Goal: Task Accomplishment & Management: Use online tool/utility

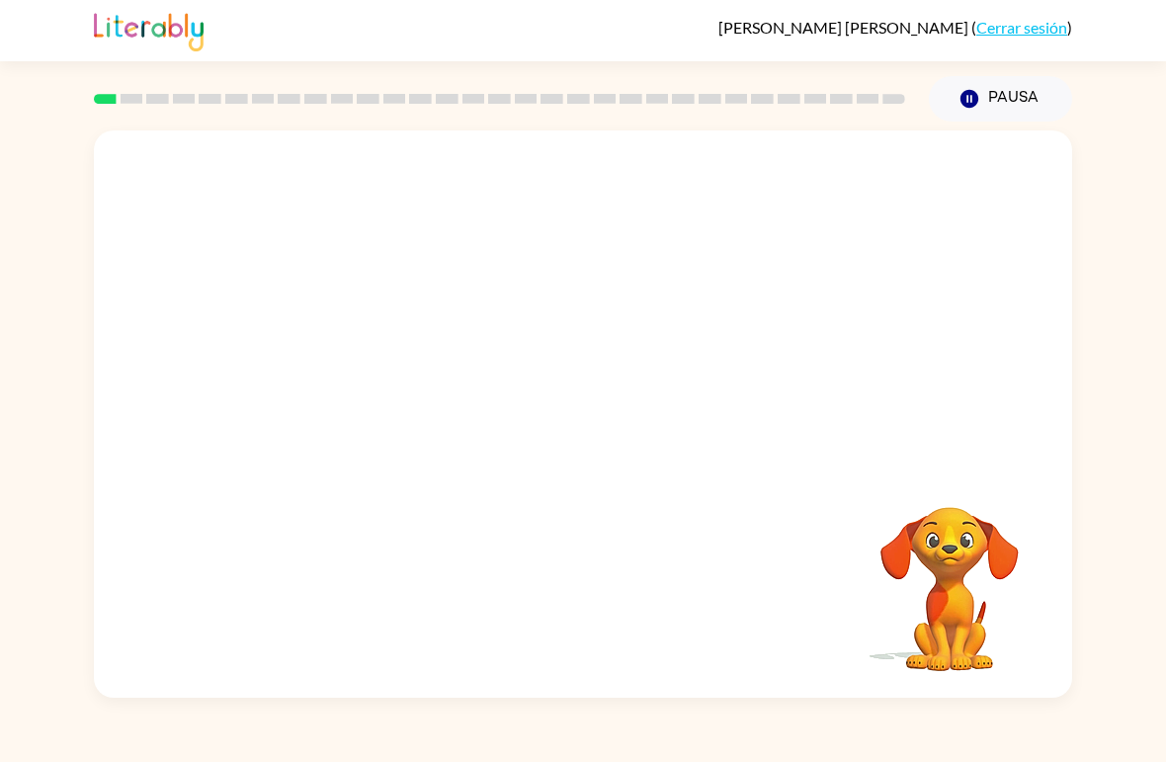
click at [961, 95] on icon "Pausa" at bounding box center [969, 99] width 22 height 22
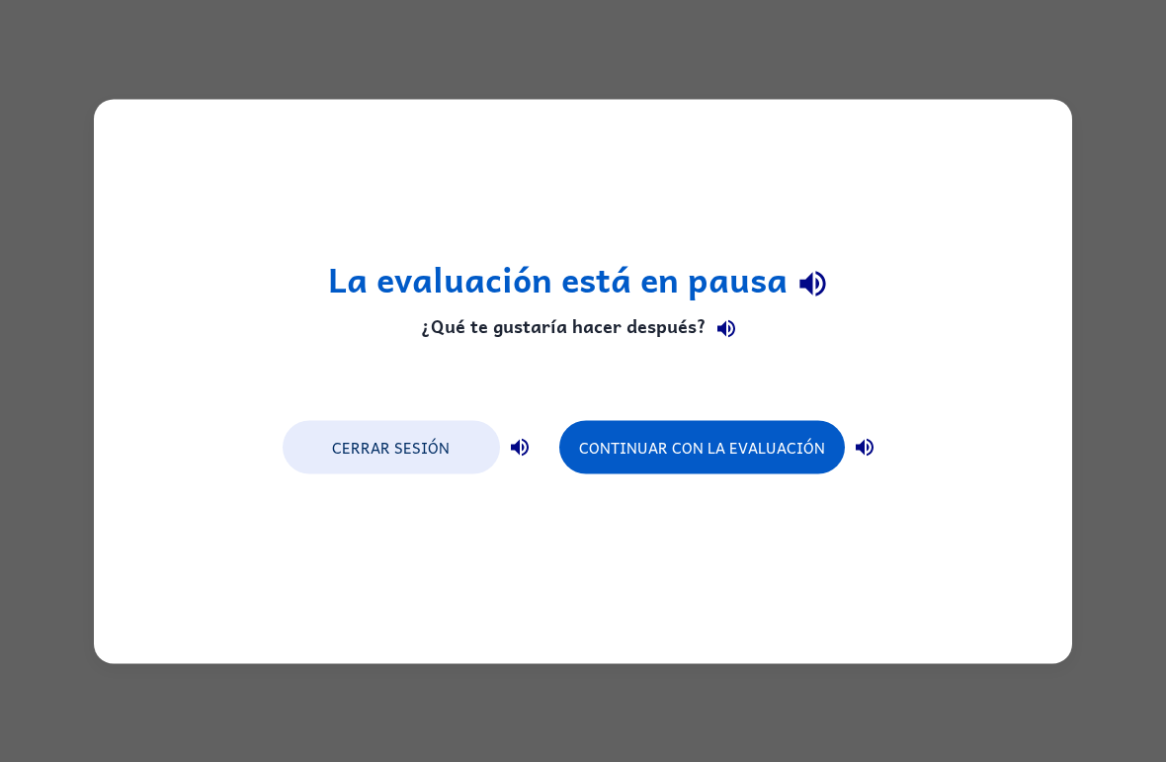
click at [773, 451] on button "Continuar con la evaluación" at bounding box center [701, 446] width 285 height 53
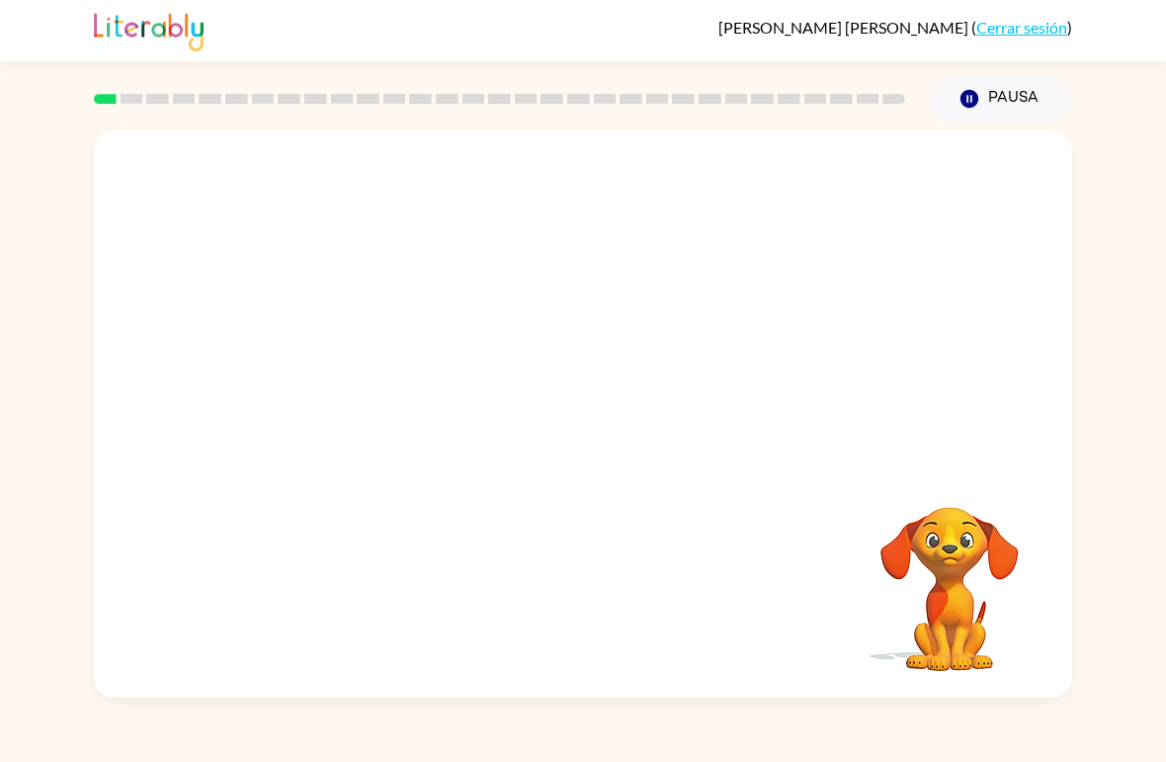
click at [898, 401] on div at bounding box center [583, 297] width 978 height 335
click at [1149, 279] on div "Tu navegador debe admitir la reproducción de archivos .mp4 para usar Literably.…" at bounding box center [583, 409] width 1166 height 576
click at [225, 645] on div "Tu navegador debe admitir la reproducción de archivos .mp4 para usar Literably.…" at bounding box center [583, 413] width 978 height 567
click at [570, 425] on icon "button" at bounding box center [583, 424] width 35 height 35
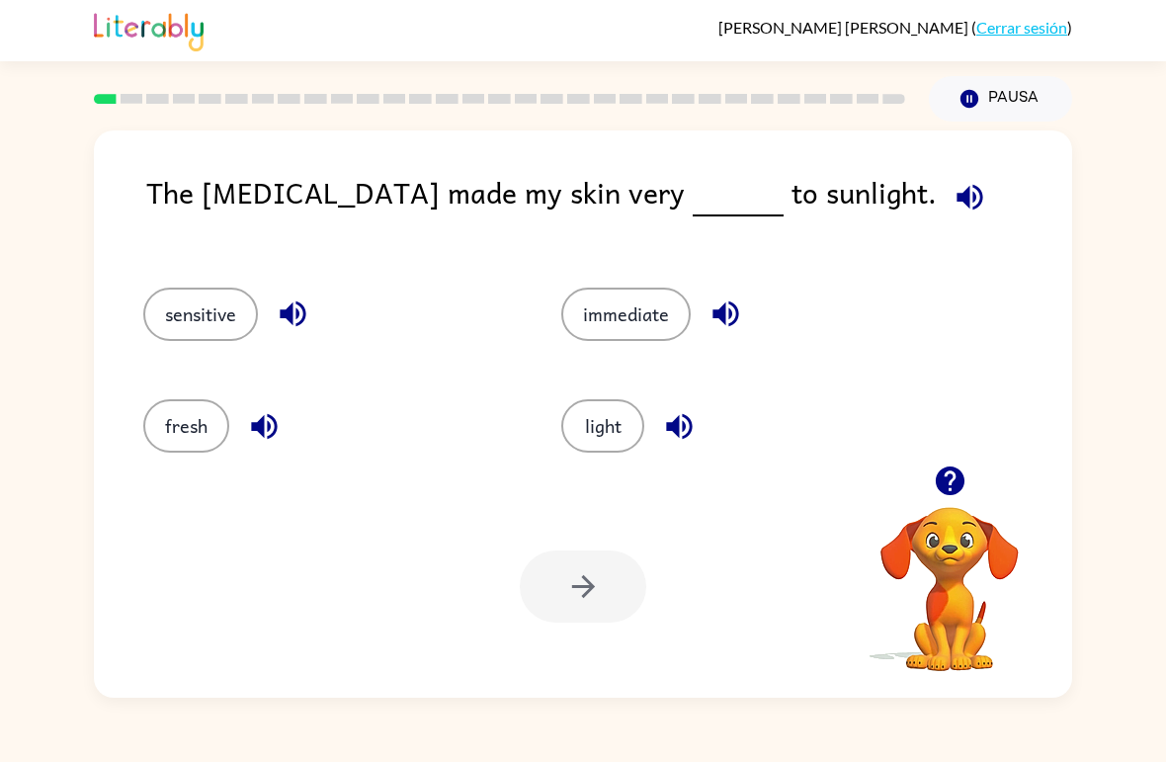
click at [591, 427] on button "light" at bounding box center [602, 425] width 83 height 53
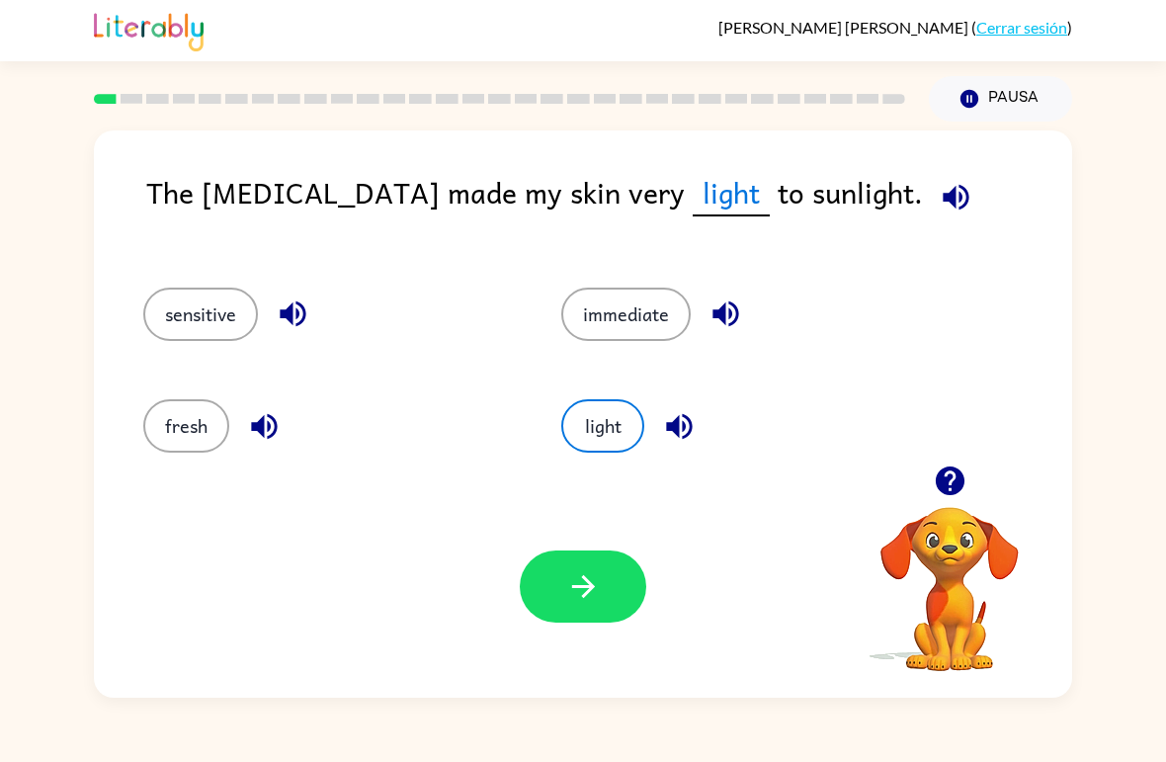
click at [597, 608] on button "button" at bounding box center [583, 586] width 126 height 72
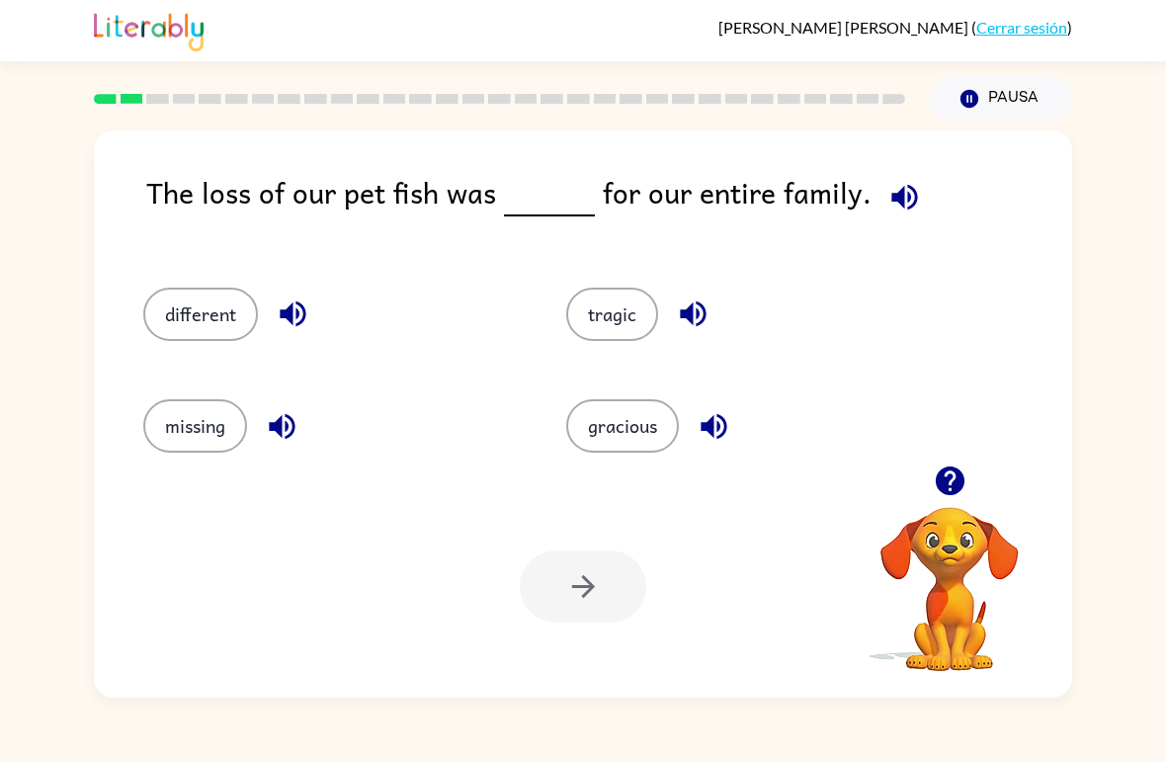
click at [183, 320] on button "different" at bounding box center [200, 313] width 115 height 53
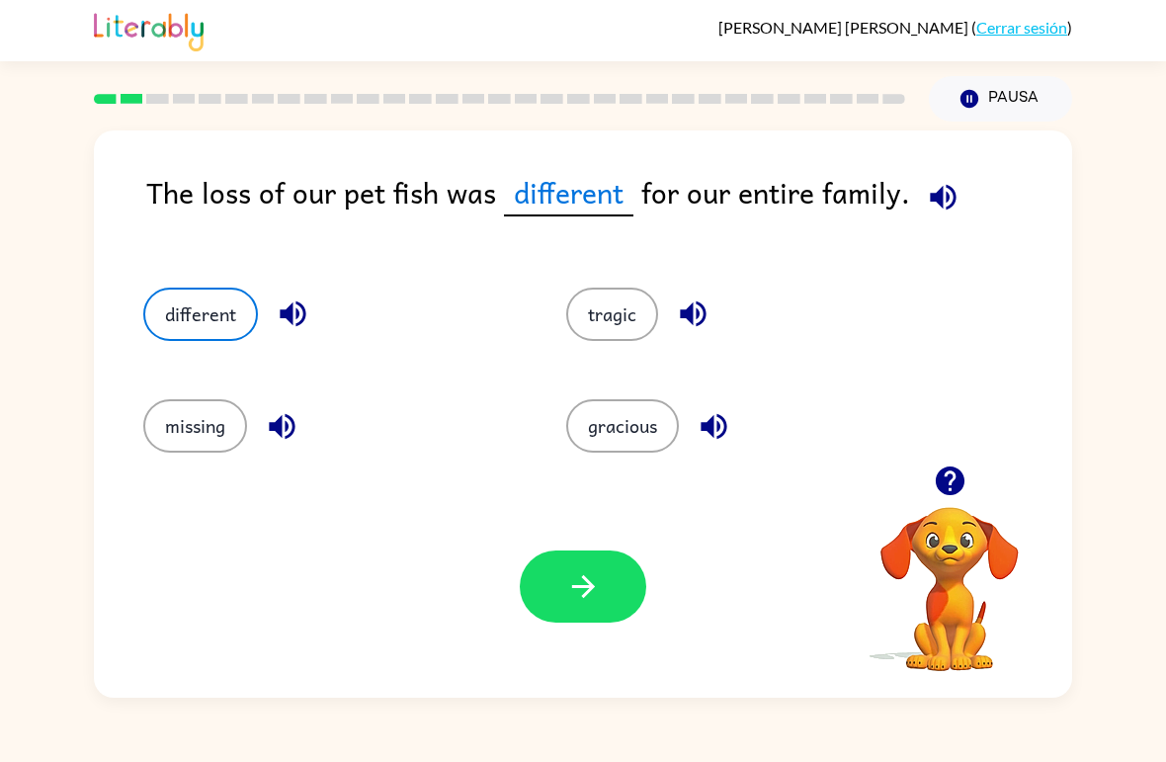
click at [631, 569] on button "button" at bounding box center [583, 586] width 126 height 72
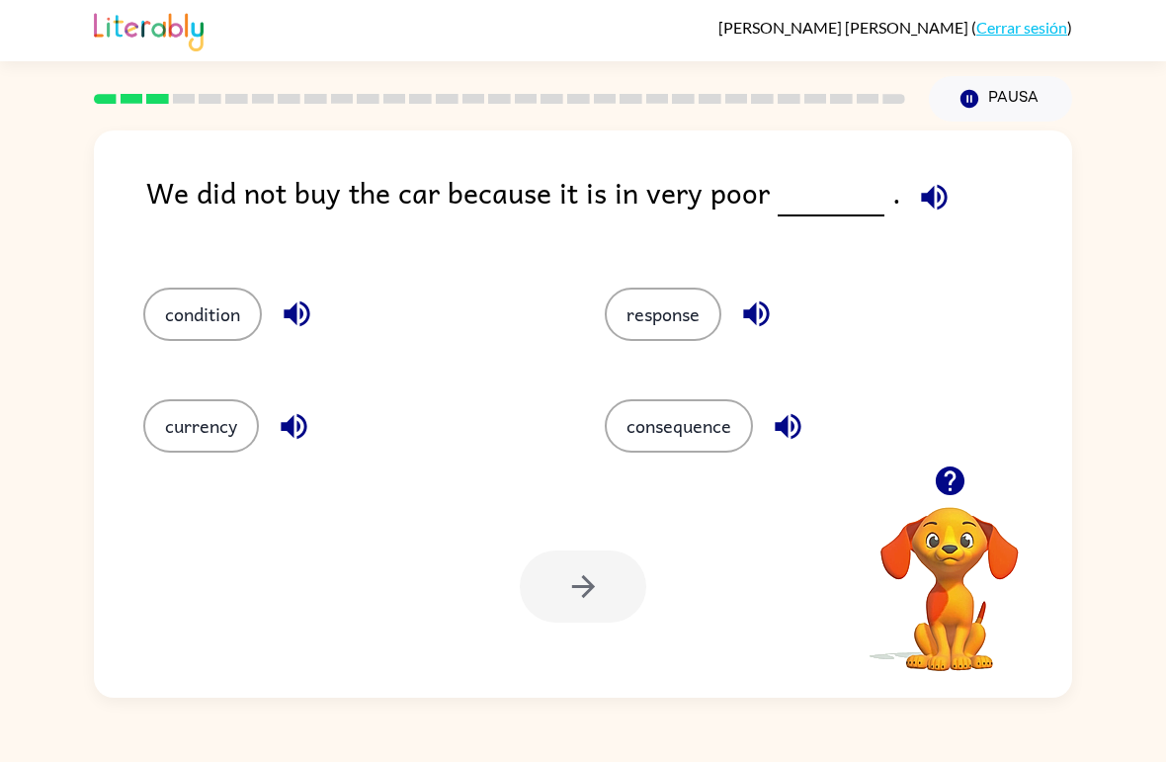
click at [921, 202] on icon "button" at bounding box center [934, 197] width 26 height 26
click at [664, 329] on button "response" at bounding box center [663, 313] width 117 height 53
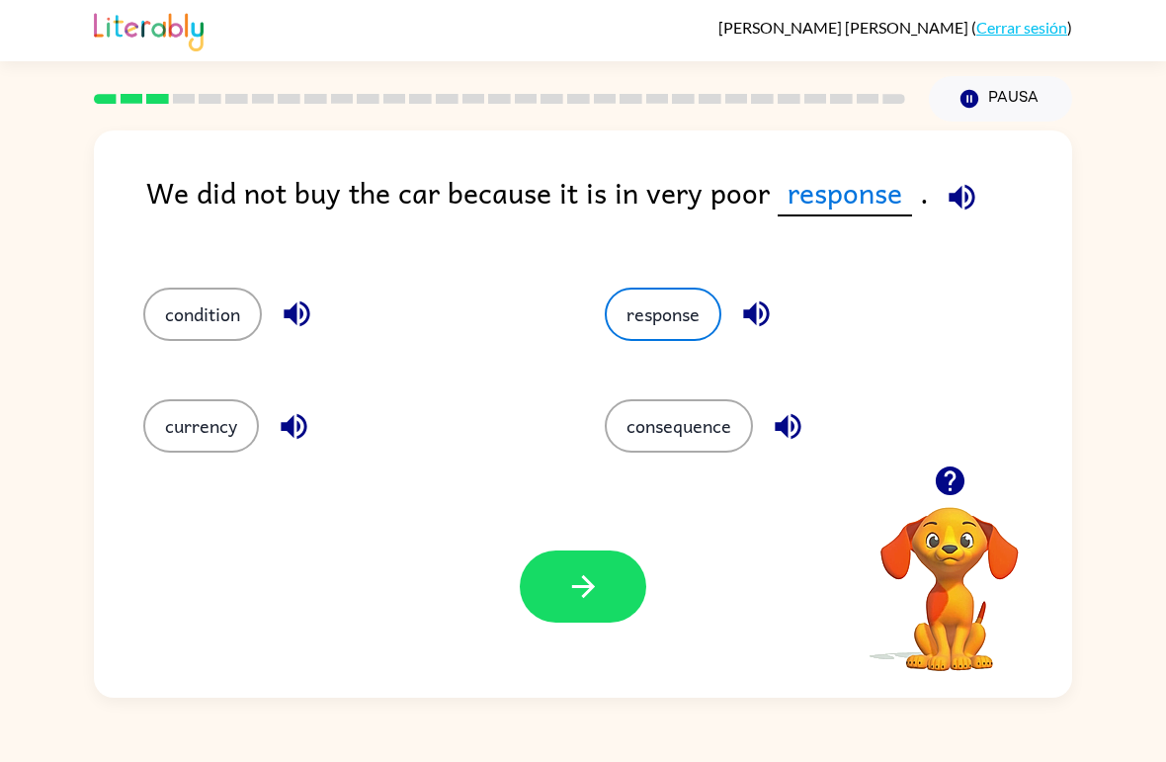
click at [585, 582] on icon "button" at bounding box center [583, 586] width 35 height 35
click at [585, 582] on div at bounding box center [583, 586] width 126 height 72
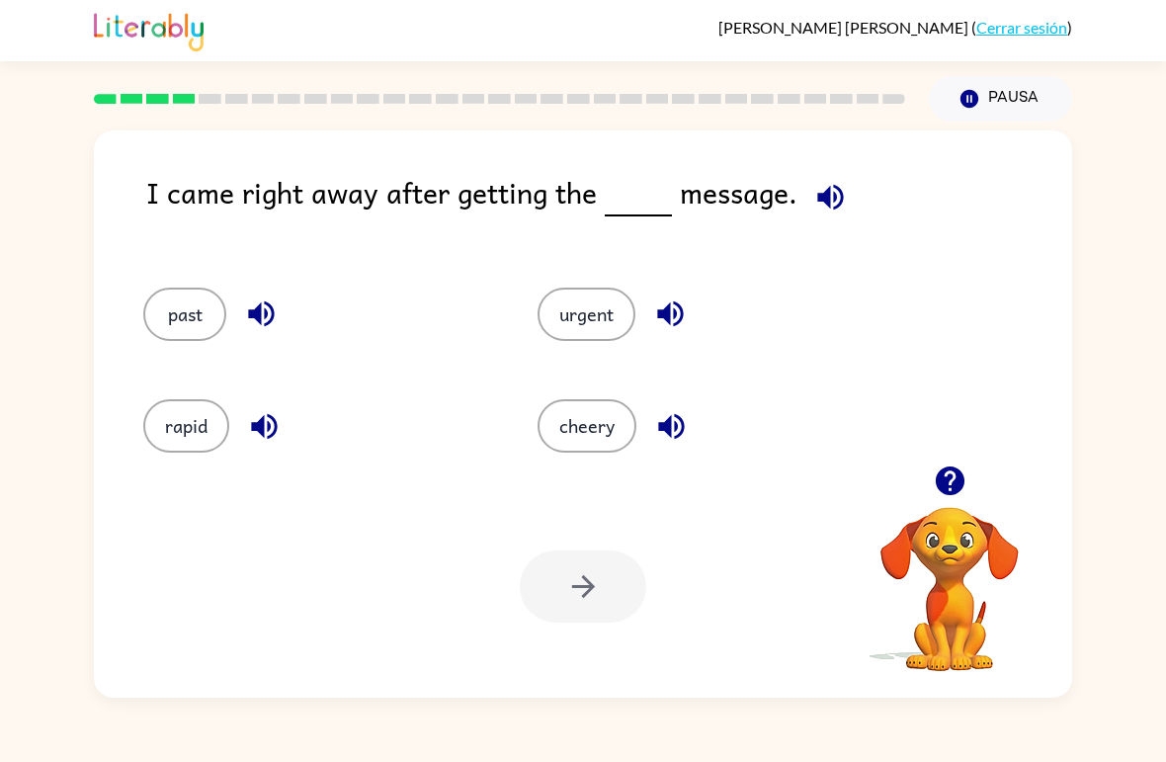
click at [586, 442] on button "cheery" at bounding box center [586, 425] width 99 height 53
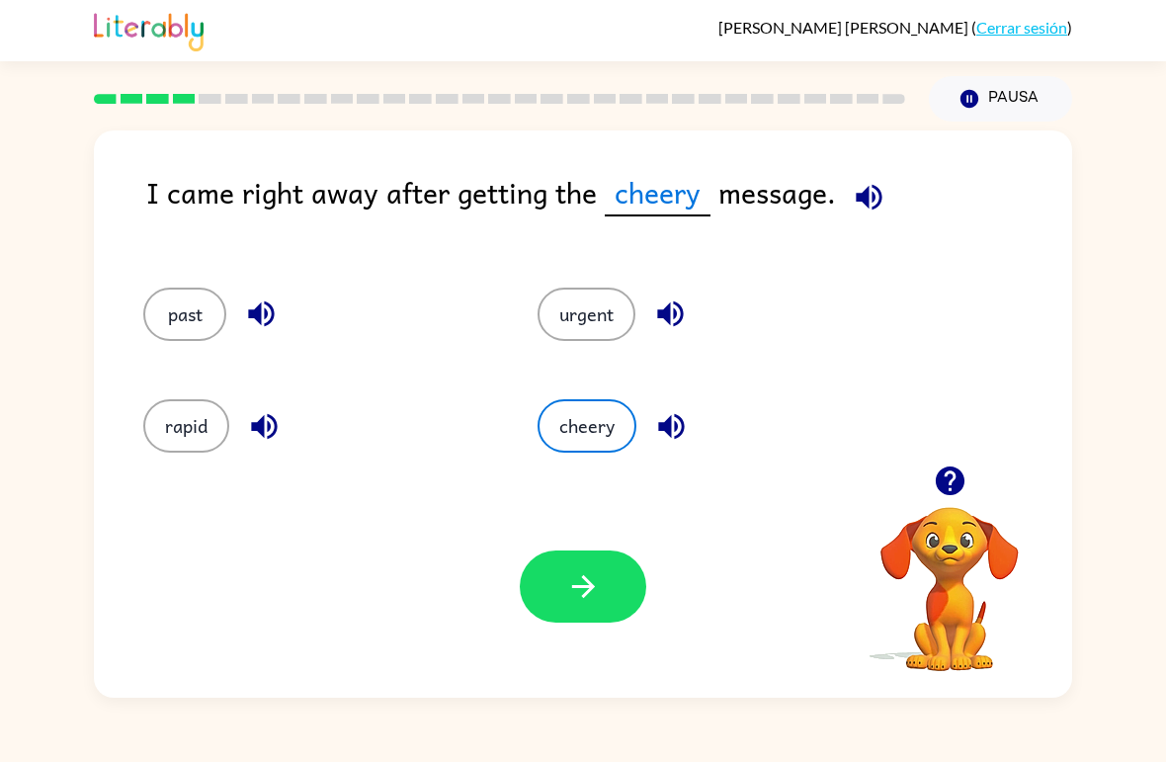
click at [594, 302] on button "urgent" at bounding box center [586, 313] width 98 height 53
click at [613, 436] on button "cheery" at bounding box center [586, 425] width 99 height 53
click at [585, 327] on button "urgent" at bounding box center [586, 313] width 98 height 53
click at [613, 420] on button "cheery" at bounding box center [586, 425] width 99 height 53
click at [580, 326] on button "urgent" at bounding box center [586, 313] width 98 height 53
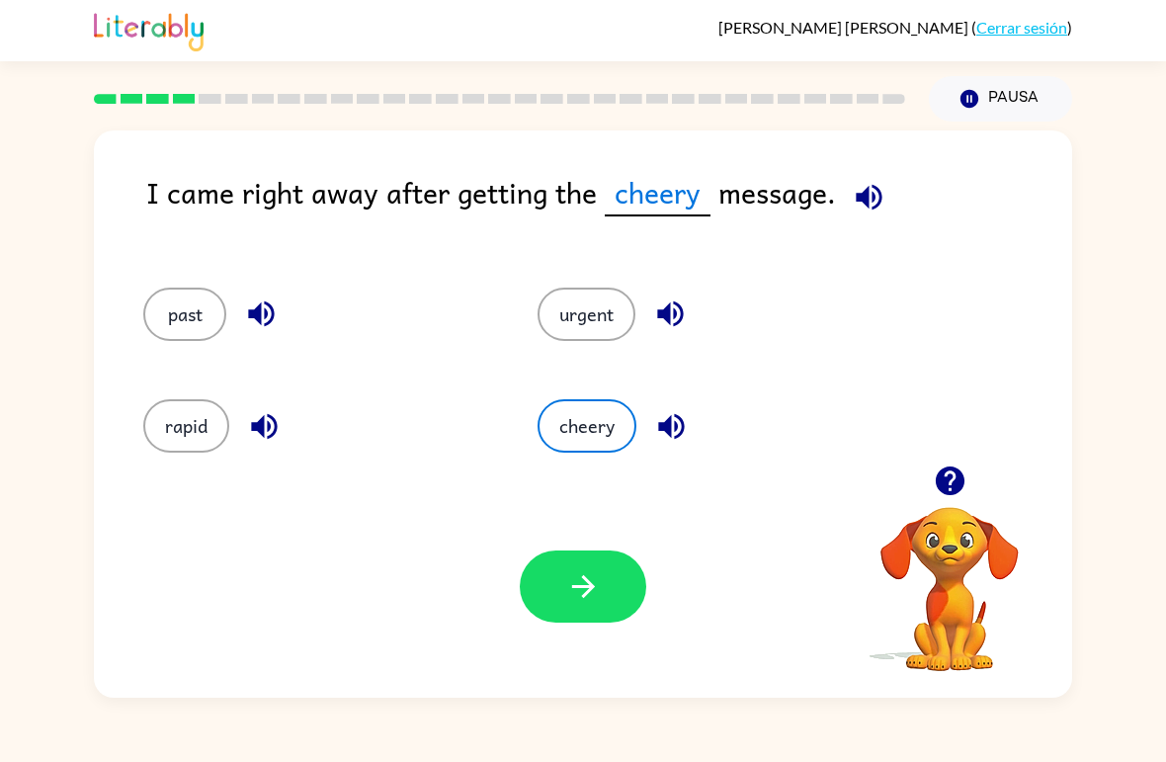
click at [580, 439] on button "cheery" at bounding box center [586, 425] width 99 height 53
click at [281, 441] on icon "button" at bounding box center [264, 426] width 35 height 35
click at [218, 331] on button "past" at bounding box center [184, 313] width 83 height 53
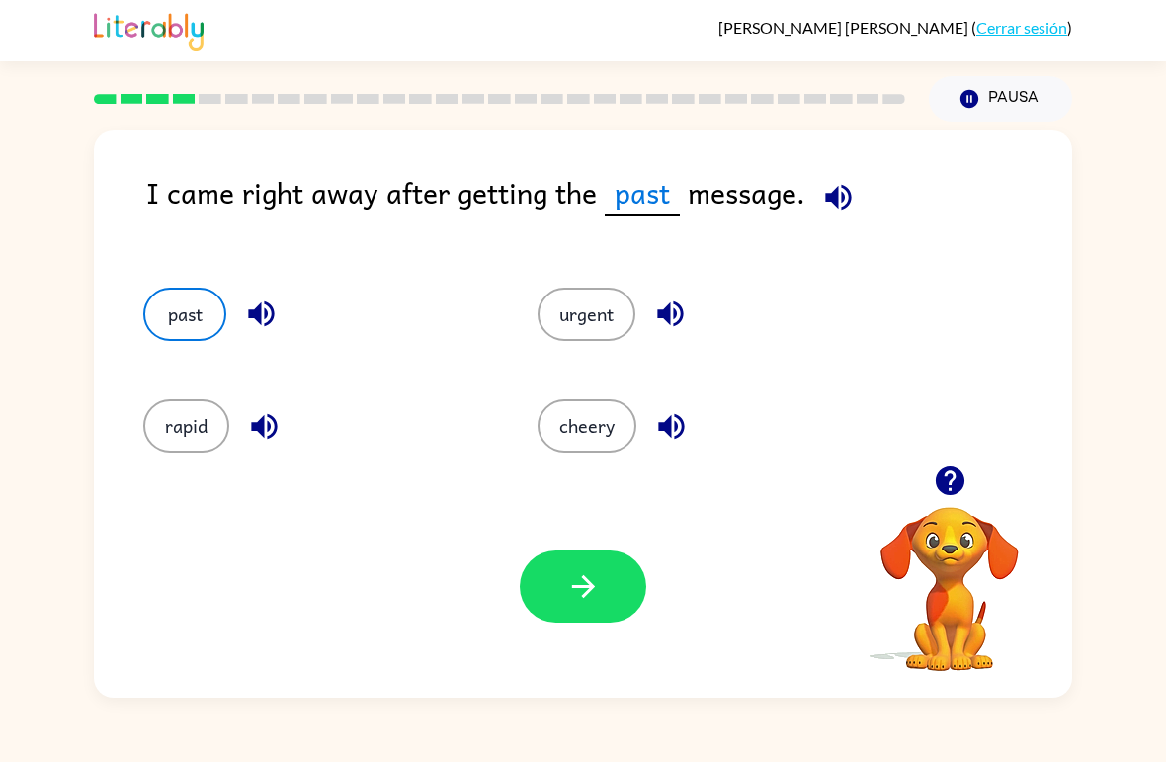
click at [212, 449] on button "rapid" at bounding box center [186, 425] width 86 height 53
click at [168, 339] on button "past" at bounding box center [184, 313] width 83 height 53
click at [222, 442] on button "rapid" at bounding box center [186, 425] width 86 height 53
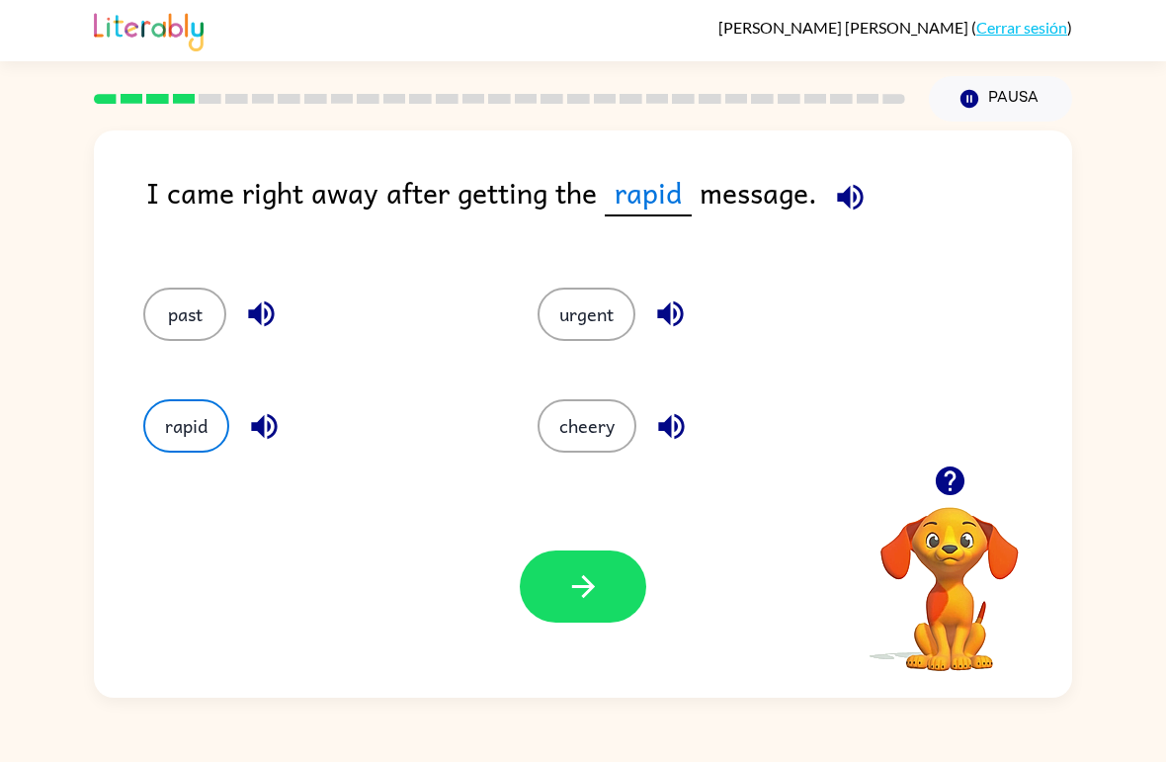
click at [217, 307] on button "past" at bounding box center [184, 313] width 83 height 53
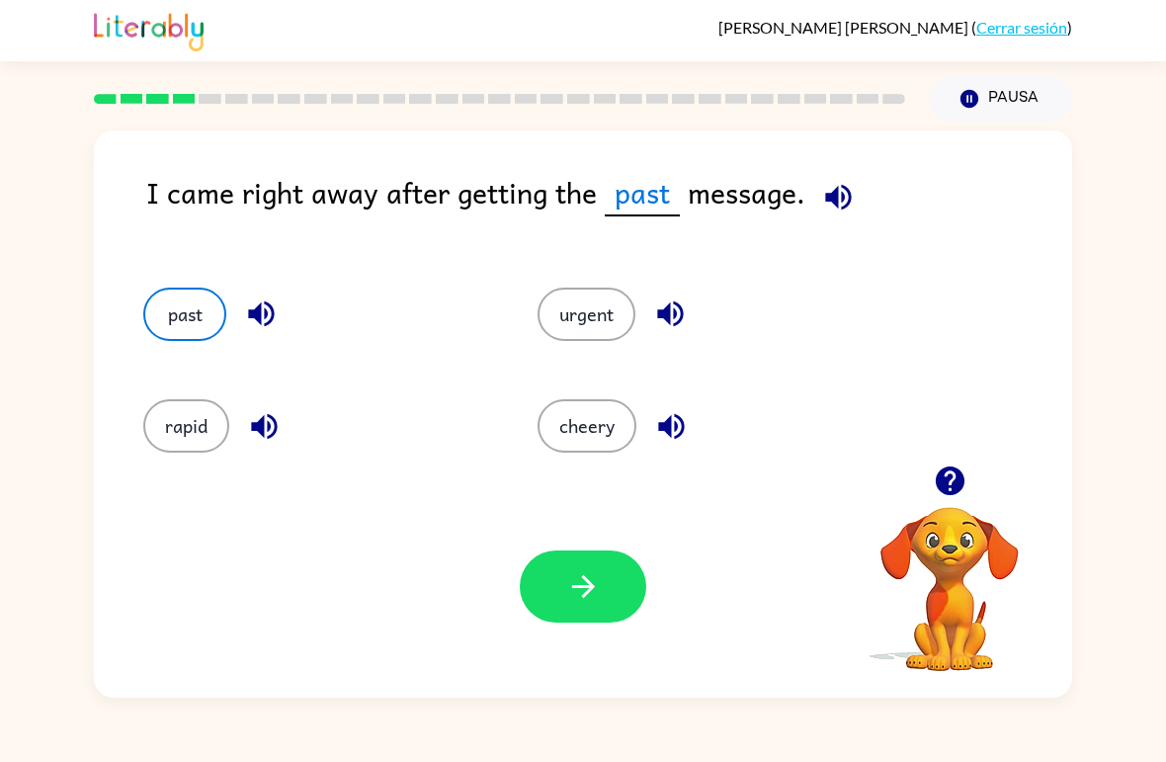
click at [571, 576] on icon "button" at bounding box center [583, 586] width 35 height 35
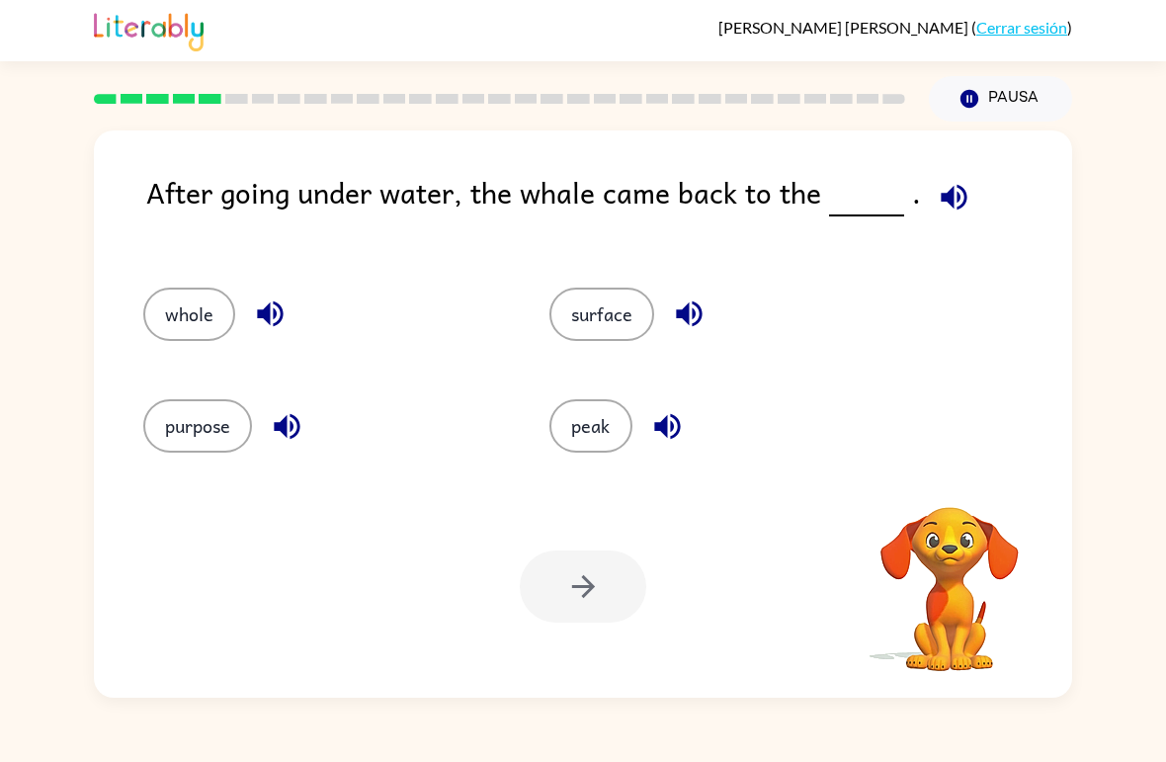
click at [601, 447] on button "peak" at bounding box center [590, 425] width 83 height 53
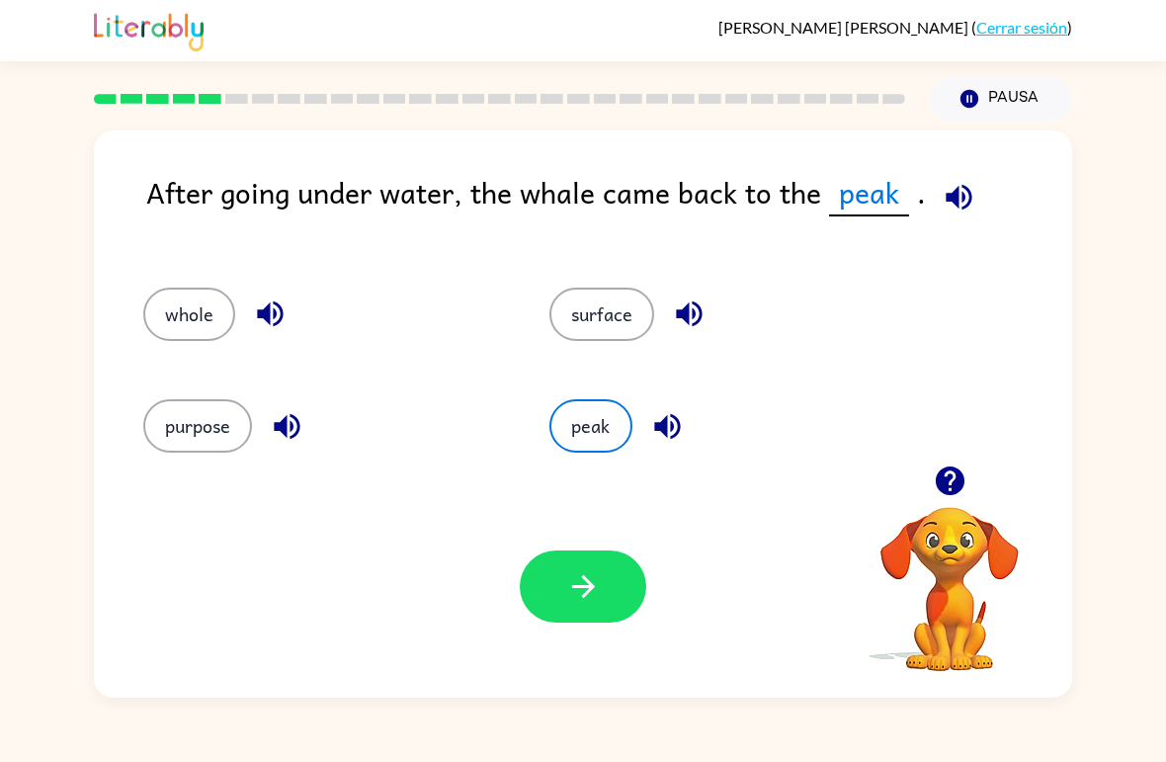
click at [553, 600] on button "button" at bounding box center [583, 586] width 126 height 72
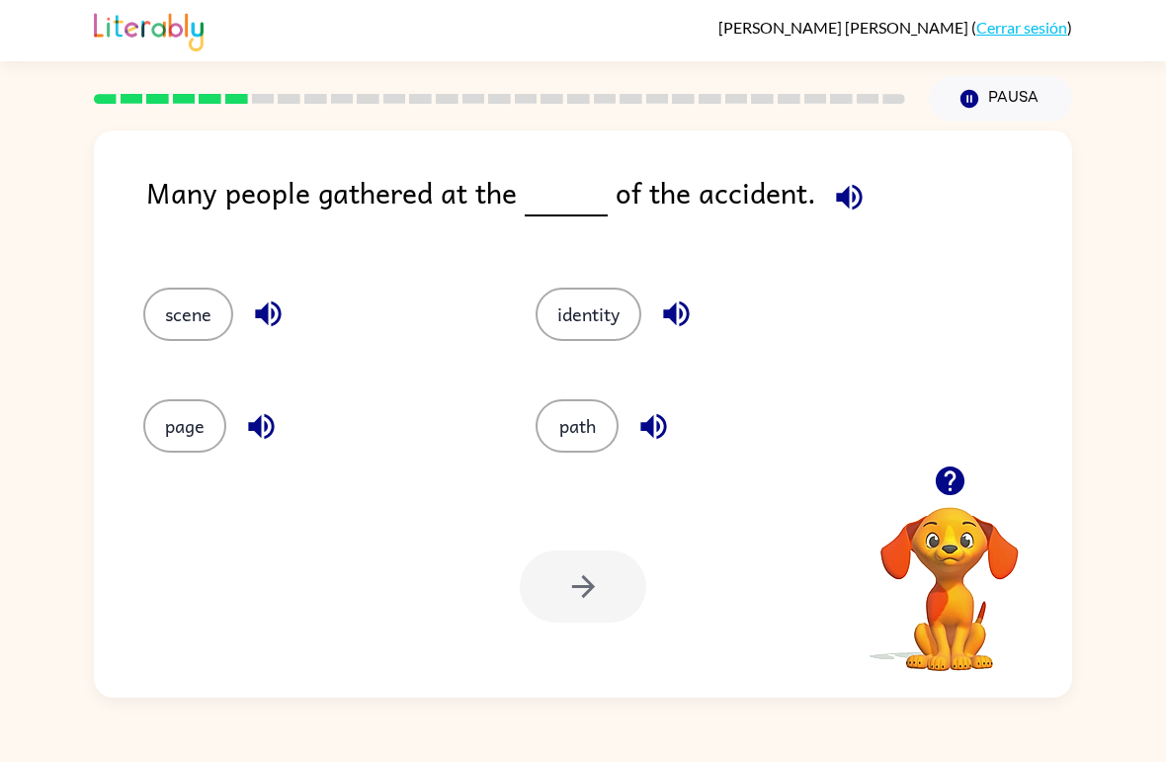
click at [609, 289] on button "identity" at bounding box center [588, 313] width 106 height 53
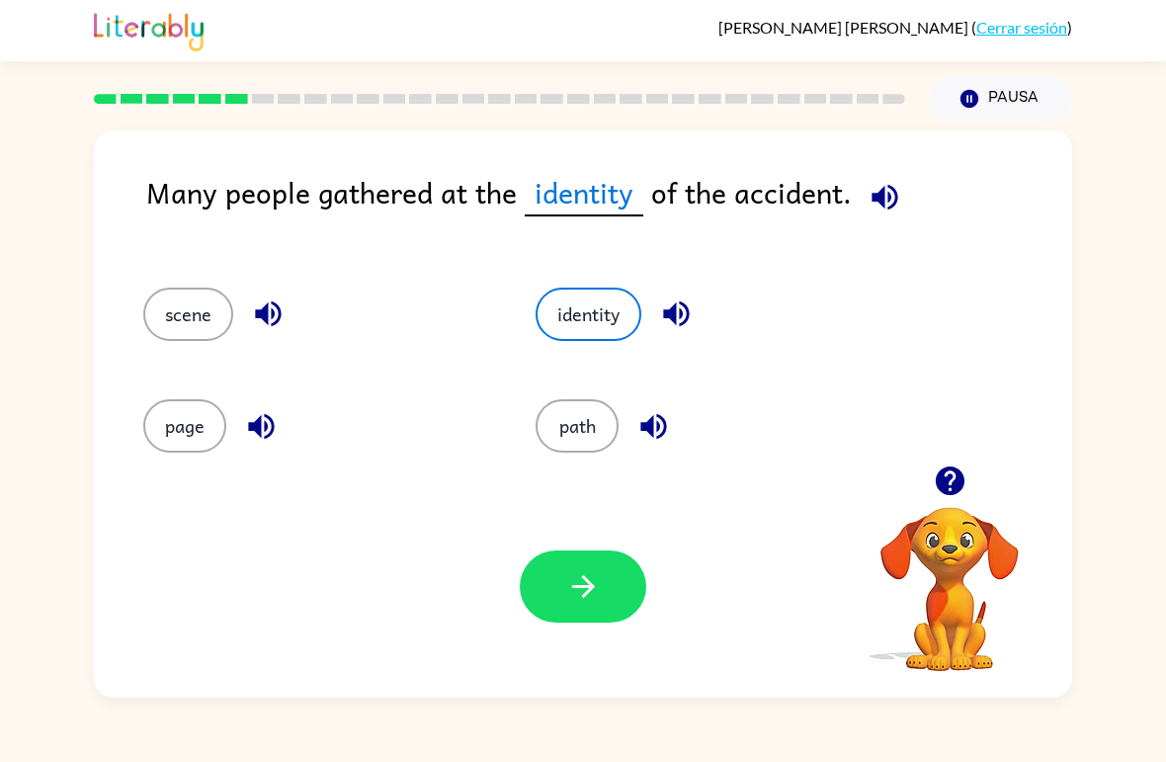
click at [552, 619] on button "button" at bounding box center [583, 586] width 126 height 72
click at [879, 360] on div "identity" at bounding box center [694, 306] width 392 height 112
click at [856, 506] on div at bounding box center [949, 480] width 198 height 50
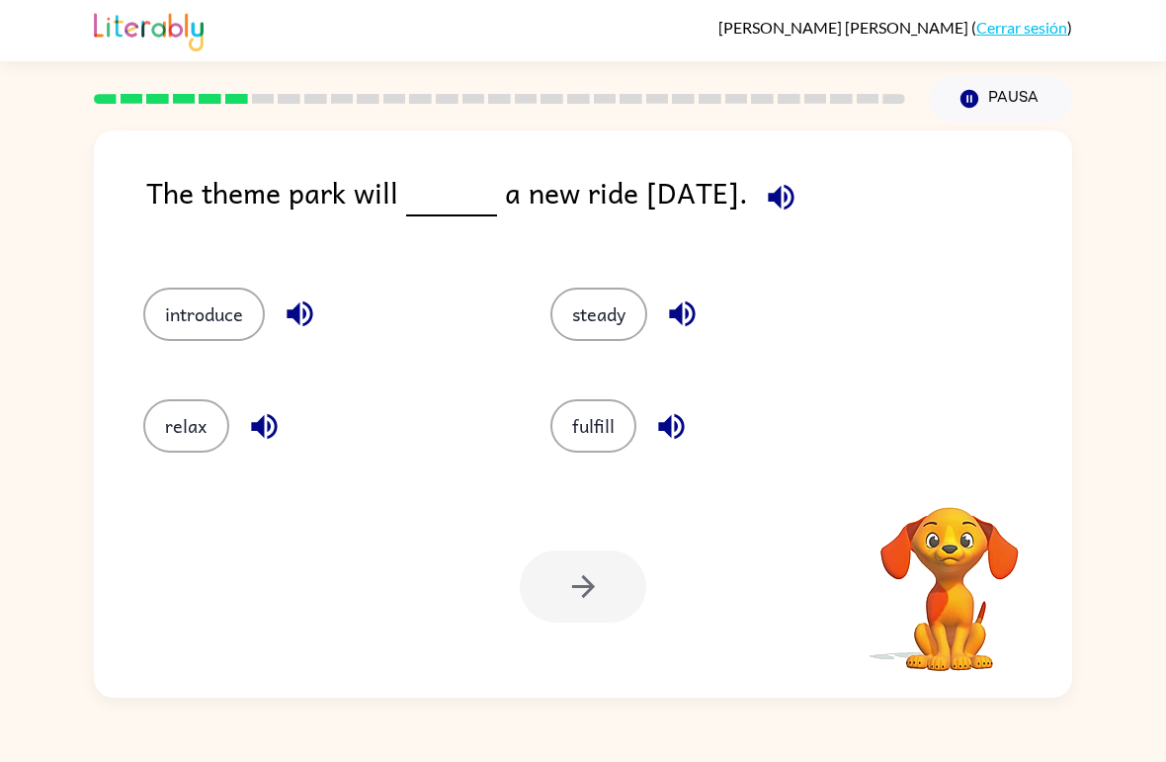
click at [322, 564] on div "Tu navegador debe admitir la reproducción de archivos .mp4 para usar Literably.…" at bounding box center [583, 586] width 978 height 222
click at [395, 557] on div "Tu navegador debe admitir la reproducción de archivos .mp4 para usar Literably.…" at bounding box center [583, 586] width 978 height 222
click at [195, 435] on button "relax" at bounding box center [186, 425] width 86 height 53
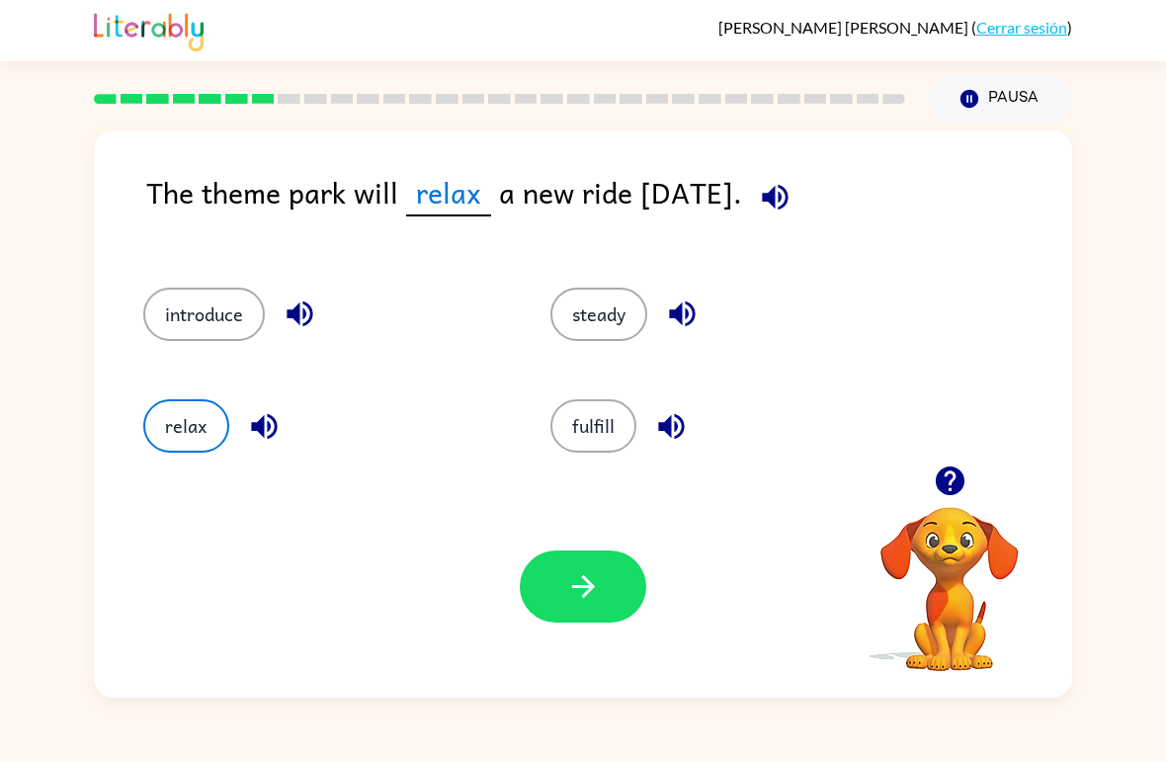
click at [627, 606] on button "button" at bounding box center [583, 586] width 126 height 72
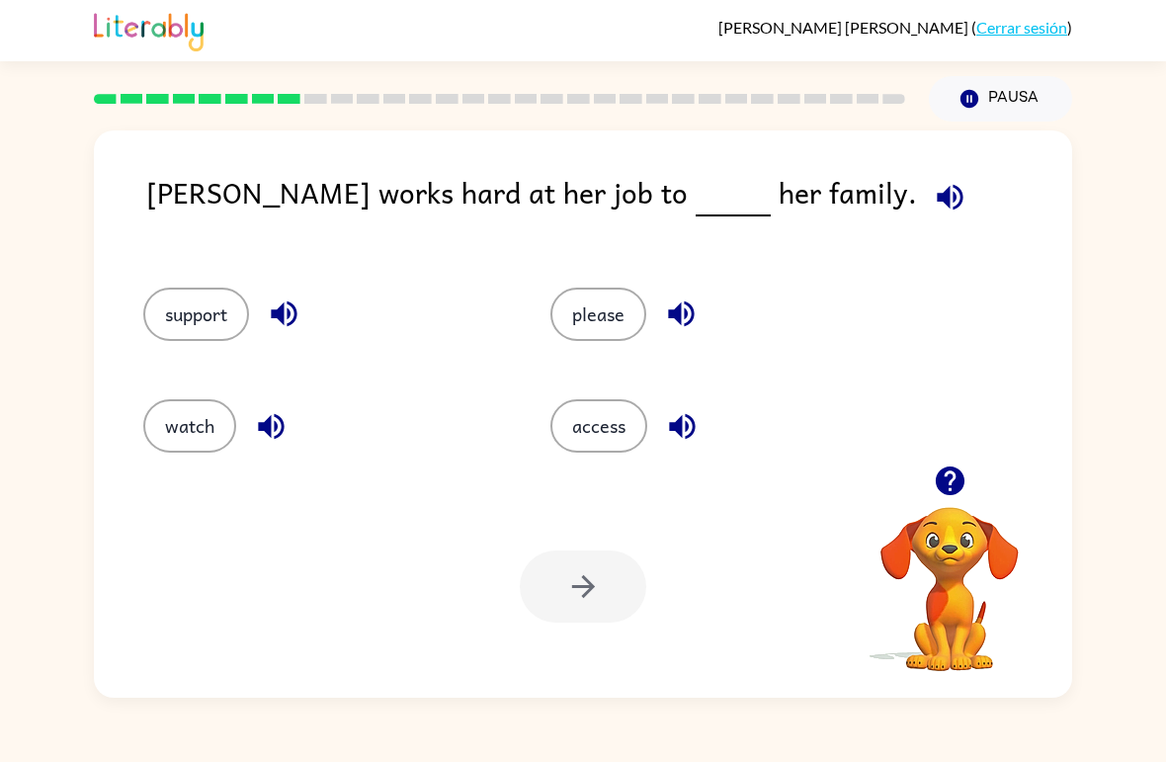
click at [187, 329] on button "support" at bounding box center [196, 313] width 106 height 53
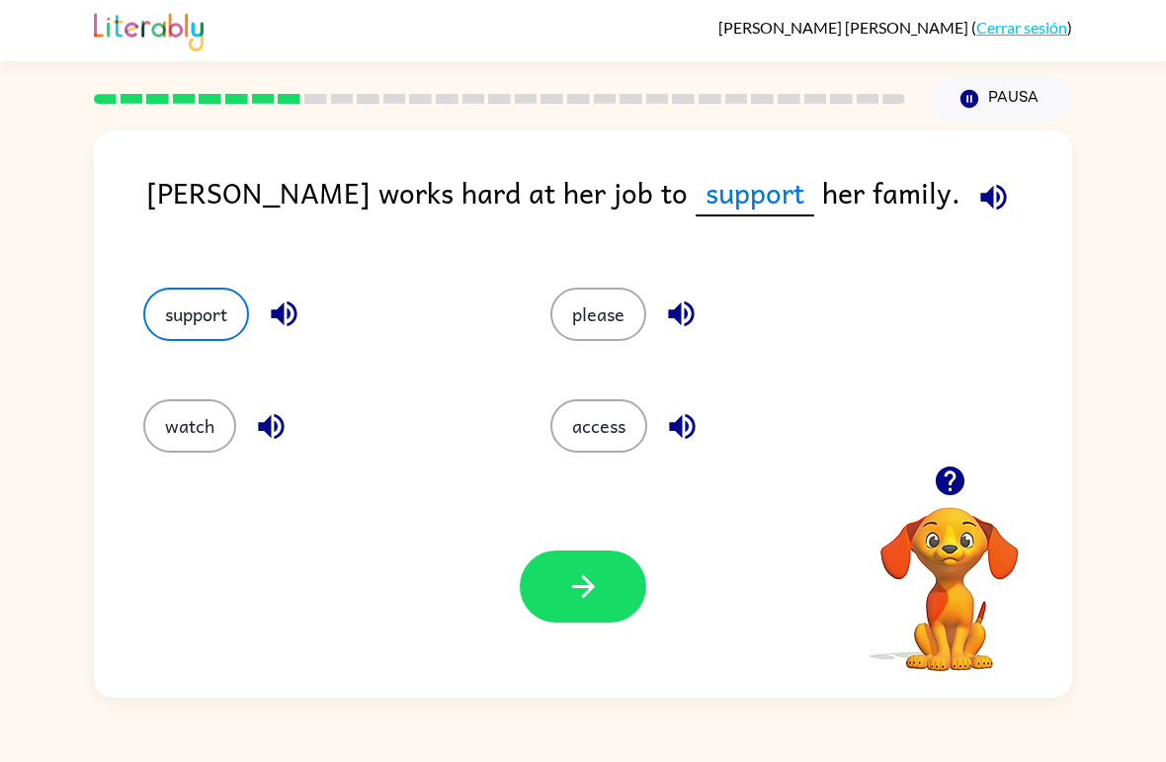
click at [563, 601] on button "button" at bounding box center [583, 586] width 126 height 72
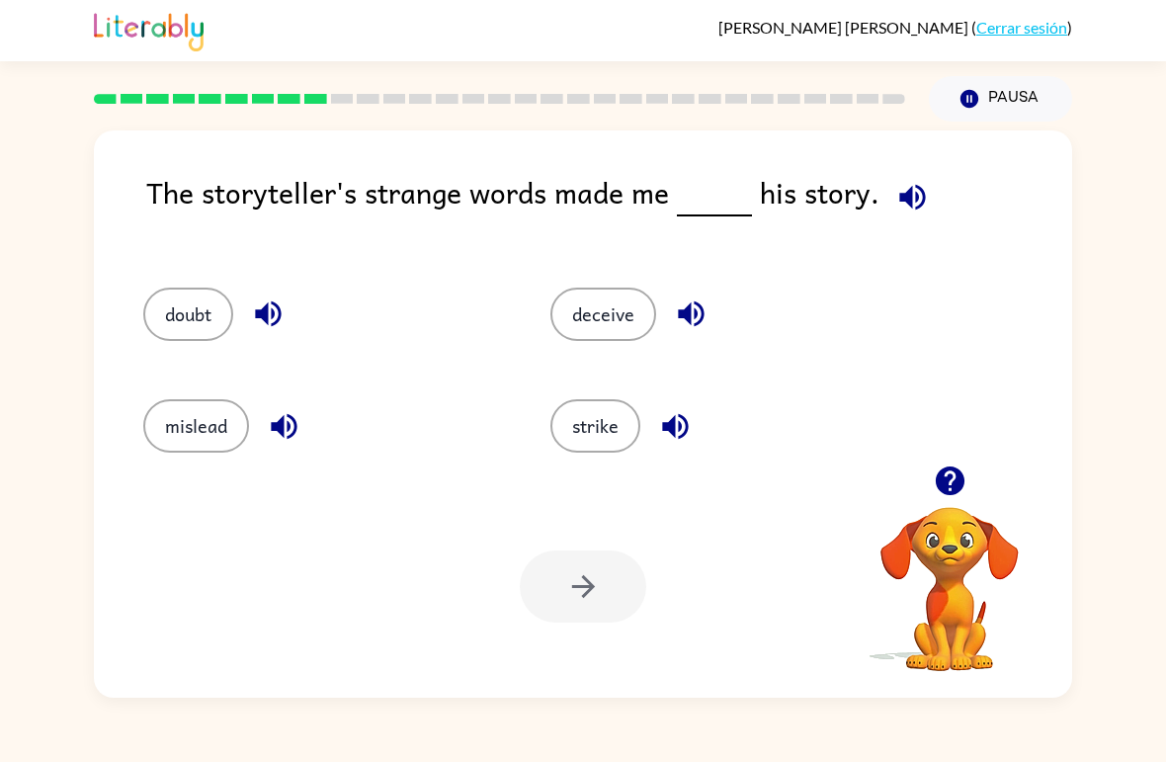
click at [202, 437] on button "mislead" at bounding box center [196, 425] width 106 height 53
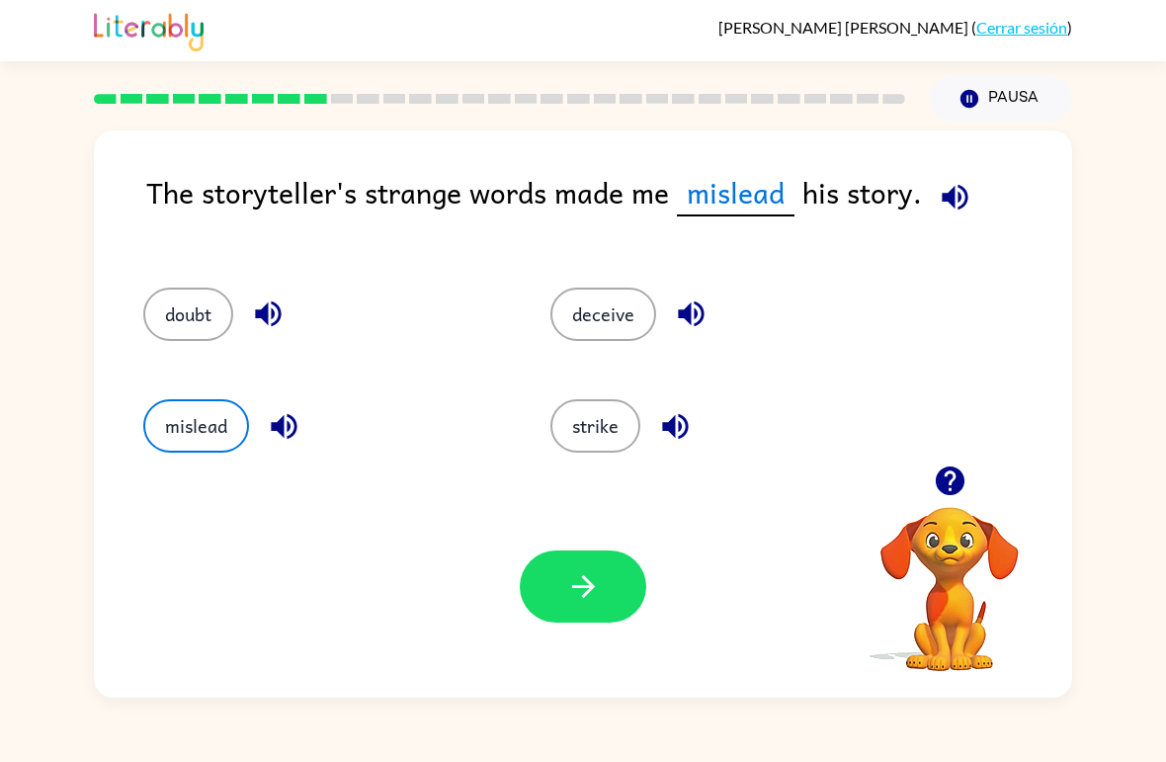
click at [553, 599] on button "button" at bounding box center [583, 586] width 126 height 72
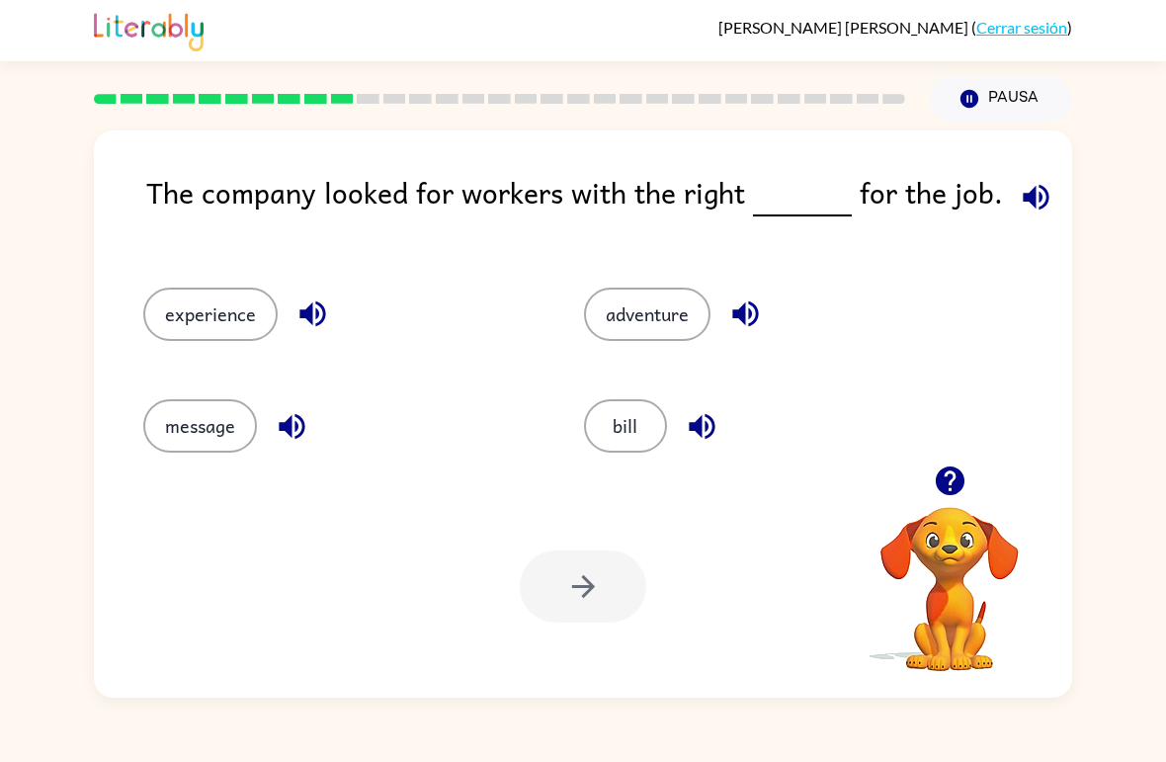
click at [658, 301] on button "adventure" at bounding box center [647, 313] width 126 height 53
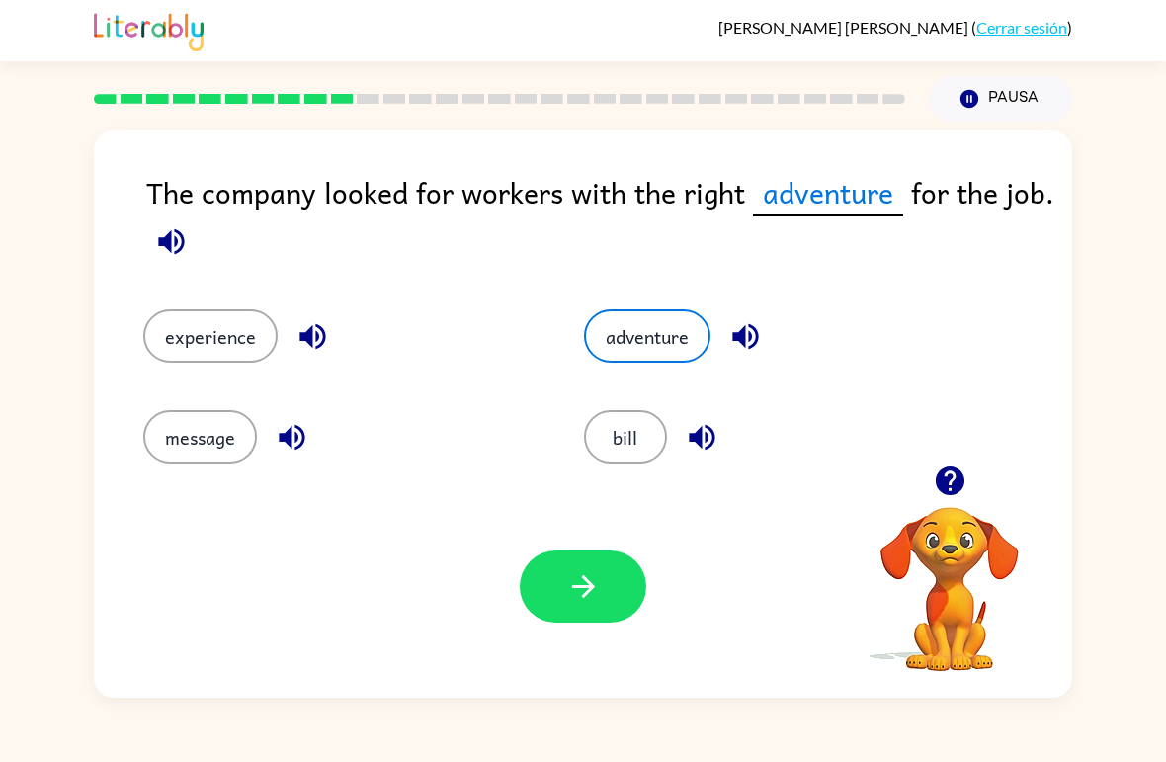
click at [562, 568] on button "button" at bounding box center [583, 586] width 126 height 72
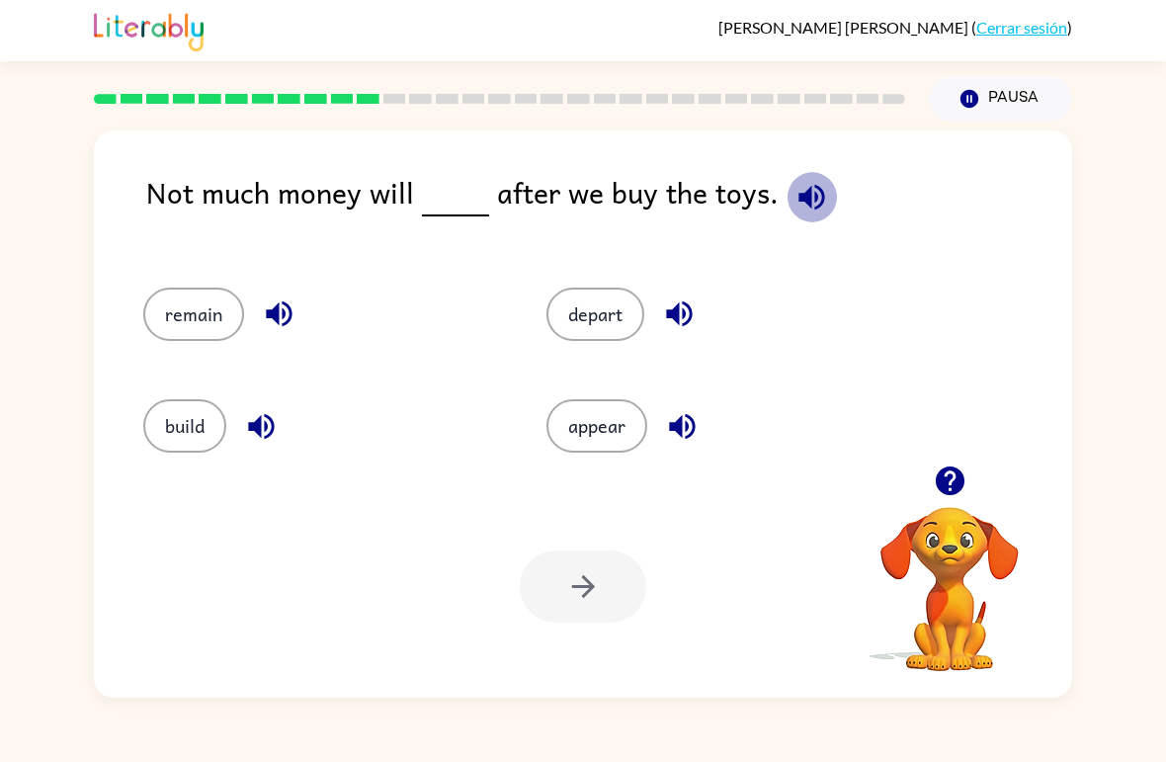
click at [815, 200] on icon "button" at bounding box center [811, 197] width 26 height 26
click at [169, 434] on button "build" at bounding box center [184, 425] width 83 height 53
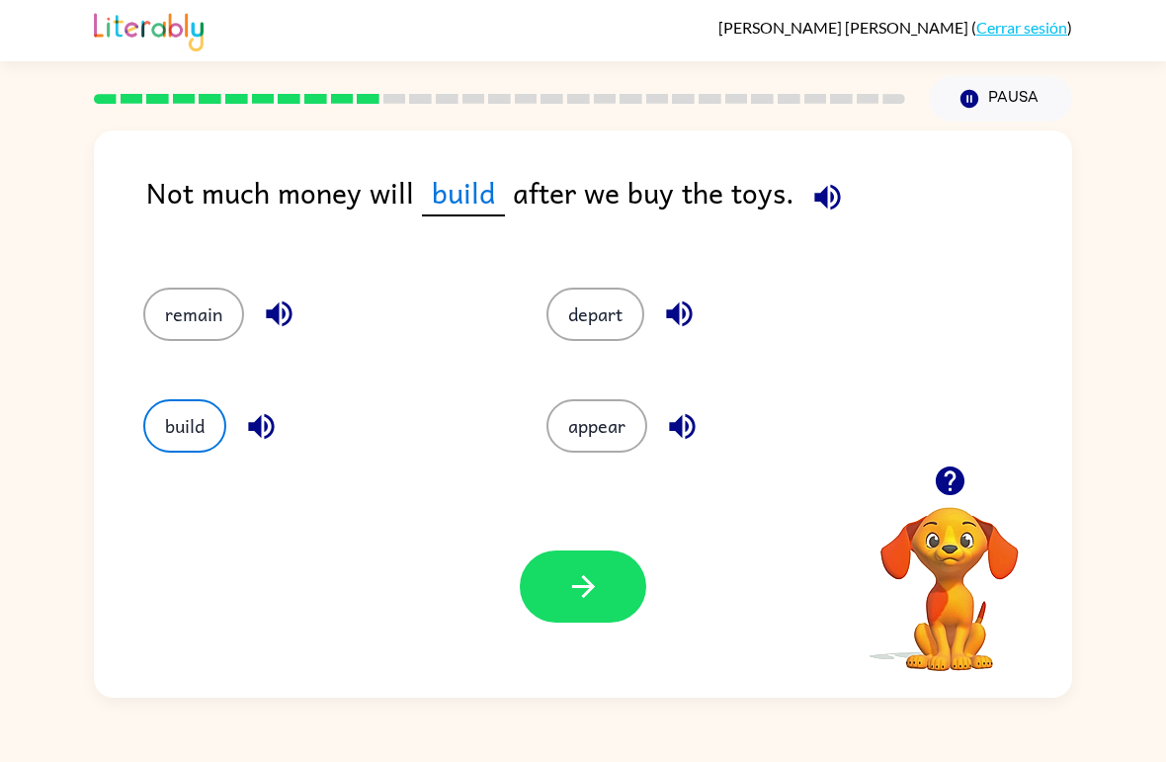
click at [561, 615] on button "button" at bounding box center [583, 586] width 126 height 72
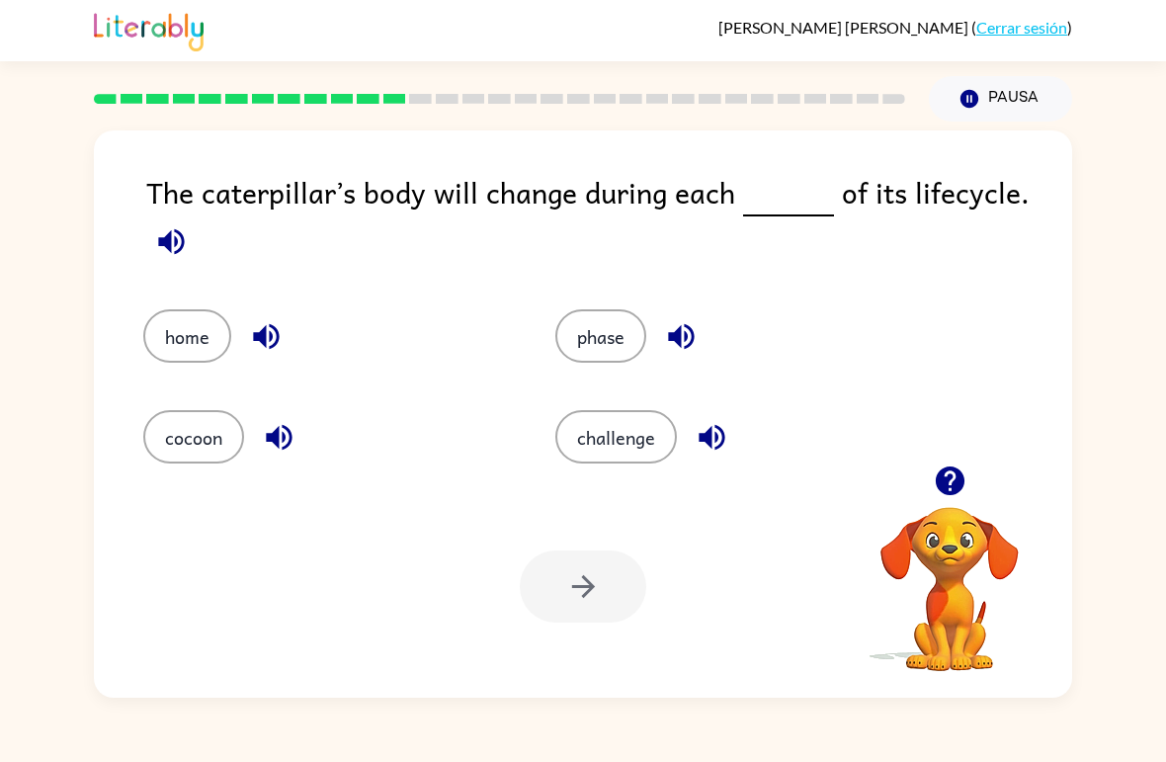
click at [59, 51] on div "[PERSON_NAME]-[PERSON_NAME] ( Cerrar sesión )" at bounding box center [583, 30] width 1166 height 61
click at [174, 312] on button "home" at bounding box center [187, 335] width 88 height 53
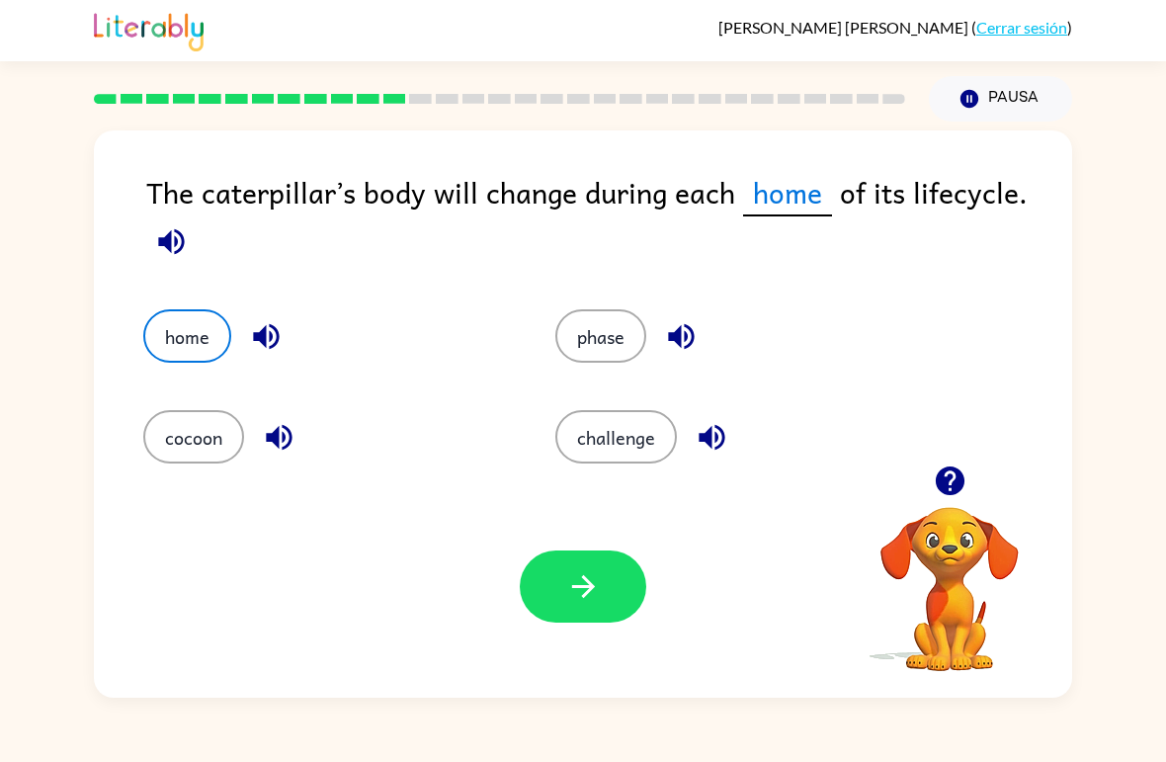
click at [635, 598] on button "button" at bounding box center [583, 586] width 126 height 72
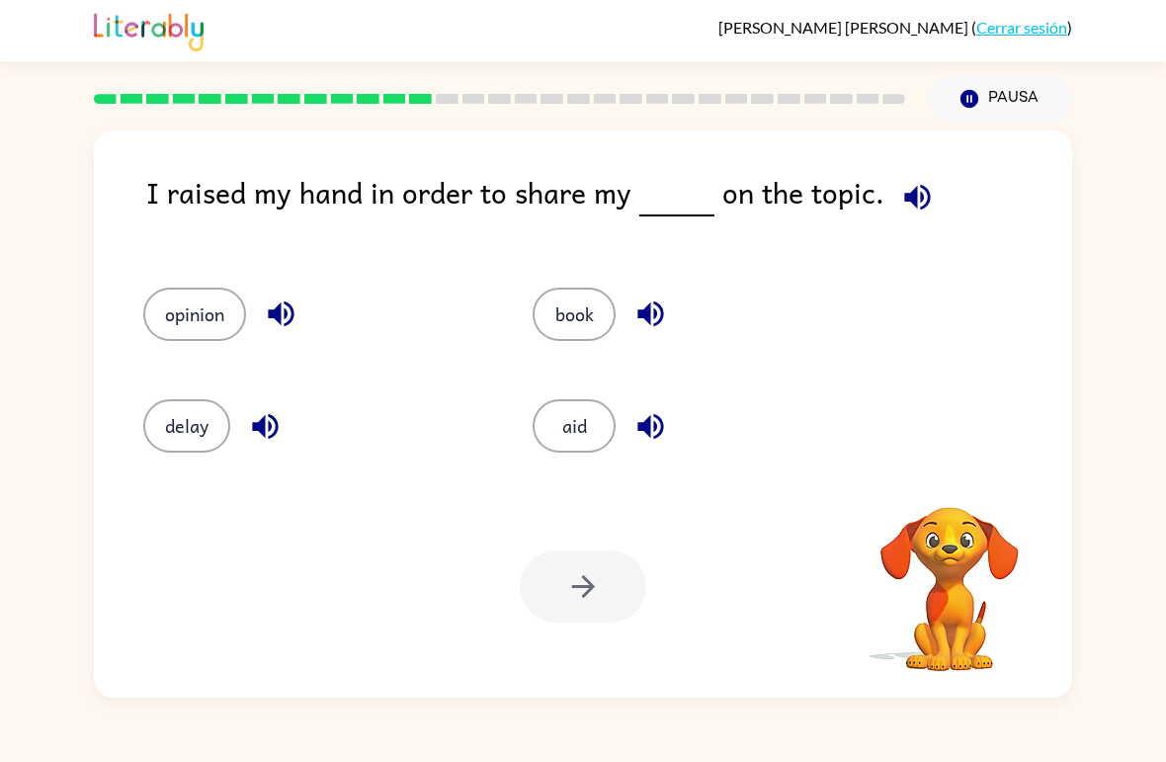
click at [309, 128] on div at bounding box center [499, 98] width 835 height 69
click at [335, 185] on div "I raised my hand in order to share my on the topic." at bounding box center [609, 209] width 926 height 78
click at [204, 99] on rect at bounding box center [210, 99] width 23 height 10
click at [209, 306] on button "opinion" at bounding box center [194, 313] width 103 height 53
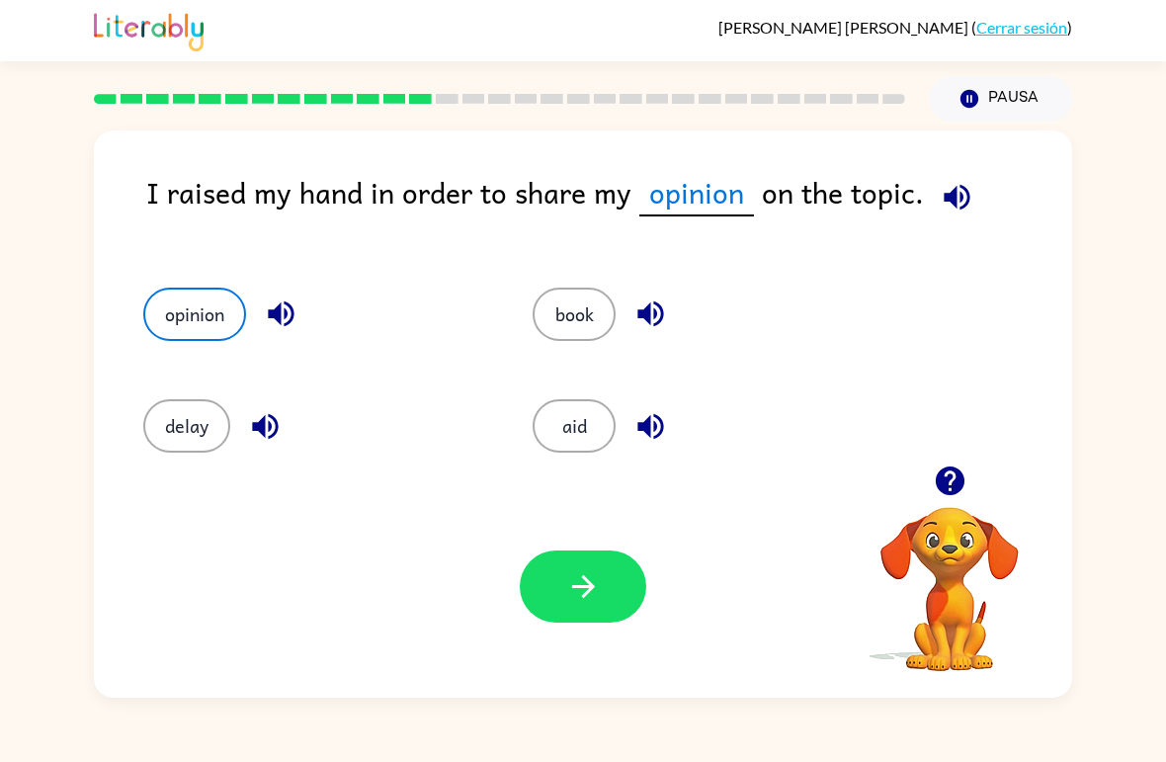
click at [551, 579] on button "button" at bounding box center [583, 586] width 126 height 72
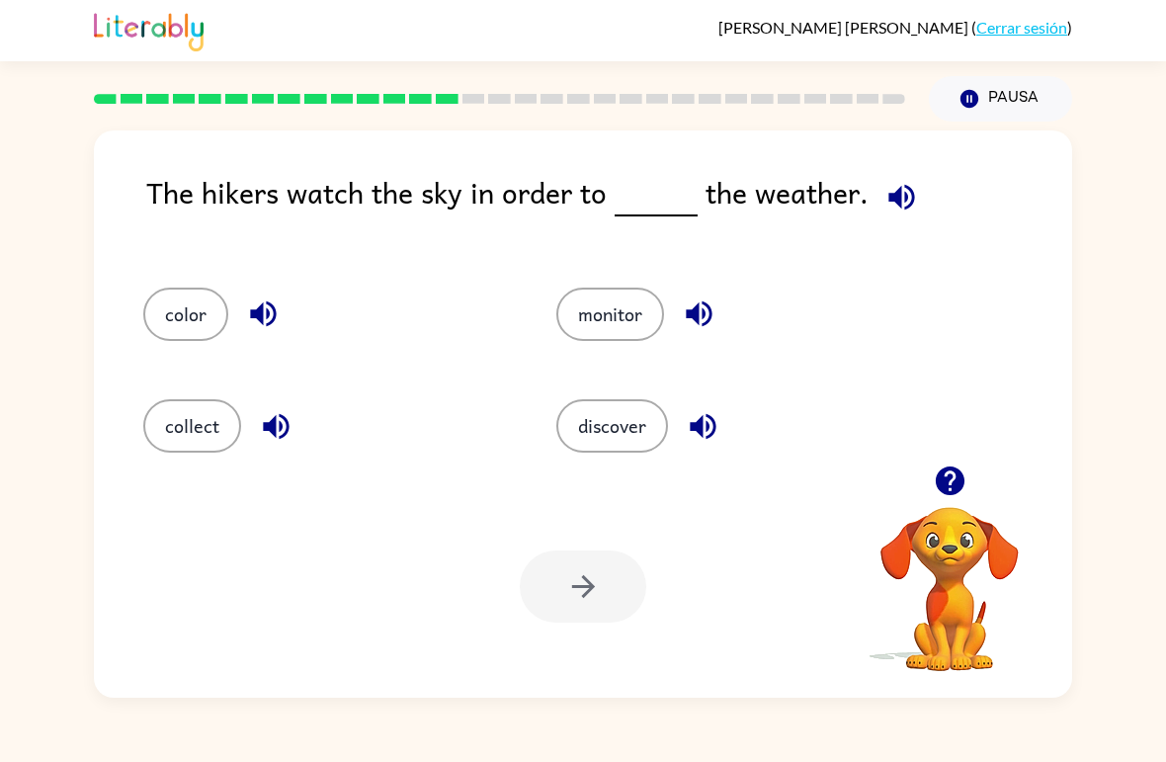
click at [202, 290] on button "color" at bounding box center [185, 313] width 85 height 53
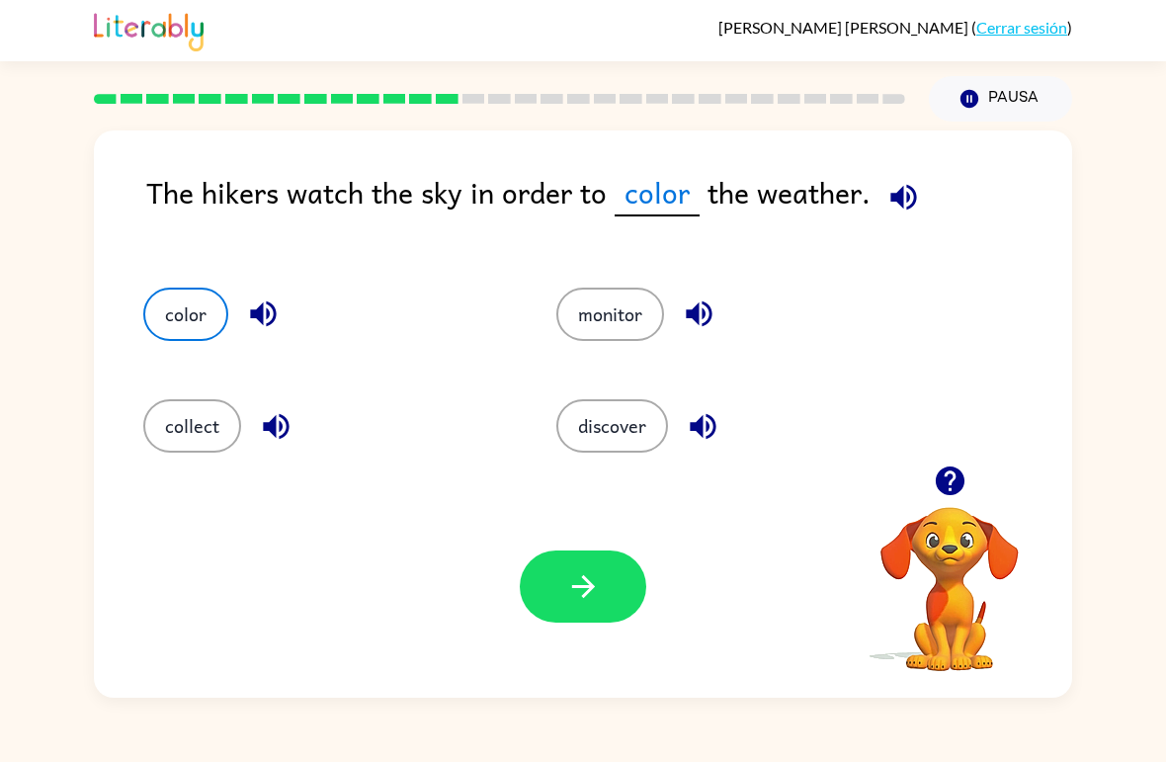
click at [567, 582] on icon "button" at bounding box center [583, 586] width 35 height 35
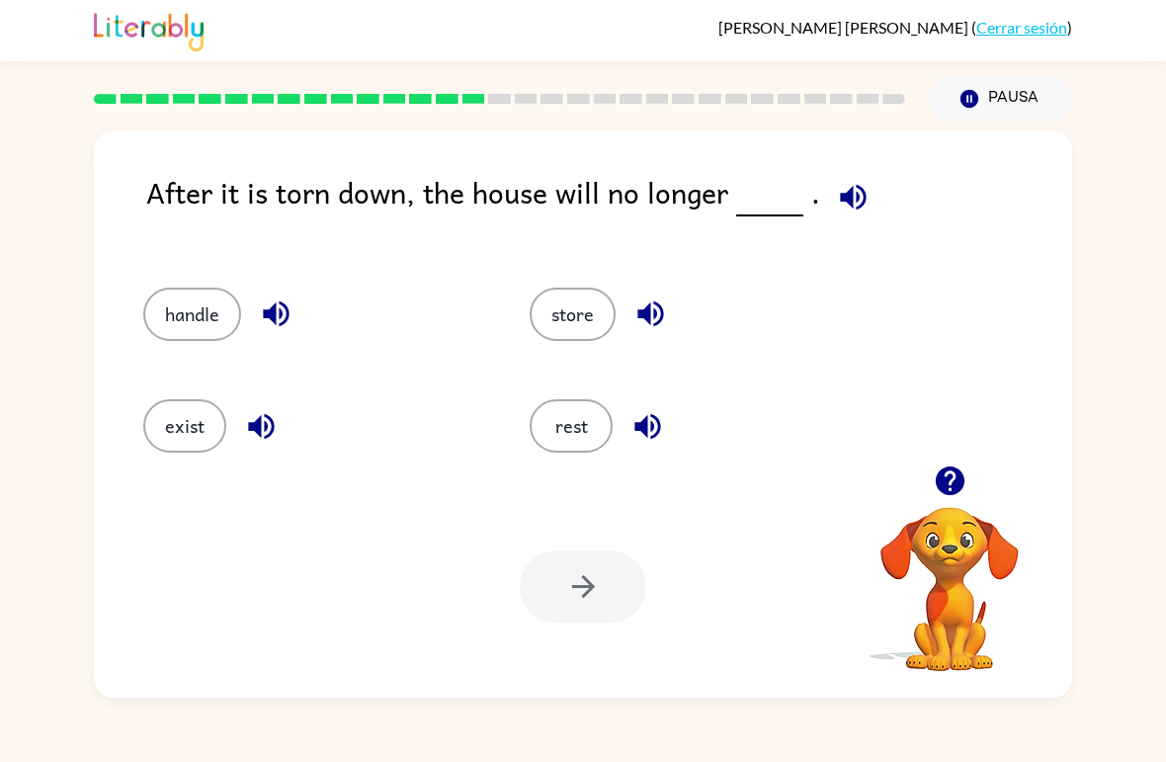
click at [847, 190] on icon "button" at bounding box center [853, 197] width 35 height 35
click at [850, 196] on icon "button" at bounding box center [853, 197] width 26 height 26
click at [262, 426] on icon "button" at bounding box center [261, 426] width 35 height 35
click at [191, 430] on button "exist" at bounding box center [184, 425] width 83 height 53
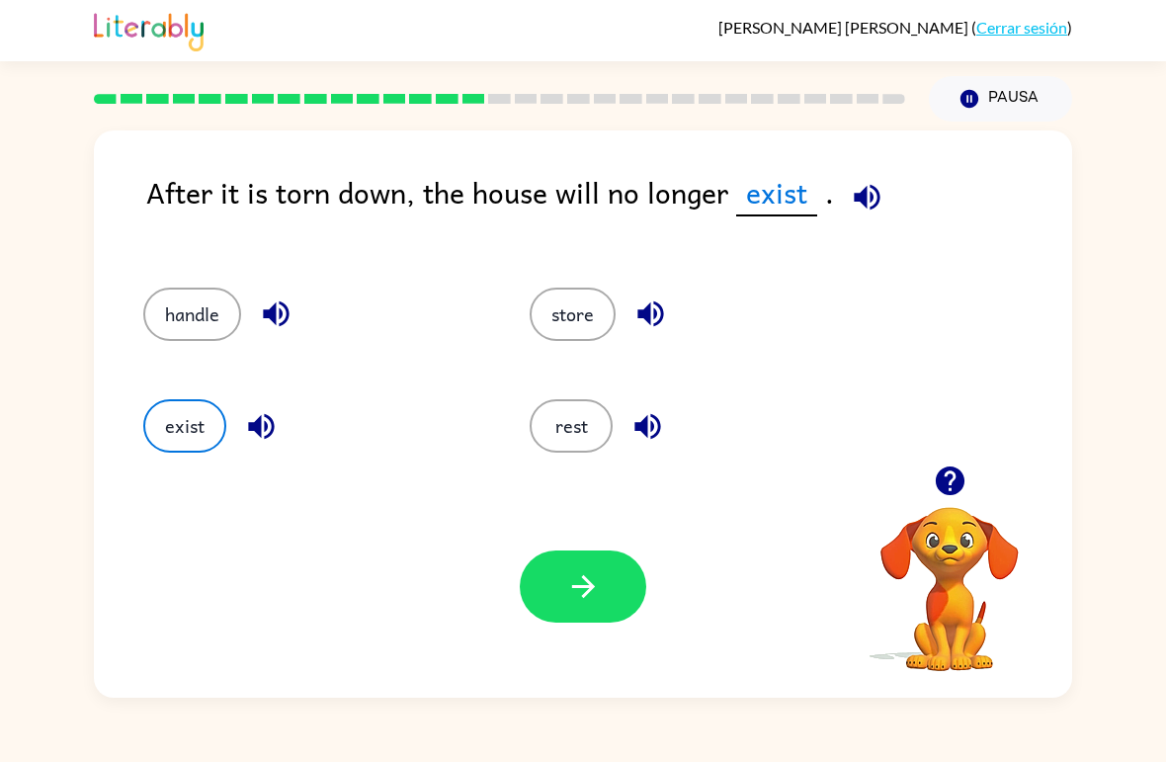
click at [497, 606] on div "Tu navegador debe admitir la reproducción de archivos .mp4 para usar Literably.…" at bounding box center [583, 586] width 978 height 222
click at [563, 598] on button "button" at bounding box center [583, 586] width 126 height 72
click at [171, 452] on button "exist" at bounding box center [184, 425] width 83 height 53
click at [170, 436] on button "exist" at bounding box center [184, 425] width 83 height 53
click at [176, 442] on button "exist" at bounding box center [184, 425] width 83 height 53
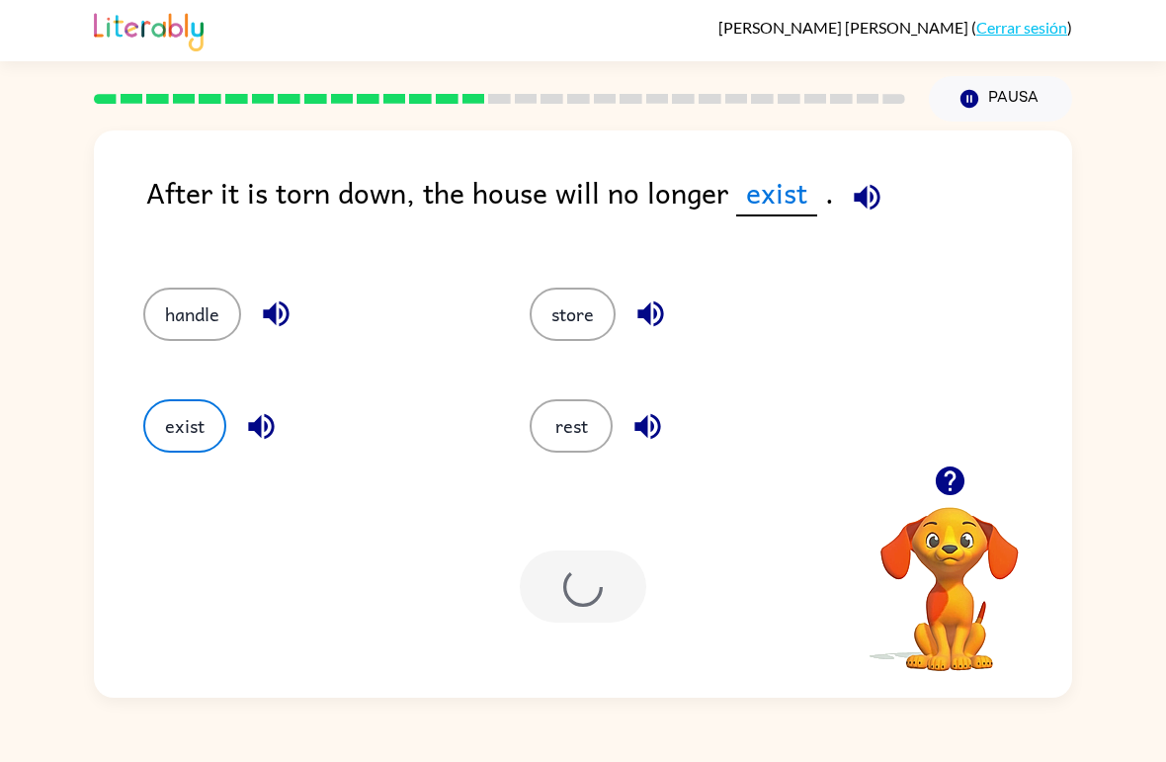
click at [173, 447] on button "exist" at bounding box center [184, 425] width 83 height 53
click at [556, 602] on div at bounding box center [583, 586] width 126 height 72
click at [618, 597] on div at bounding box center [583, 586] width 126 height 72
click at [523, 601] on div at bounding box center [583, 586] width 126 height 72
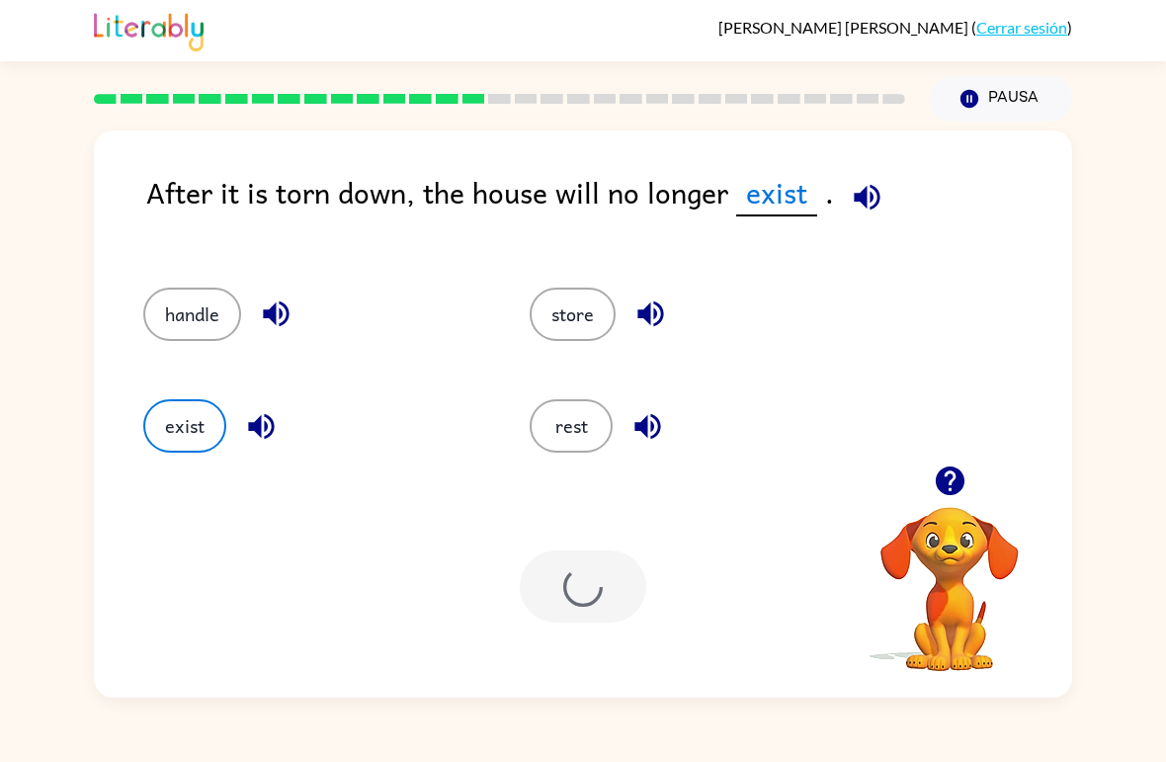
click at [523, 600] on div at bounding box center [583, 586] width 126 height 72
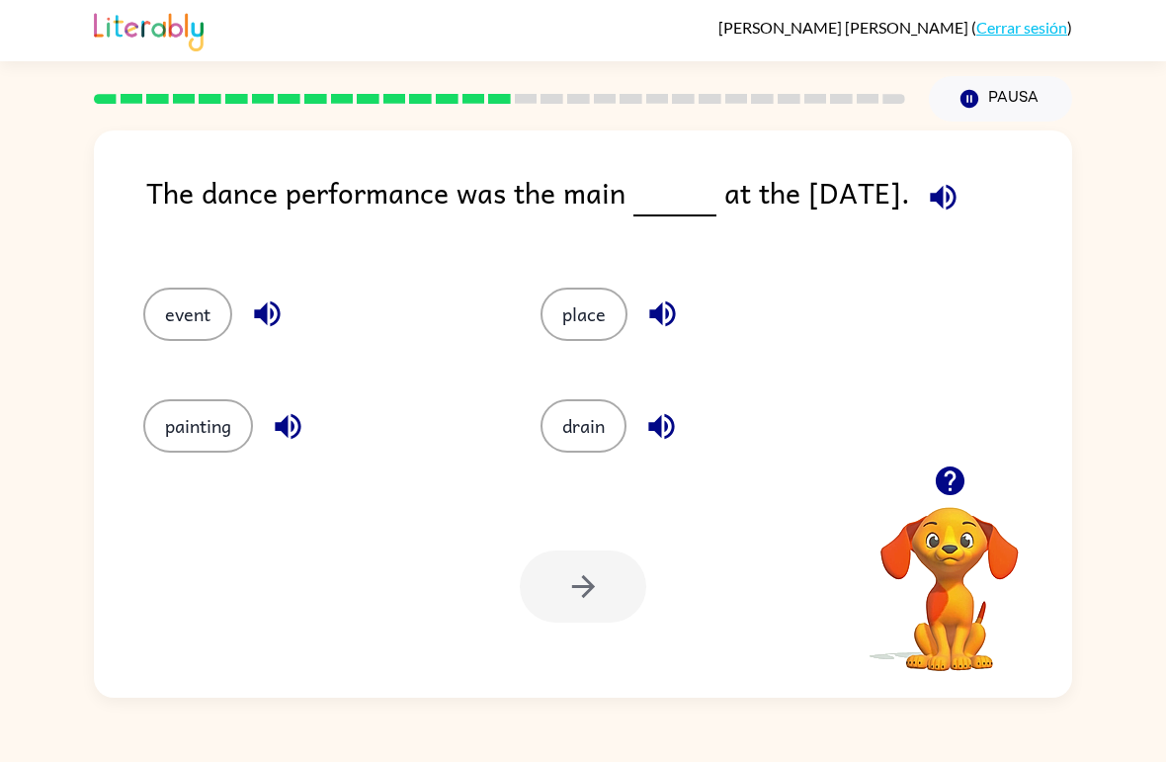
click at [564, 333] on button "place" at bounding box center [583, 313] width 87 height 53
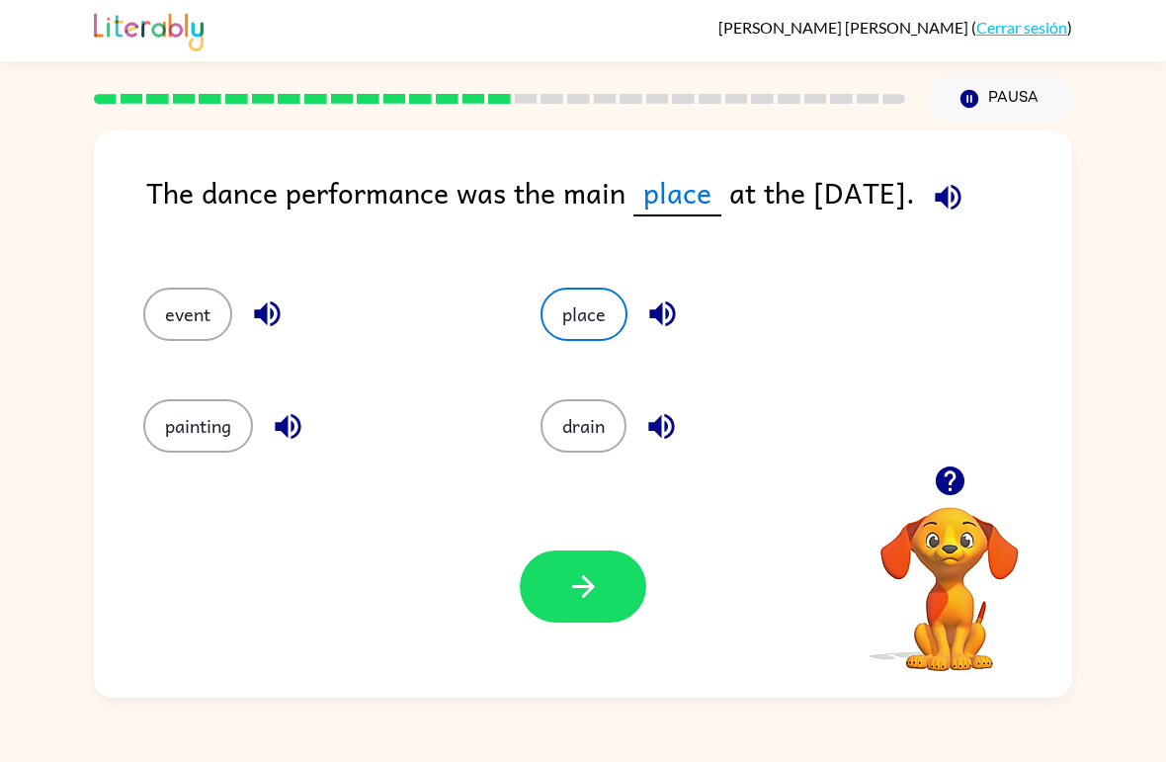
click at [557, 567] on button "button" at bounding box center [583, 586] width 126 height 72
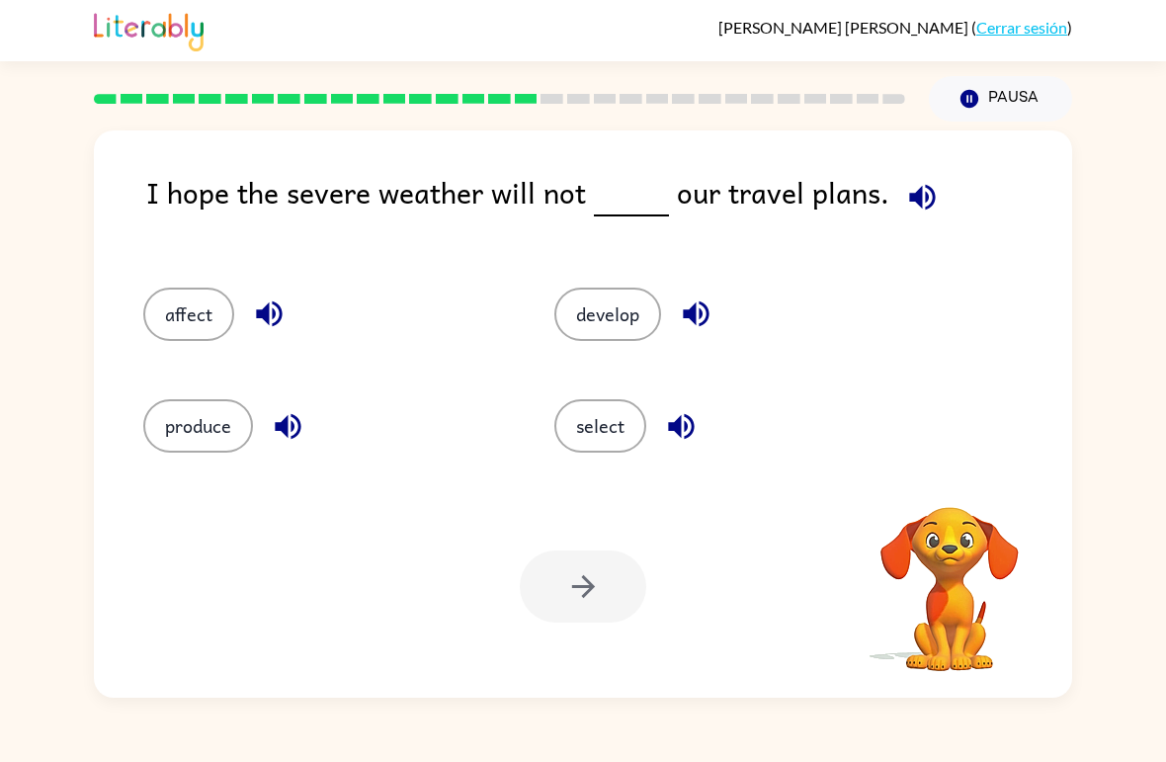
click at [561, 580] on div at bounding box center [583, 586] width 126 height 72
click at [576, 429] on button "select" at bounding box center [600, 425] width 92 height 53
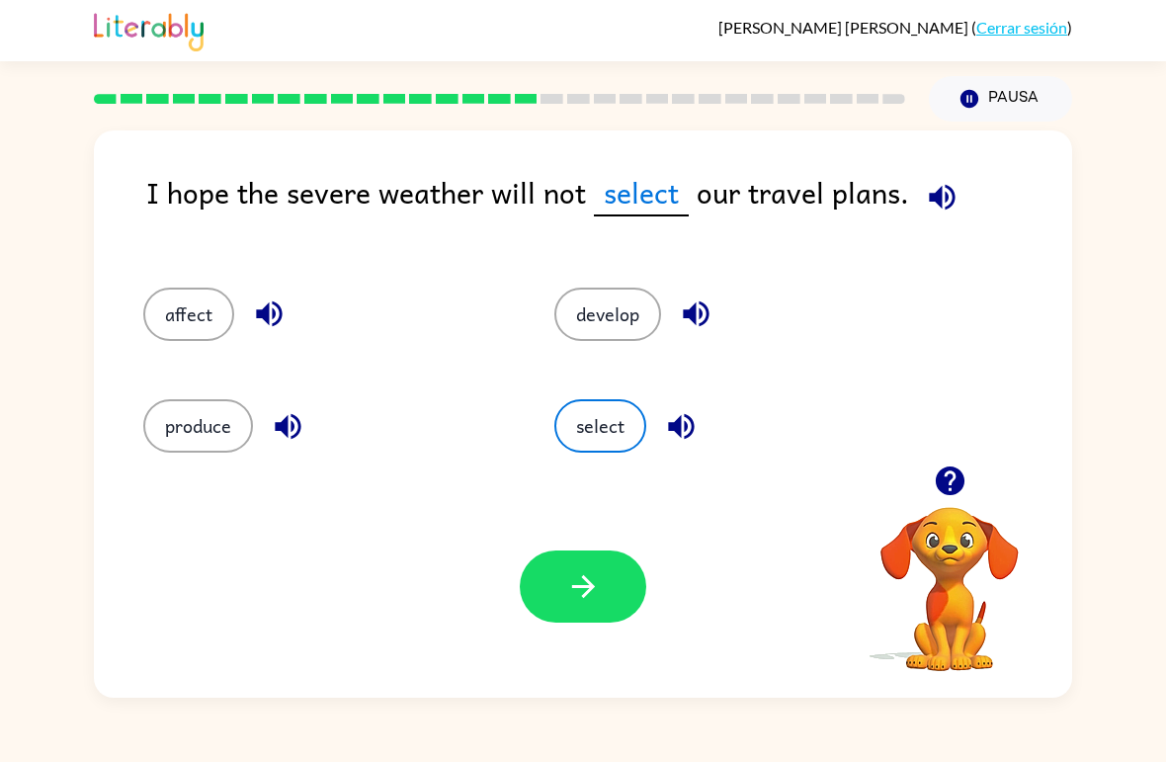
click at [576, 592] on icon "button" at bounding box center [583, 586] width 35 height 35
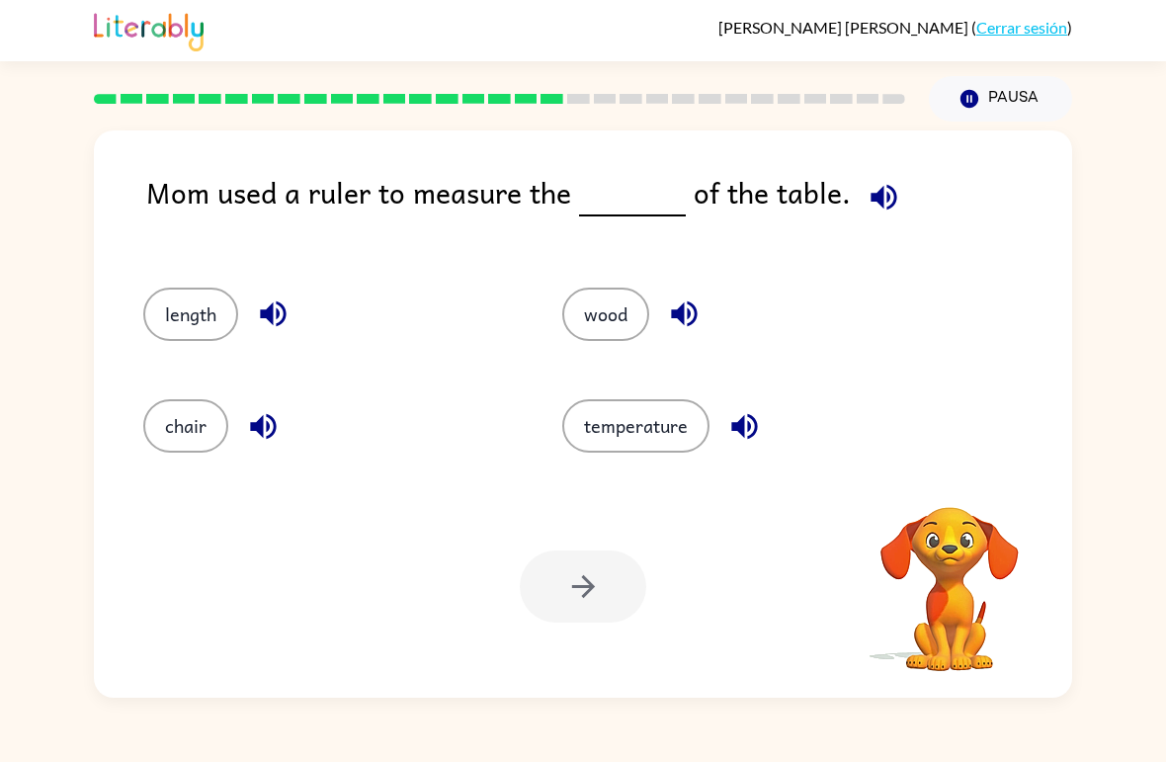
click at [575, 660] on div "Tu navegador debe admitir la reproducción de archivos .mp4 para usar Literably.…" at bounding box center [583, 586] width 978 height 222
click at [191, 440] on button "chair" at bounding box center [185, 425] width 85 height 53
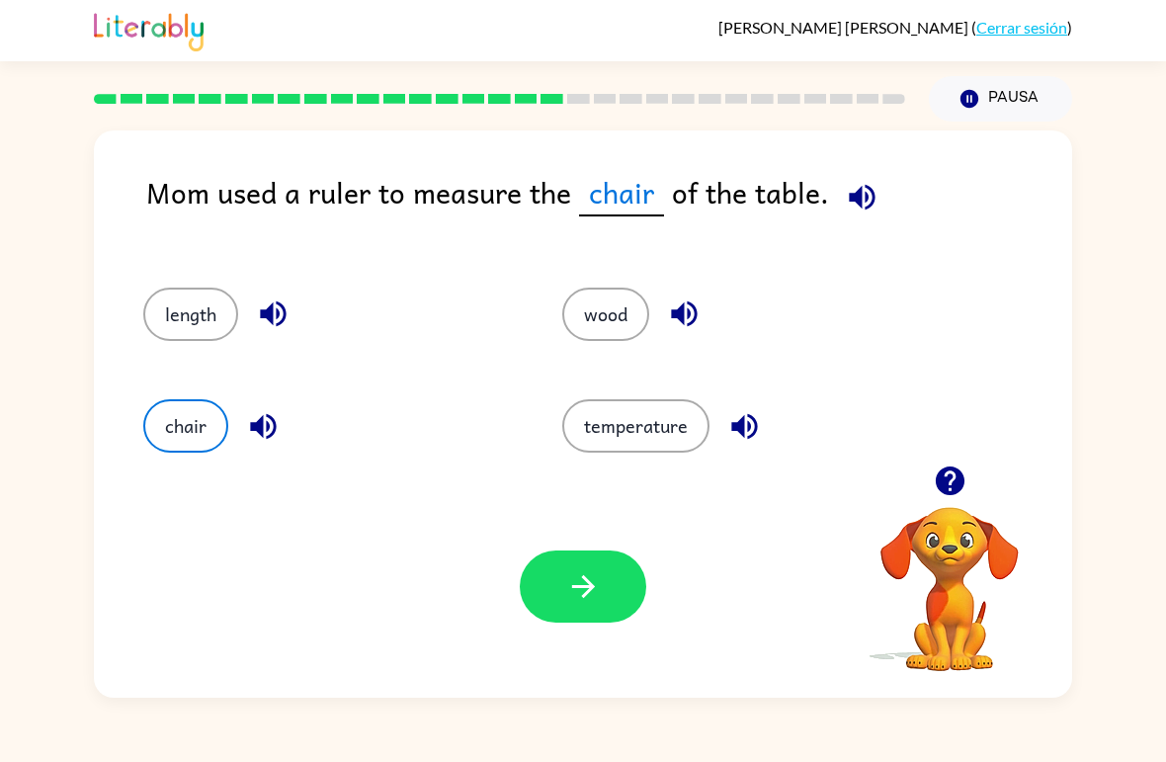
click at [191, 440] on button "chair" at bounding box center [185, 425] width 85 height 53
click at [182, 296] on button "length" at bounding box center [190, 313] width 95 height 53
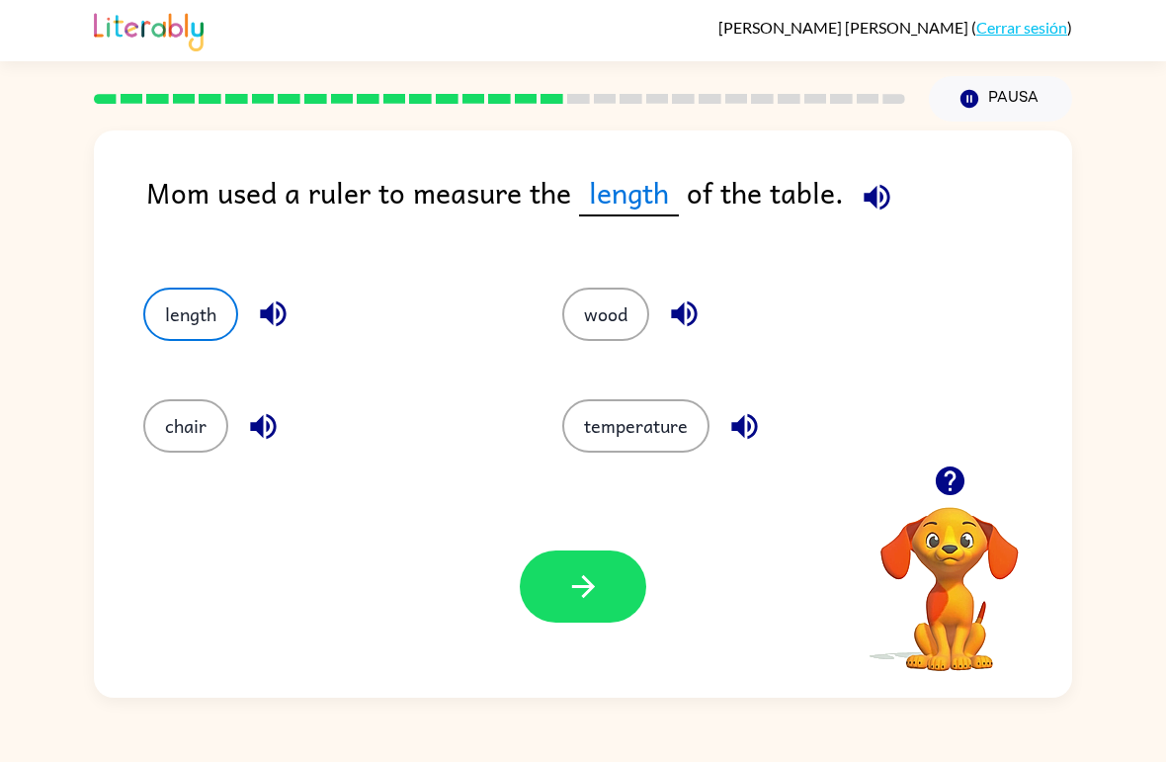
click at [211, 314] on button "length" at bounding box center [190, 313] width 95 height 53
click at [550, 600] on button "button" at bounding box center [583, 586] width 126 height 72
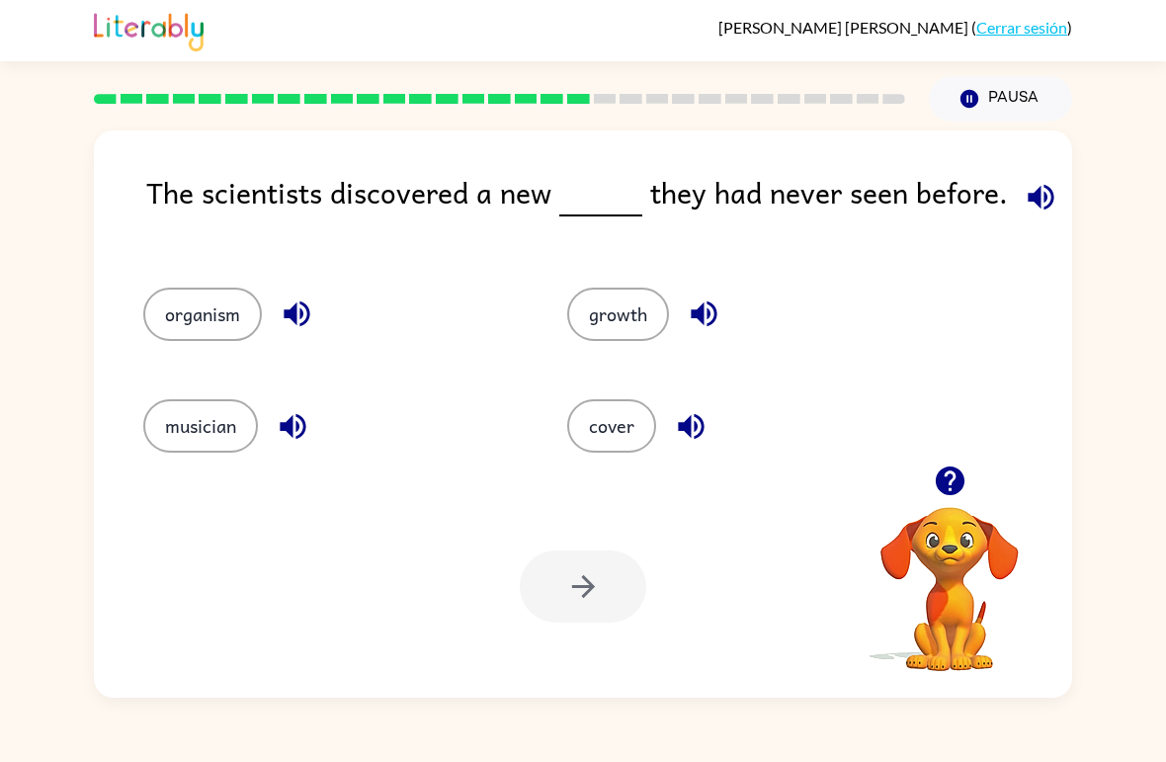
click at [588, 288] on button "growth" at bounding box center [618, 313] width 102 height 53
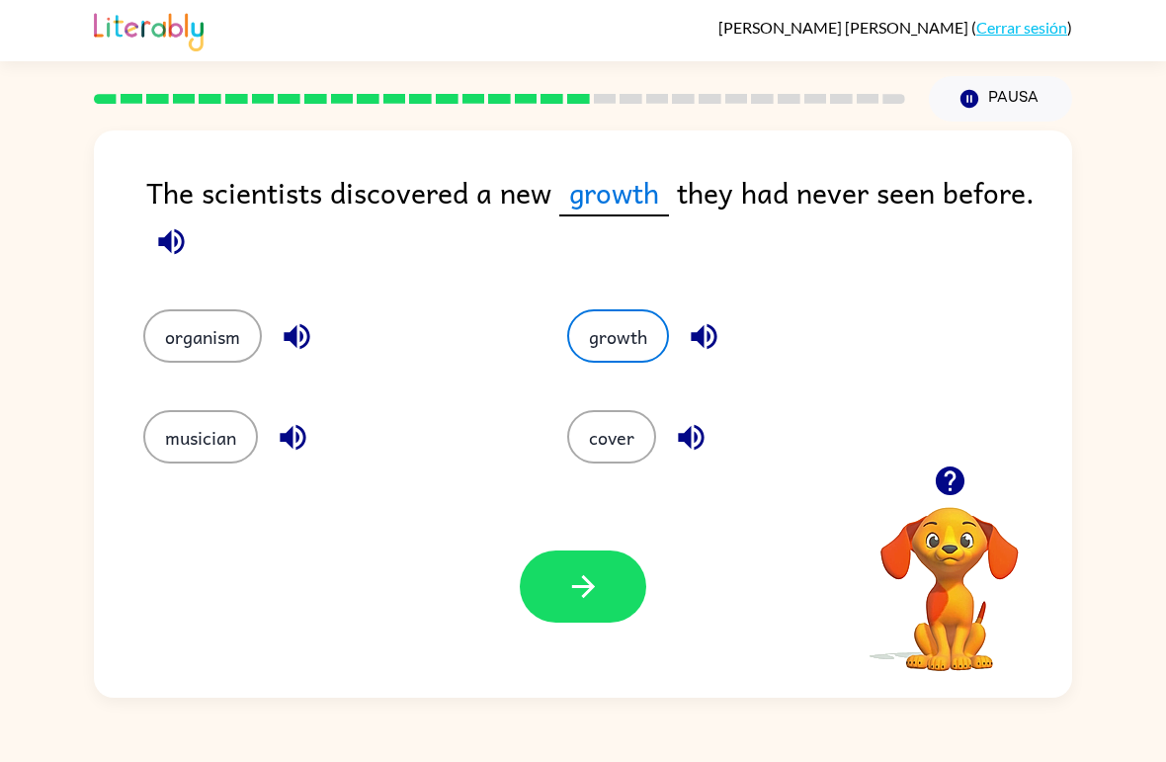
click at [563, 570] on button "button" at bounding box center [583, 586] width 126 height 72
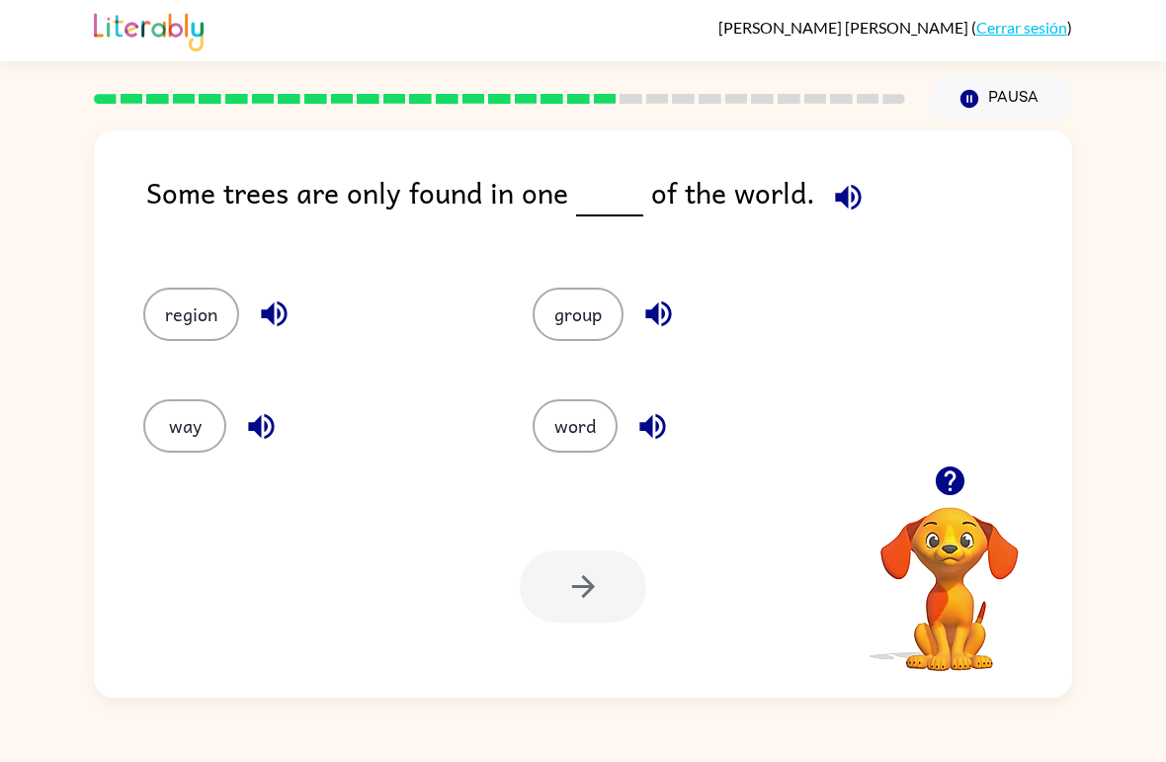
click at [1134, 69] on div "[PERSON_NAME]-[PERSON_NAME] ( Cerrar sesión ) Pausa Pausa Some trees are only f…" at bounding box center [583, 381] width 1166 height 762
click at [1127, 402] on div "Some trees are only found in one of the world. region group way word Tu navegad…" at bounding box center [583, 409] width 1166 height 576
click at [519, 45] on div "[PERSON_NAME]-[PERSON_NAME] ( Cerrar sesión )" at bounding box center [583, 30] width 978 height 61
click at [840, 197] on icon "button" at bounding box center [848, 197] width 35 height 35
click at [571, 320] on button "group" at bounding box center [577, 313] width 91 height 53
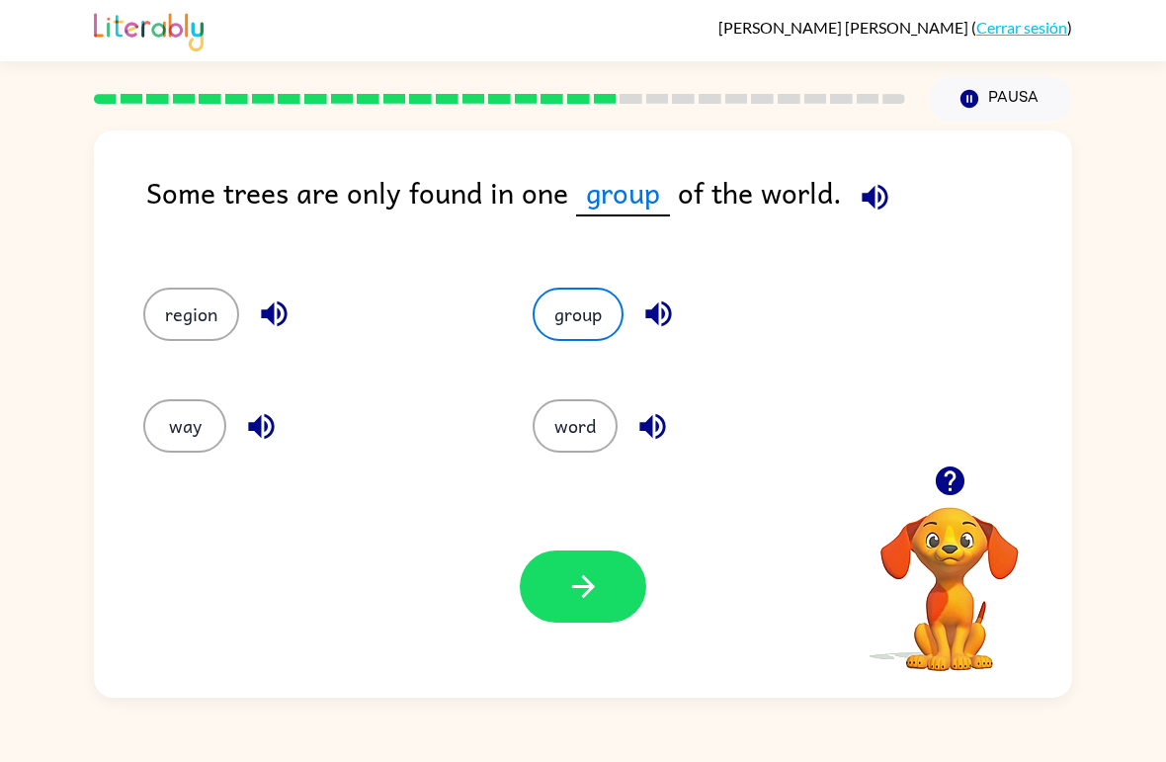
click at [571, 445] on button "word" at bounding box center [574, 425] width 85 height 53
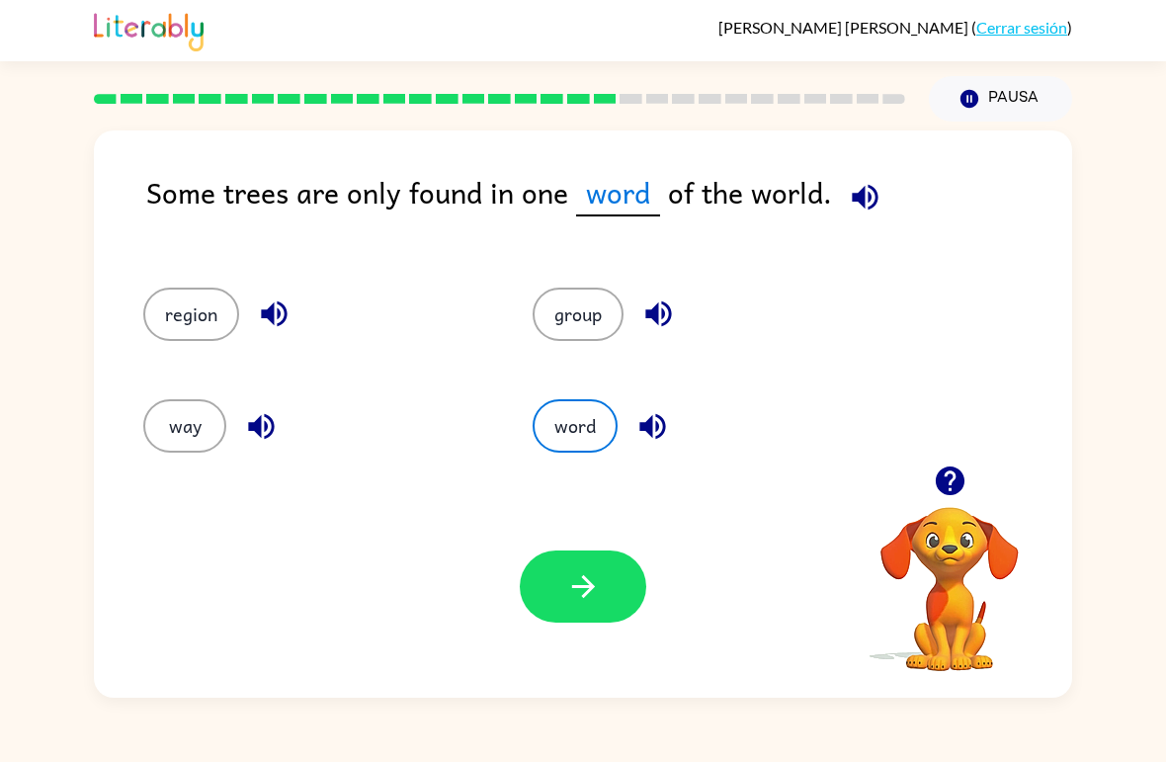
click at [601, 291] on button "group" at bounding box center [577, 313] width 91 height 53
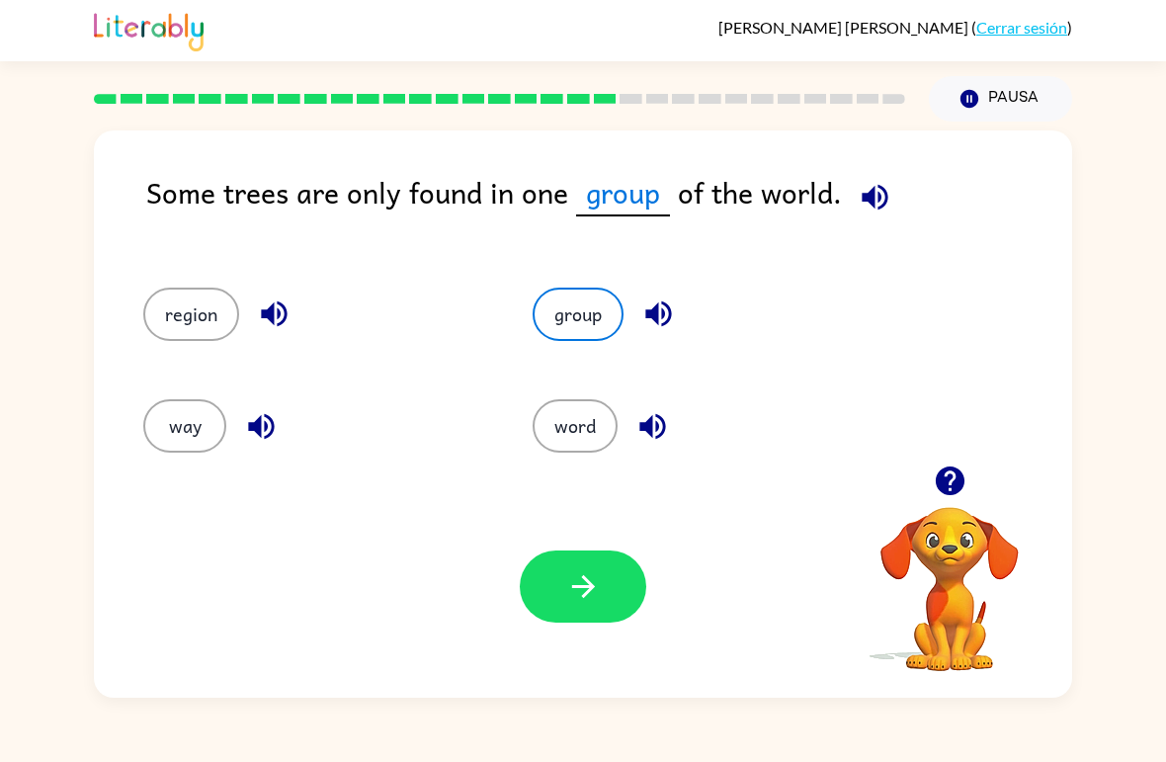
click at [566, 596] on icon "button" at bounding box center [583, 586] width 35 height 35
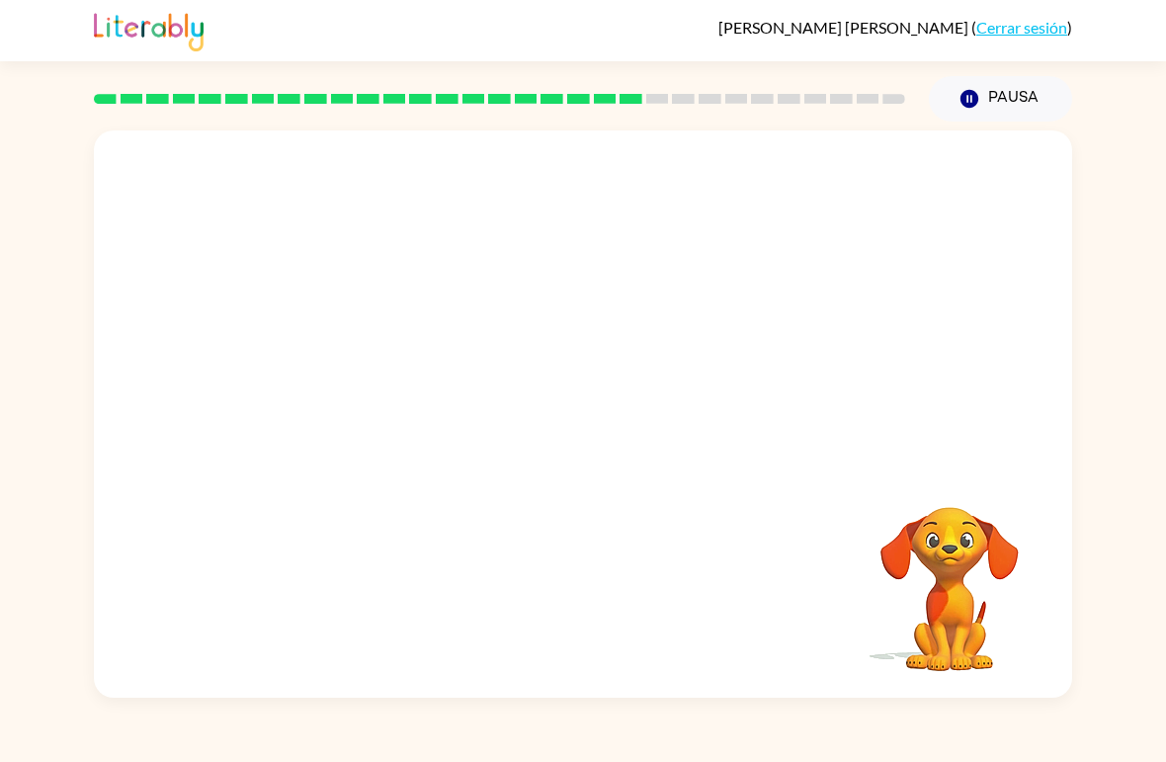
click at [386, 290] on video "Tu navegador debe admitir la reproducción de archivos .mp4 para usar Literably.…" at bounding box center [583, 297] width 978 height 335
click at [417, 168] on video "Tu navegador debe admitir la reproducción de archivos .mp4 para usar Literably.…" at bounding box center [583, 297] width 978 height 335
click at [709, 326] on video "Tu navegador debe admitir la reproducción de archivos .mp4 para usar Literably.…" at bounding box center [583, 297] width 978 height 335
click at [709, 325] on video "Tu navegador debe admitir la reproducción de archivos .mp4 para usar Literably.…" at bounding box center [583, 297] width 978 height 335
click at [693, 323] on video "Tu navegador debe admitir la reproducción de archivos .mp4 para usar Literably.…" at bounding box center [583, 297] width 978 height 335
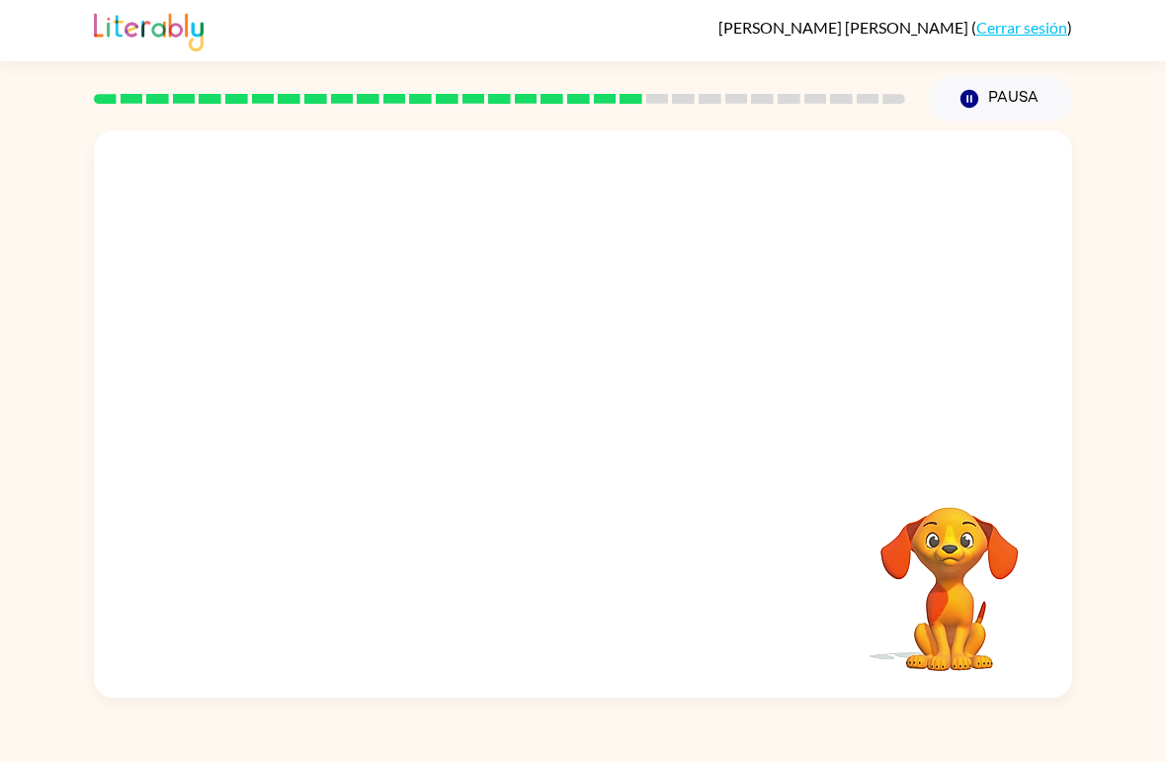
click at [930, 506] on video "Tu navegador debe admitir la reproducción de archivos .mp4 para usar Literably.…" at bounding box center [949, 575] width 198 height 198
click at [438, 395] on video "Tu navegador debe admitir la reproducción de archivos .mp4 para usar Literably.…" at bounding box center [583, 297] width 978 height 335
click at [437, 394] on video "Tu navegador debe admitir la reproducción de archivos .mp4 para usar Literably.…" at bounding box center [583, 297] width 978 height 335
click at [381, 403] on video "Tu navegador debe admitir la reproducción de archivos .mp4 para usar Literably.…" at bounding box center [583, 297] width 978 height 335
click at [586, 445] on div at bounding box center [583, 424] width 126 height 72
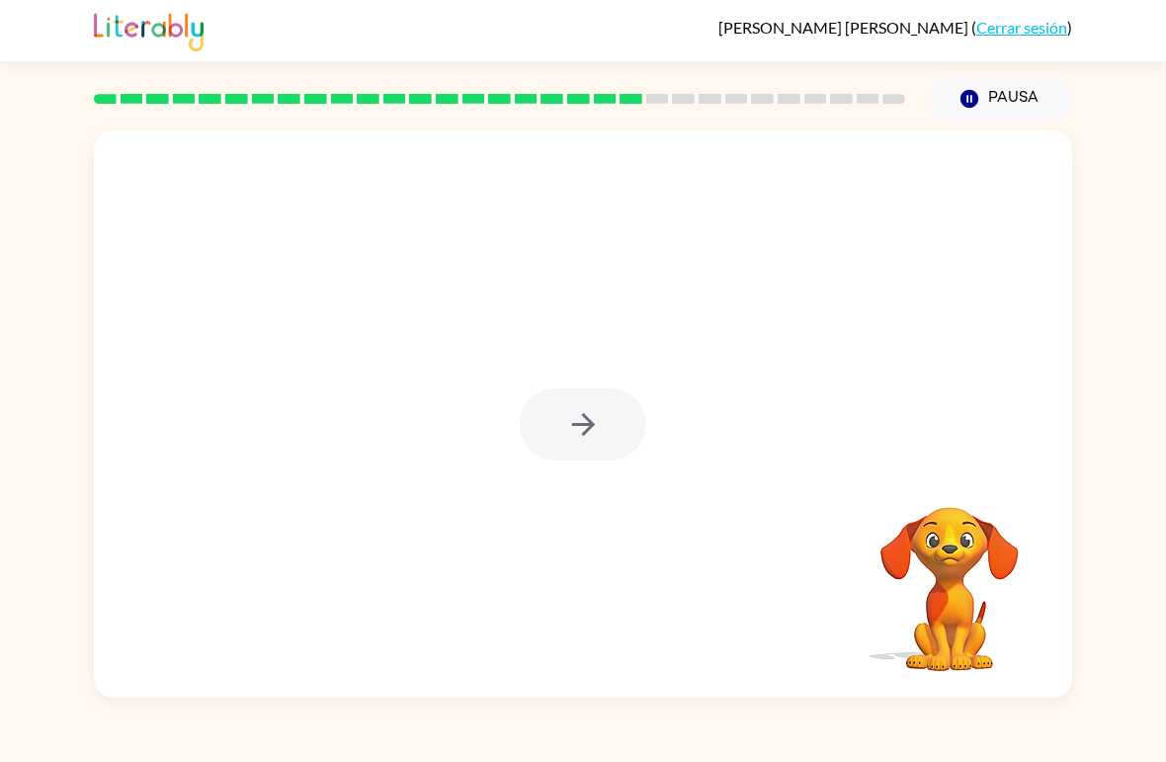
click at [585, 444] on div at bounding box center [583, 424] width 126 height 72
click at [598, 450] on div at bounding box center [583, 424] width 126 height 72
click at [551, 457] on div at bounding box center [583, 424] width 126 height 72
click at [698, 454] on div at bounding box center [583, 413] width 978 height 567
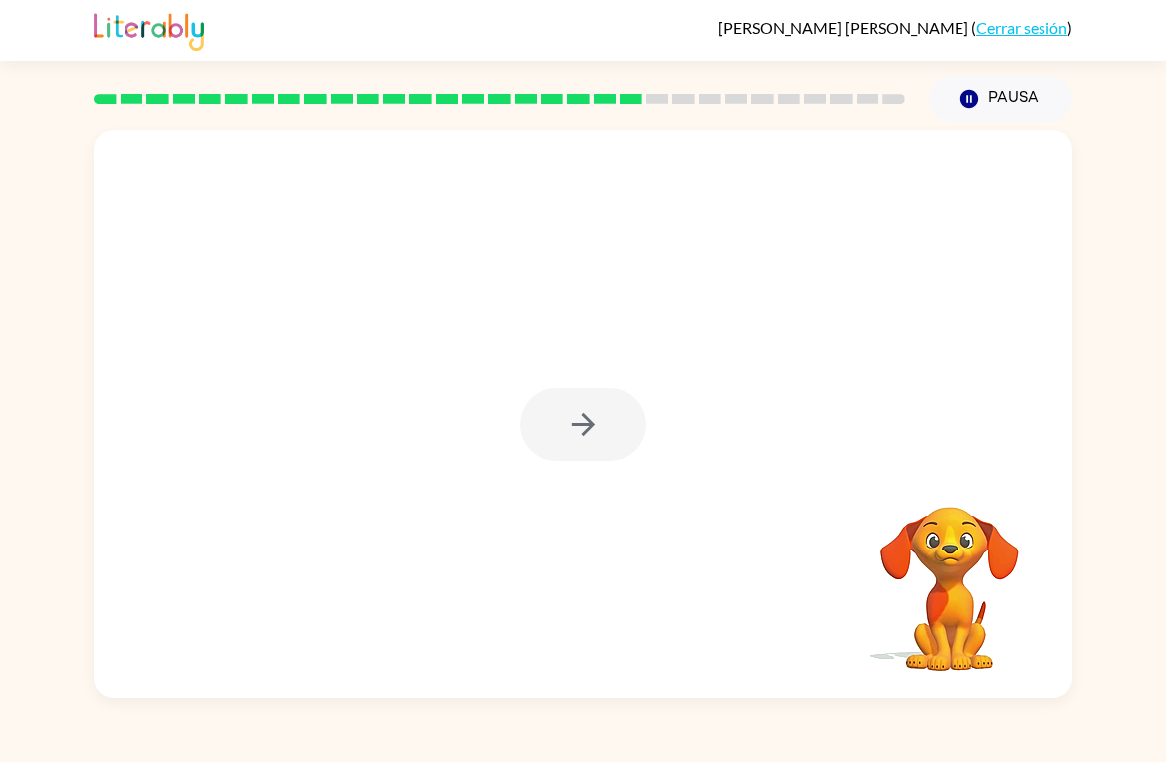
click at [586, 498] on div at bounding box center [583, 413] width 978 height 567
click at [606, 428] on button "button" at bounding box center [583, 424] width 126 height 72
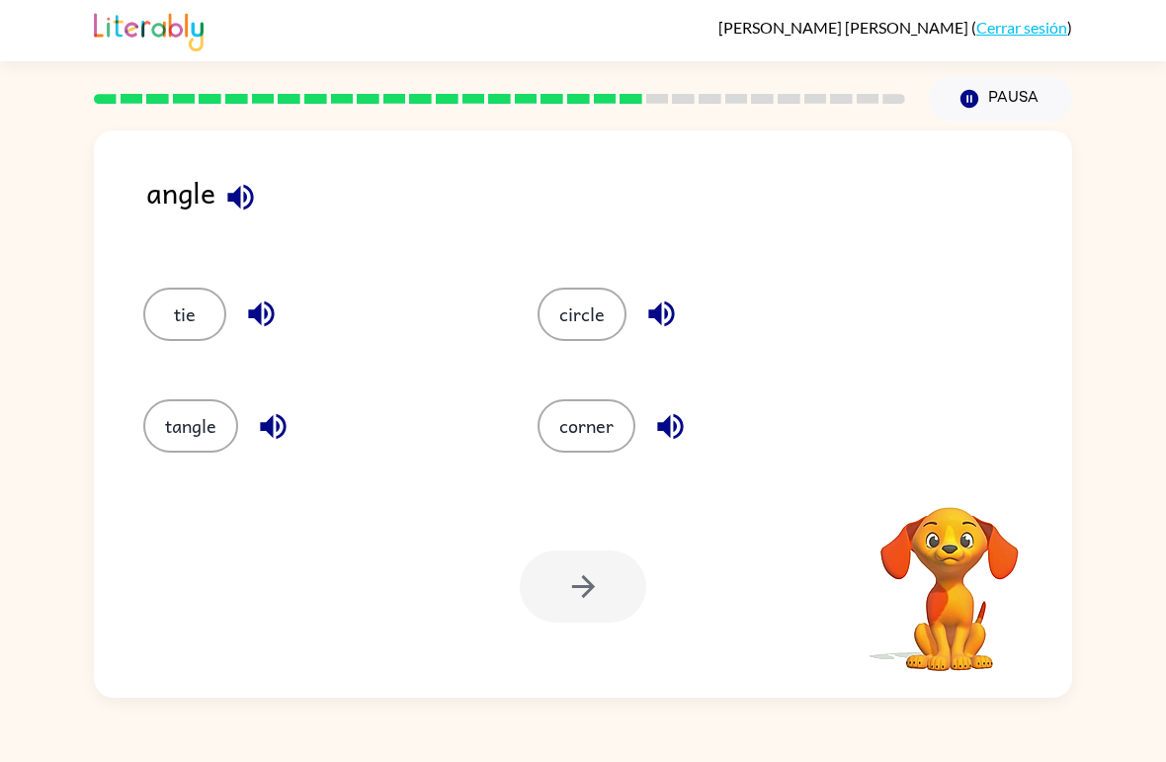
click at [212, 401] on button "tangle" at bounding box center [190, 425] width 95 height 53
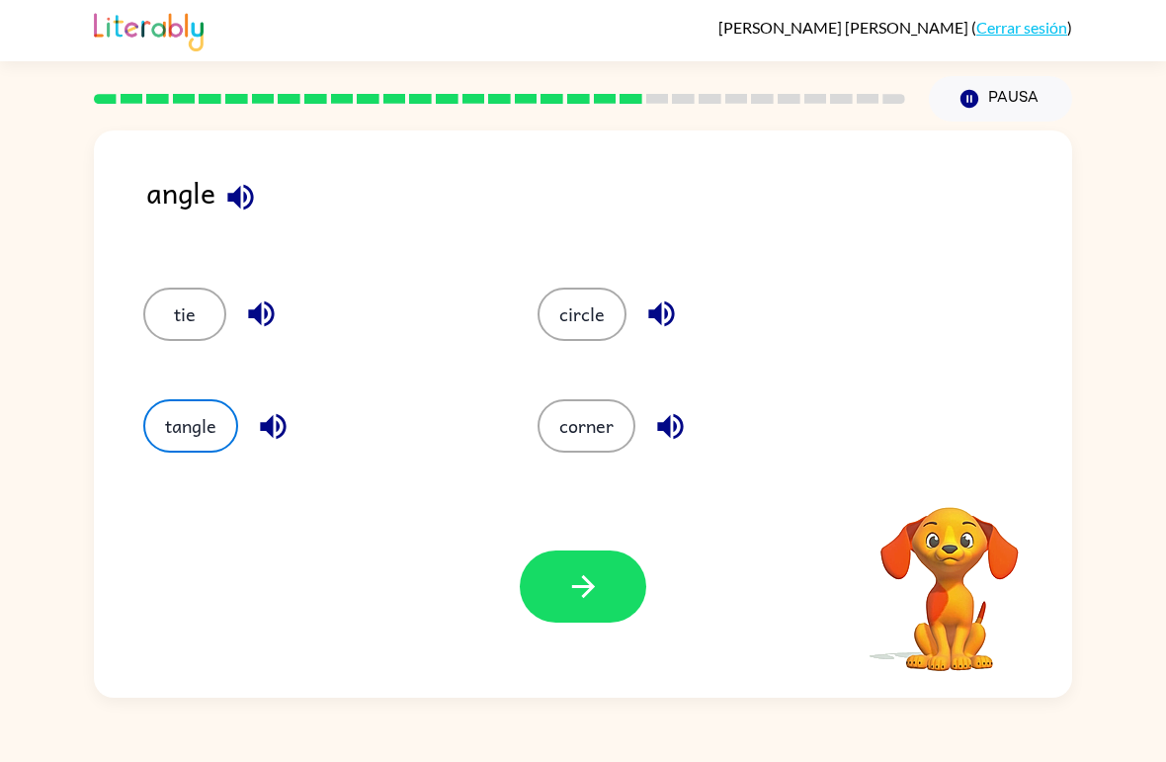
click at [588, 591] on icon "button" at bounding box center [582, 586] width 23 height 23
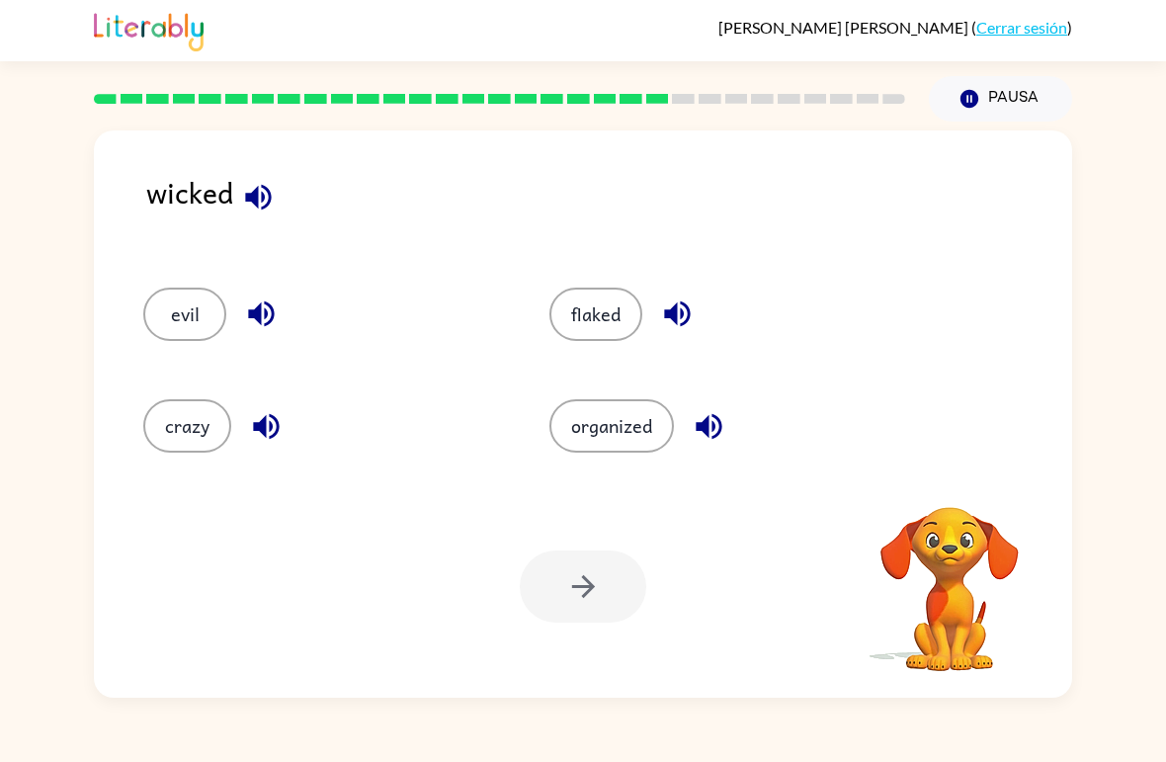
click at [257, 195] on icon "button" at bounding box center [258, 197] width 26 height 26
click at [254, 189] on icon "button" at bounding box center [258, 197] width 35 height 35
click at [259, 198] on icon "button" at bounding box center [258, 197] width 35 height 35
click at [261, 196] on icon "button" at bounding box center [258, 197] width 35 height 35
click at [683, 316] on icon "button" at bounding box center [677, 314] width 26 height 26
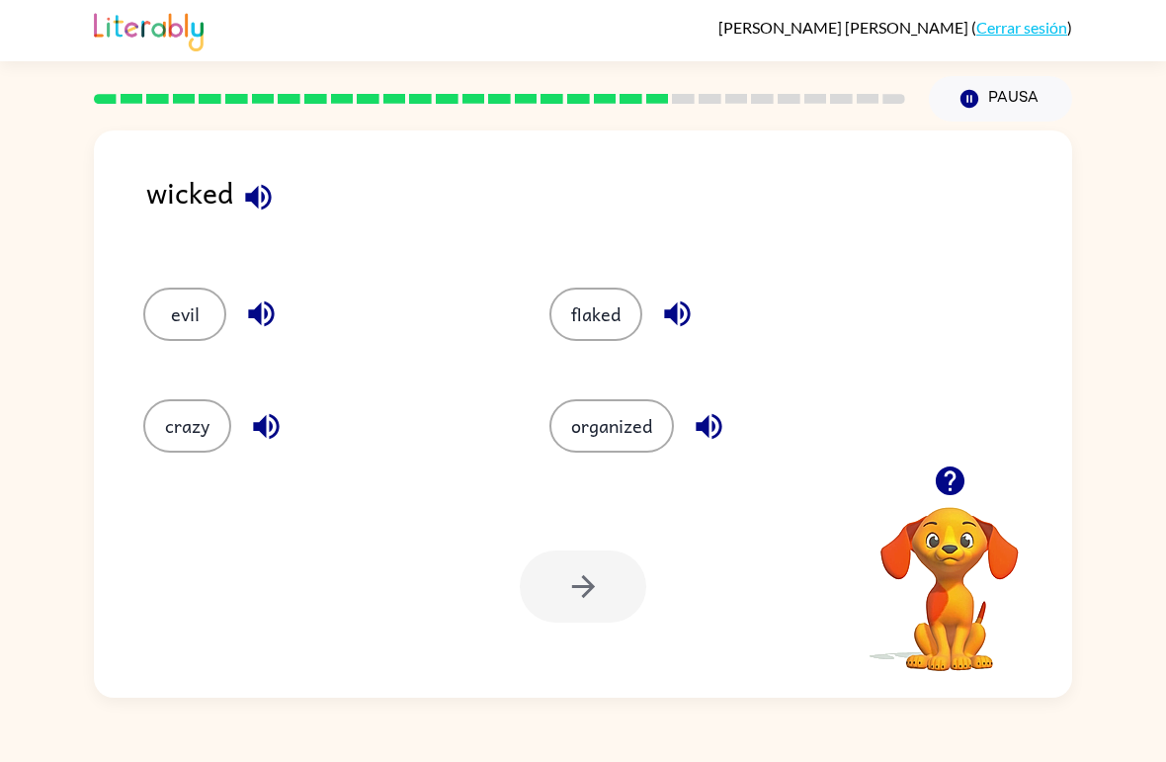
click at [677, 315] on icon "button" at bounding box center [677, 314] width 26 height 26
click at [269, 219] on button "button" at bounding box center [258, 197] width 50 height 50
click at [694, 304] on button "button" at bounding box center [677, 313] width 50 height 50
click at [264, 441] on icon "button" at bounding box center [266, 426] width 35 height 35
click at [268, 290] on button "button" at bounding box center [261, 313] width 50 height 50
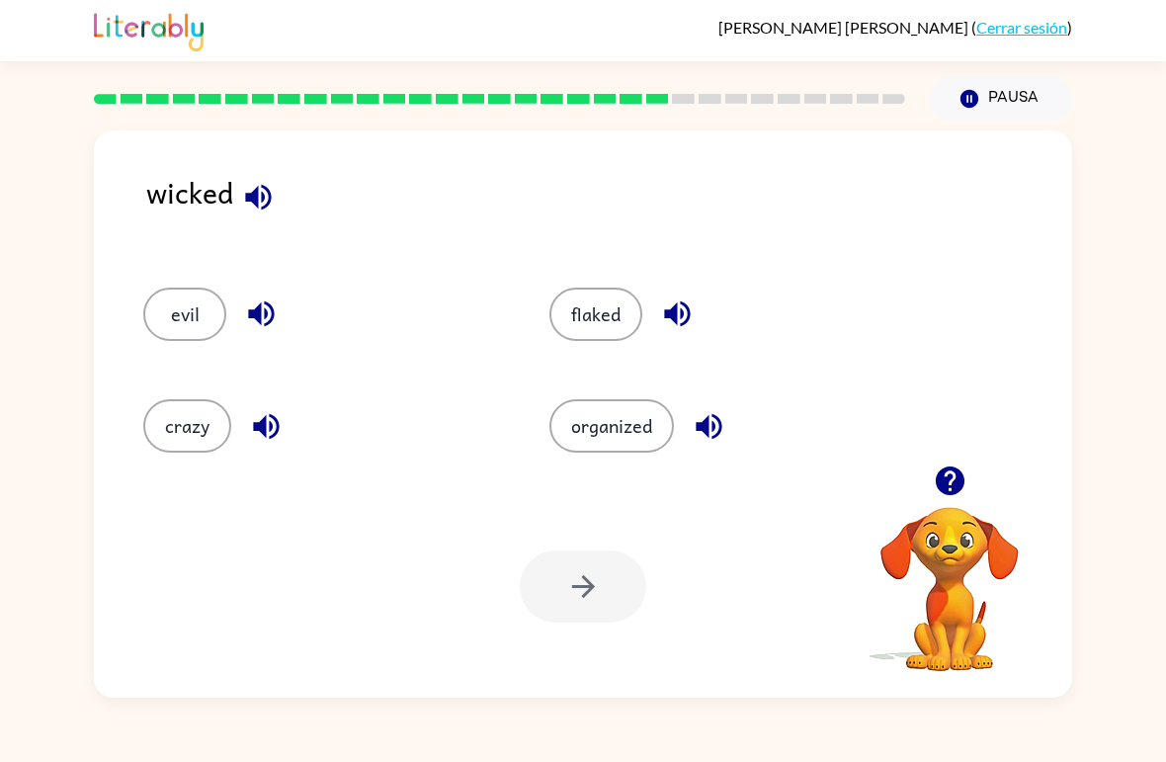
click at [712, 434] on icon "button" at bounding box center [708, 426] width 35 height 35
click at [684, 321] on icon "button" at bounding box center [677, 313] width 35 height 35
click at [595, 607] on div at bounding box center [583, 586] width 126 height 72
click at [616, 309] on button "flaked" at bounding box center [595, 313] width 93 height 53
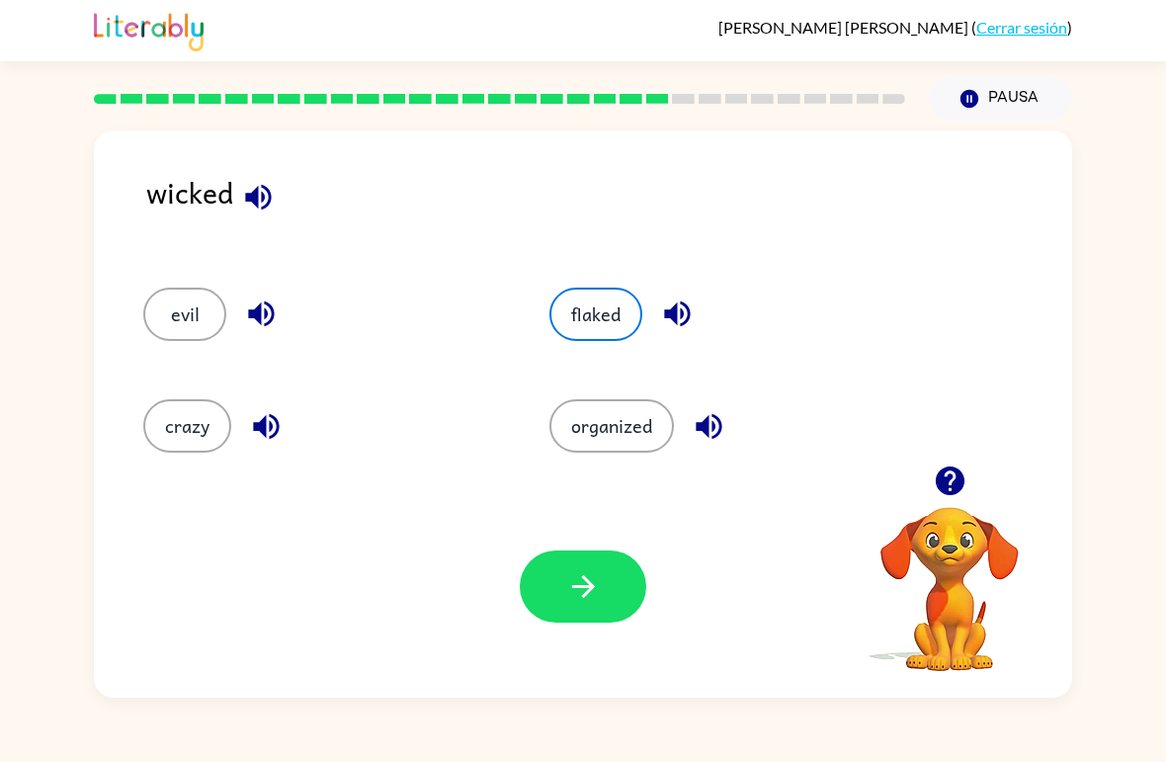
click at [581, 572] on icon "button" at bounding box center [583, 586] width 35 height 35
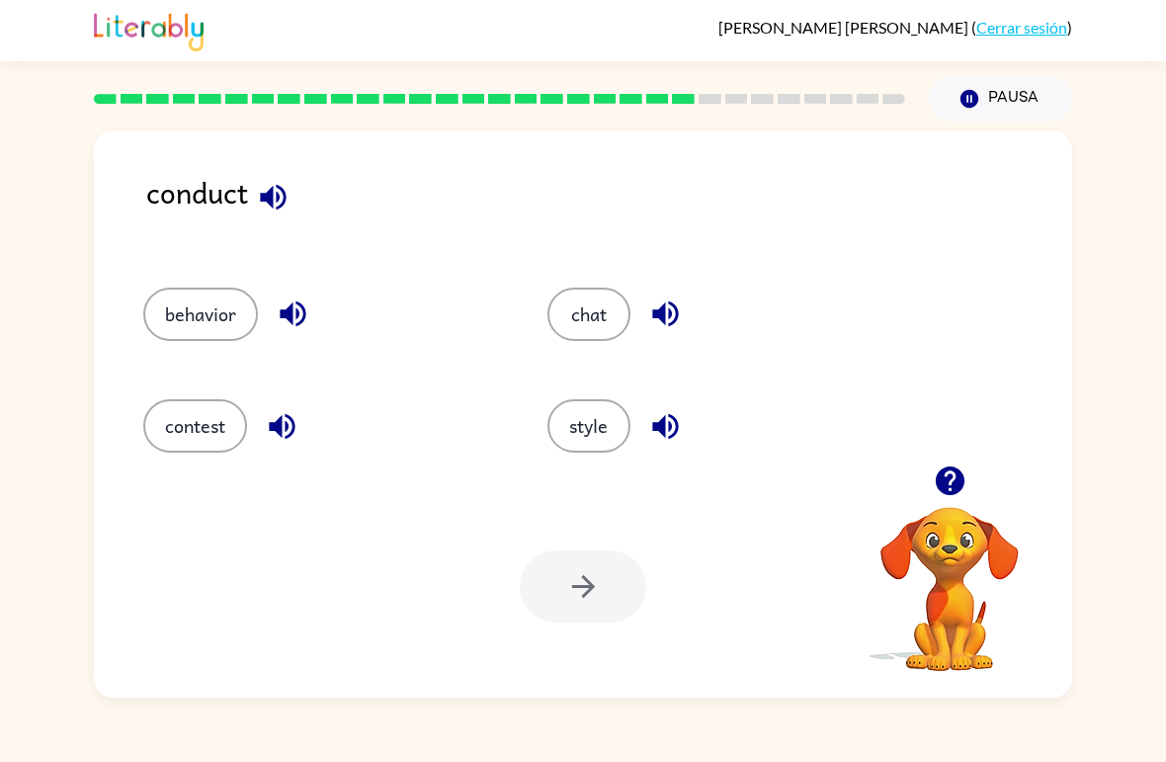
click at [301, 178] on div "conduct" at bounding box center [609, 209] width 926 height 78
click at [255, 216] on button "button" at bounding box center [273, 197] width 50 height 50
click at [267, 196] on icon "button" at bounding box center [273, 197] width 26 height 26
click at [659, 309] on icon "button" at bounding box center [665, 313] width 35 height 35
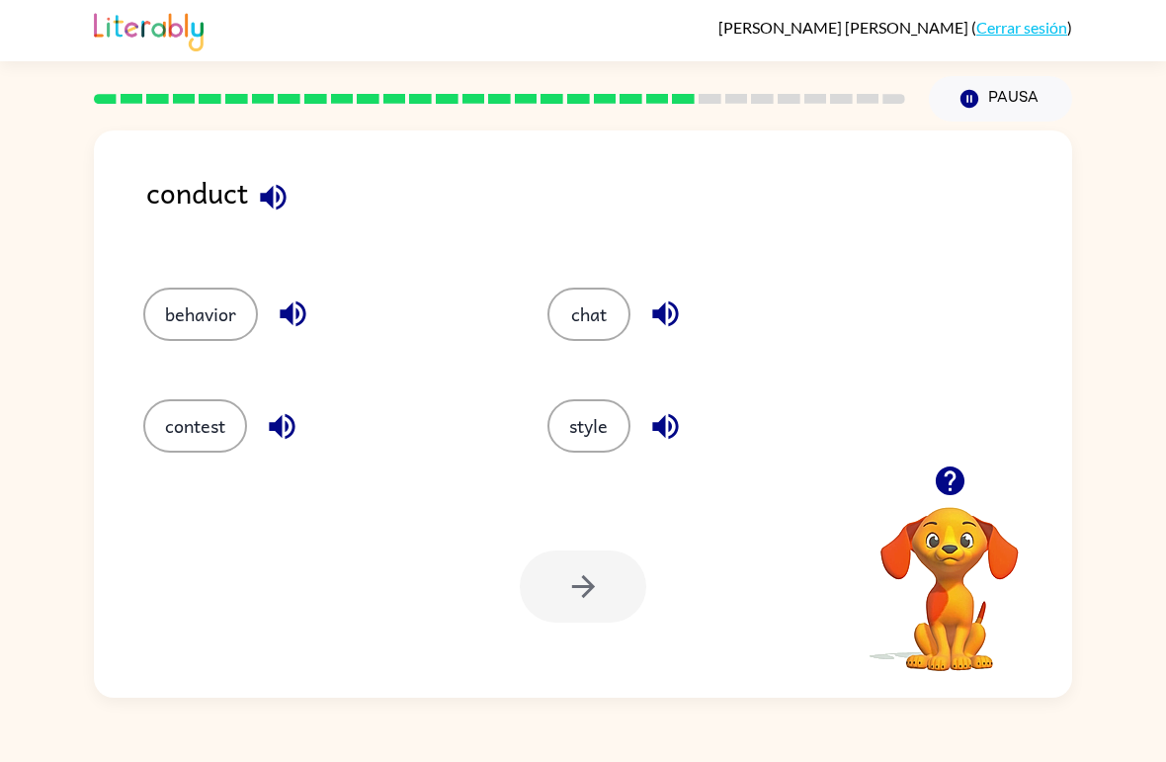
click at [317, 323] on button "button" at bounding box center [293, 313] width 50 height 50
click at [265, 304] on div "behavior" at bounding box center [322, 313] width 359 height 53
click at [270, 425] on icon "button" at bounding box center [282, 426] width 35 height 35
click at [287, 200] on icon "button" at bounding box center [273, 197] width 35 height 35
click at [278, 442] on icon "button" at bounding box center [282, 426] width 35 height 35
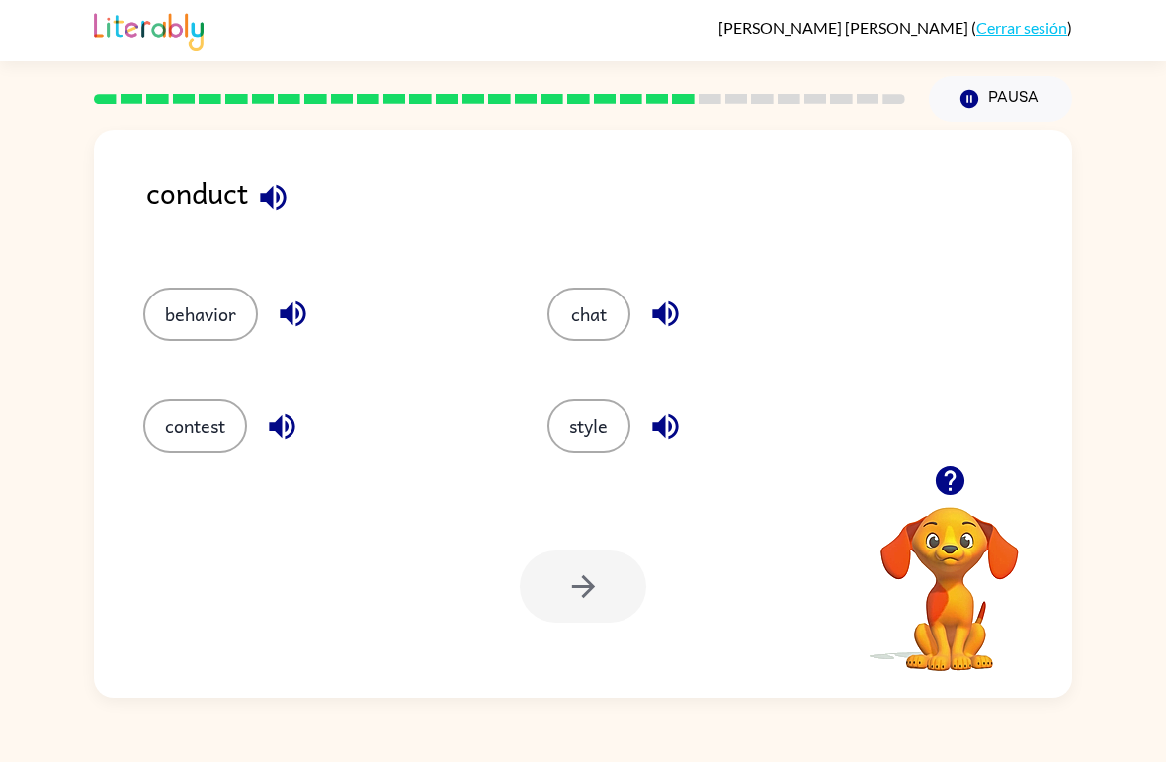
click at [269, 195] on icon "button" at bounding box center [273, 197] width 26 height 26
click at [266, 400] on div "contest" at bounding box center [322, 425] width 359 height 53
click at [205, 428] on button "contest" at bounding box center [195, 425] width 104 height 53
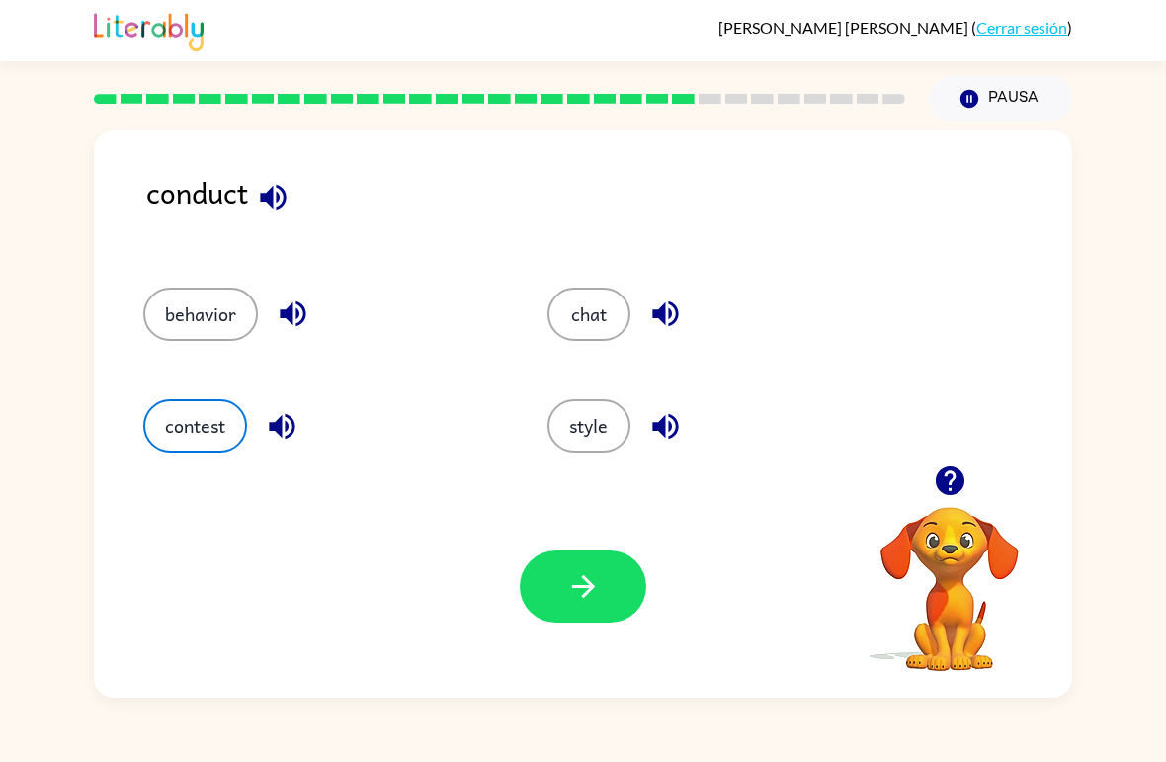
click at [574, 566] on button "button" at bounding box center [583, 586] width 126 height 72
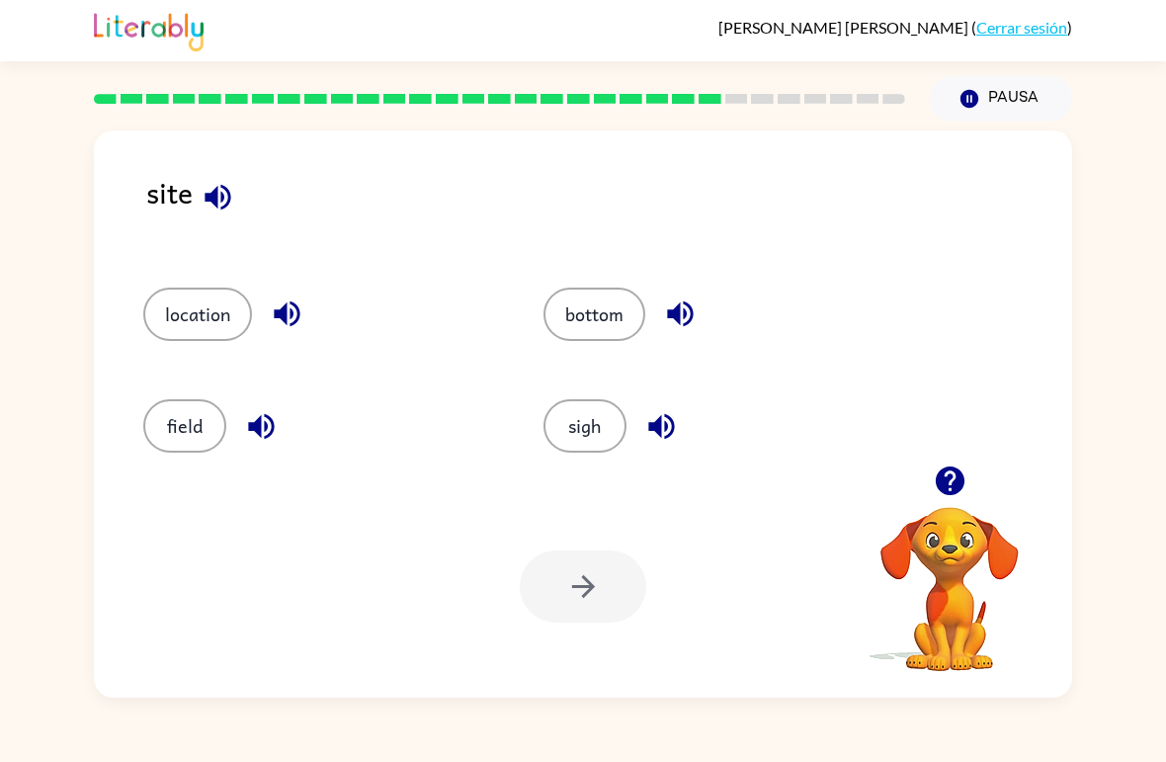
click at [241, 196] on button "button" at bounding box center [218, 197] width 50 height 50
click at [183, 435] on button "field" at bounding box center [184, 425] width 83 height 53
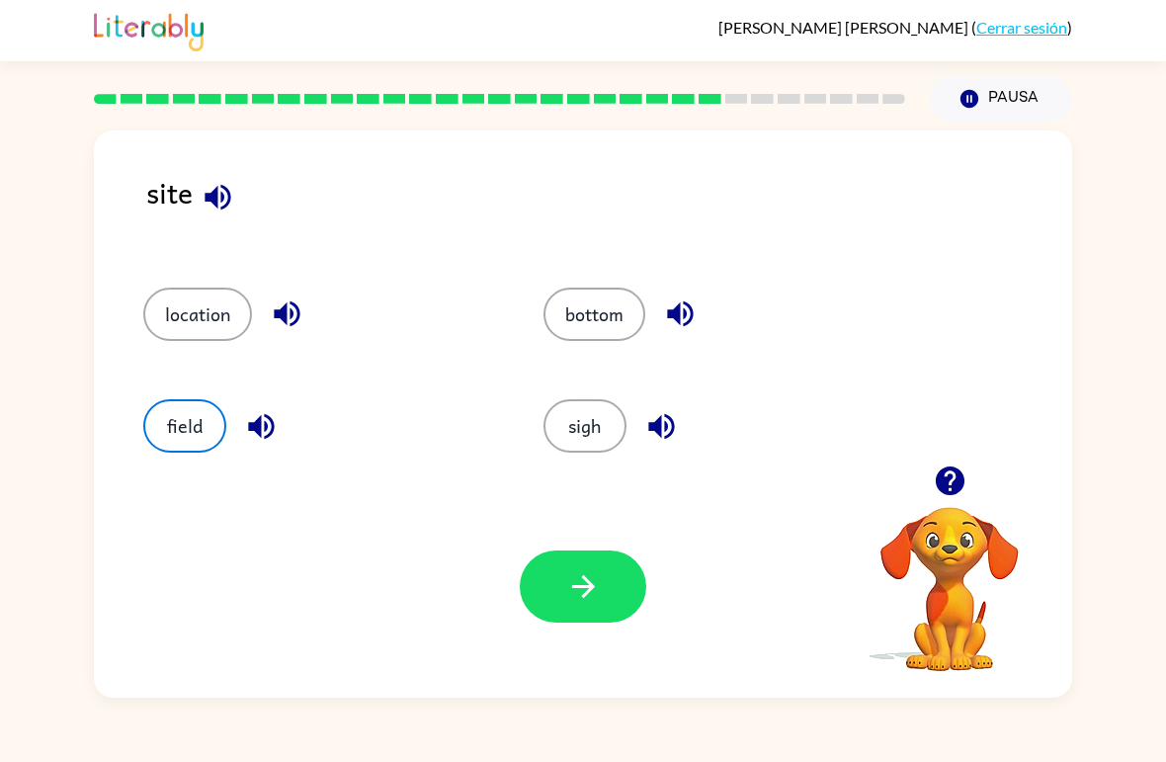
click at [241, 432] on button "button" at bounding box center [261, 426] width 50 height 50
click at [652, 432] on icon "button" at bounding box center [661, 426] width 35 height 35
click at [578, 435] on button "sigh" at bounding box center [584, 425] width 83 height 53
click at [579, 595] on icon "button" at bounding box center [583, 586] width 35 height 35
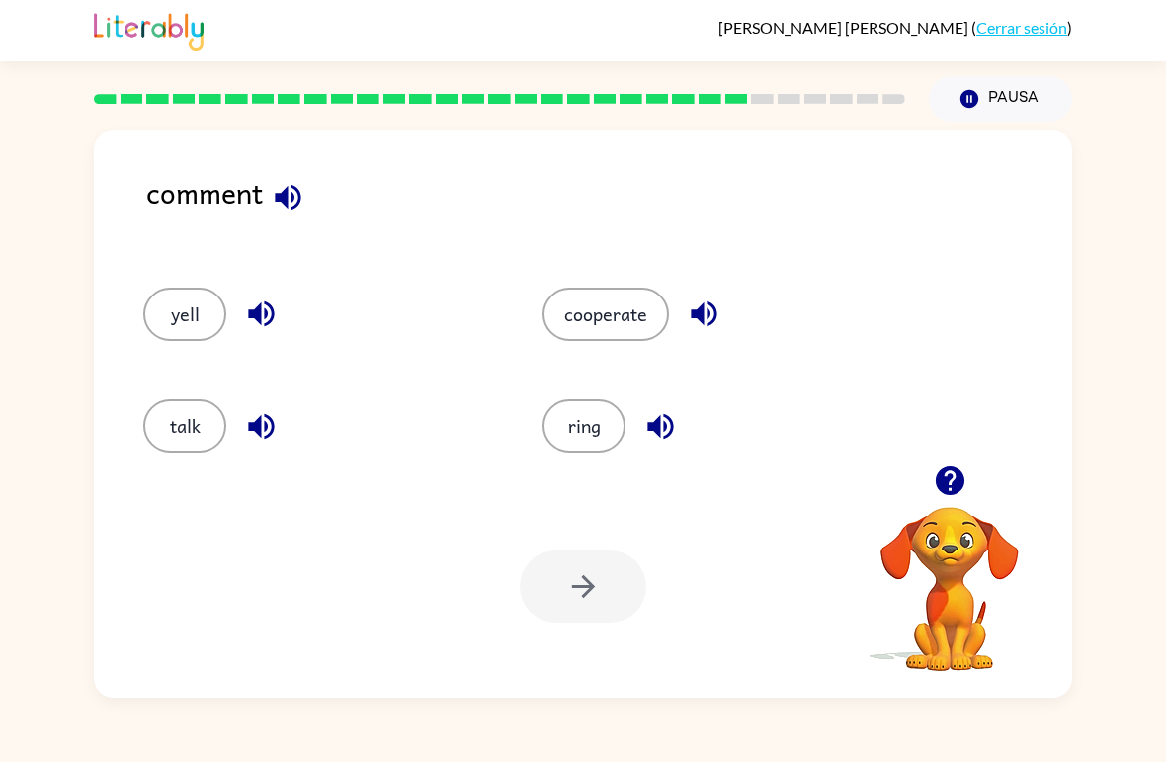
click at [291, 201] on icon "button" at bounding box center [288, 197] width 26 height 26
click at [701, 307] on icon "button" at bounding box center [703, 314] width 26 height 26
click at [623, 316] on button "cooperate" at bounding box center [605, 313] width 126 height 53
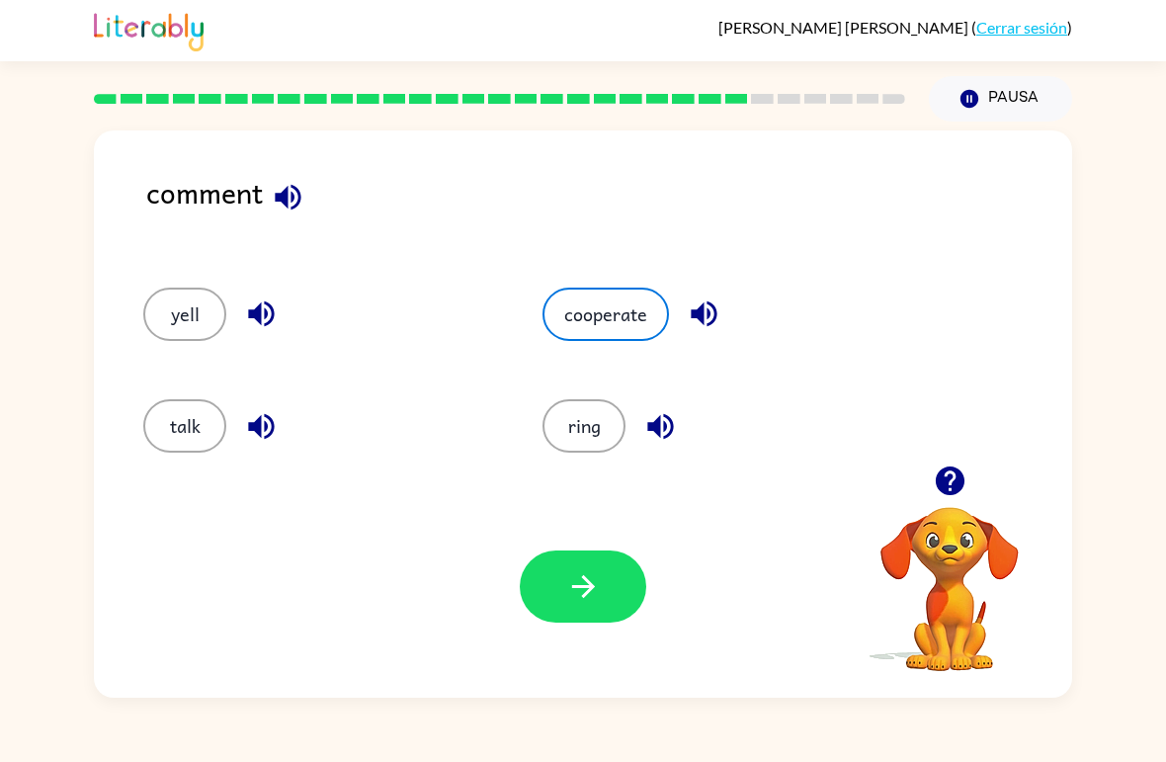
click at [596, 561] on button "button" at bounding box center [583, 586] width 126 height 72
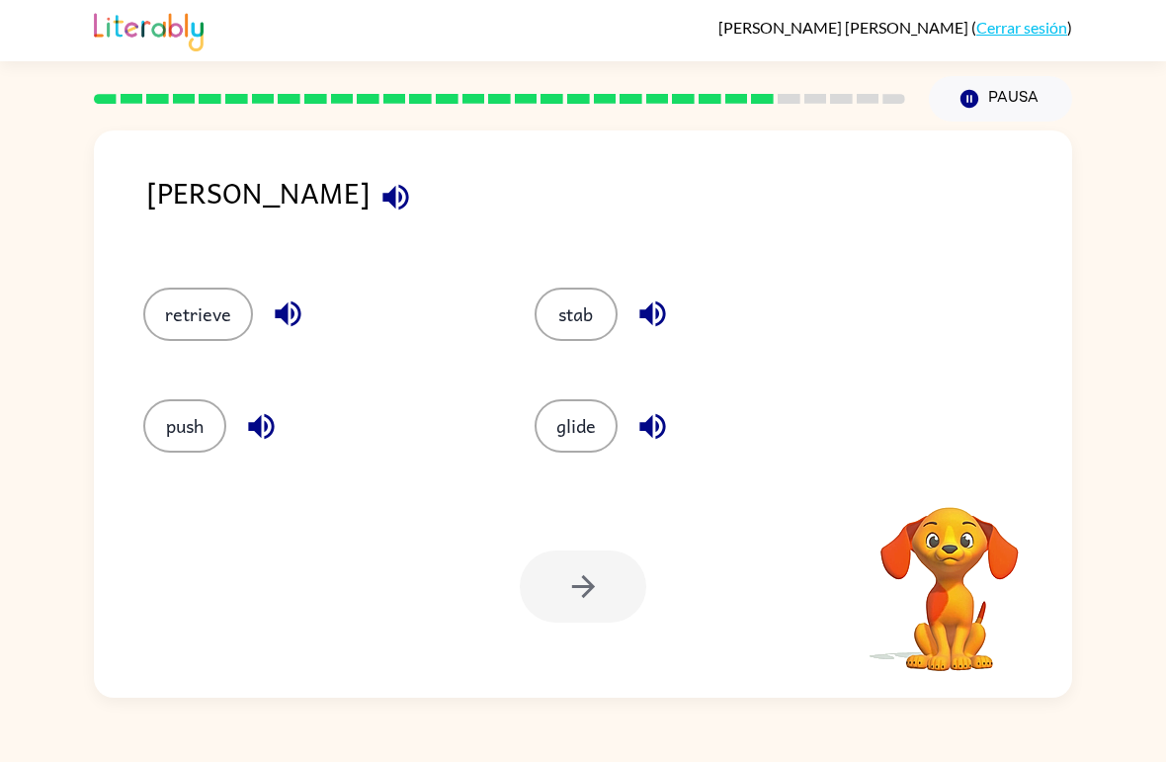
click at [382, 202] on icon "button" at bounding box center [395, 197] width 26 height 26
click at [378, 203] on icon "button" at bounding box center [395, 197] width 35 height 35
click at [286, 325] on icon "button" at bounding box center [288, 314] width 26 height 26
click at [378, 196] on icon "button" at bounding box center [395, 197] width 35 height 35
click at [280, 308] on icon "button" at bounding box center [288, 313] width 35 height 35
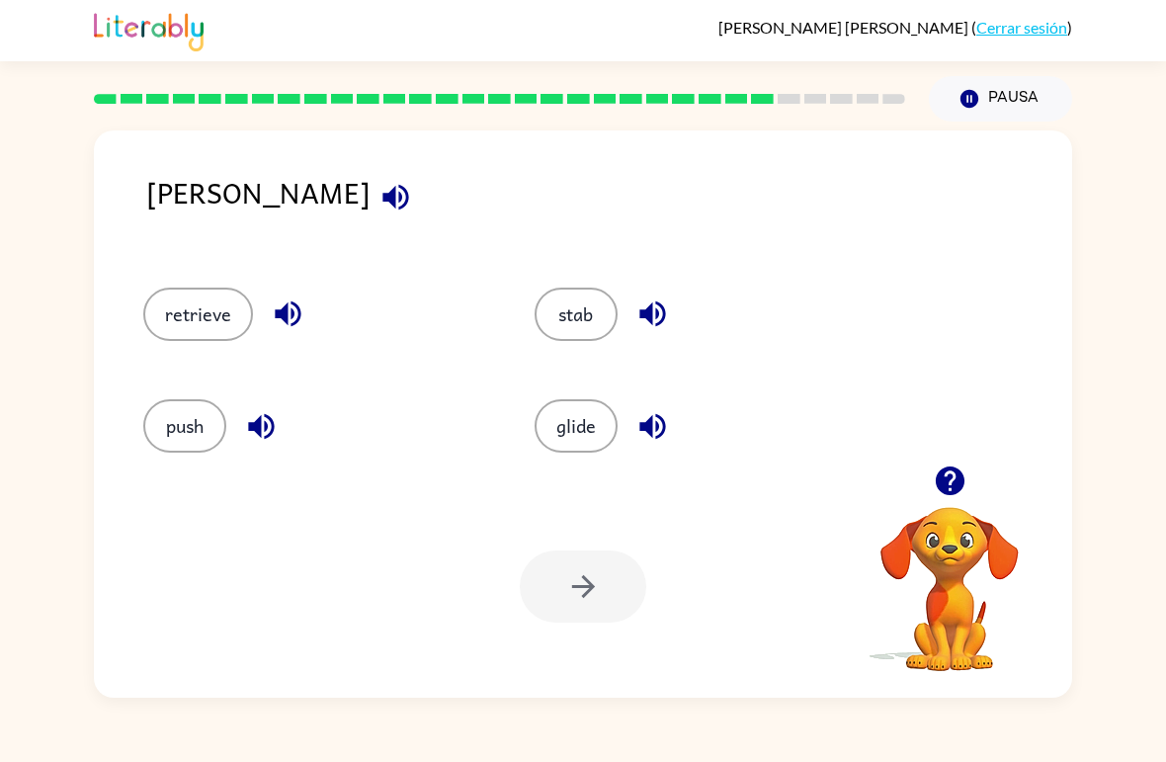
click at [218, 290] on button "retrieve" at bounding box center [198, 313] width 110 height 53
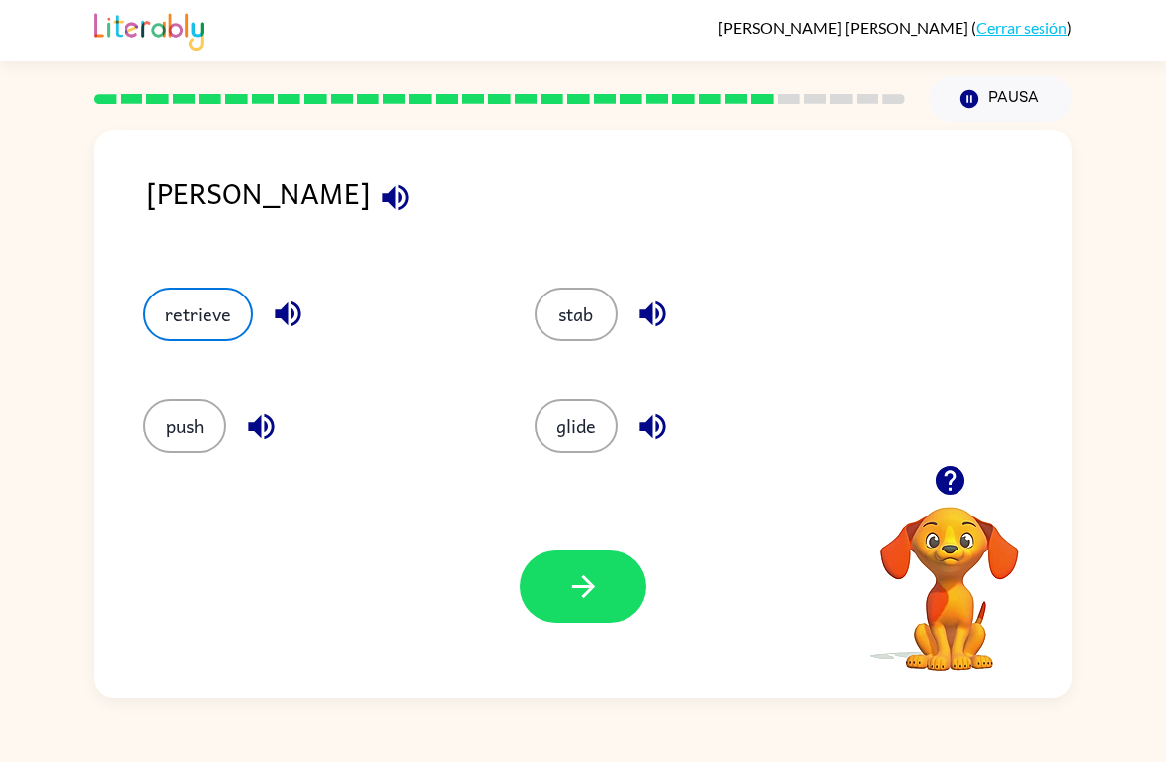
click at [633, 409] on button "button" at bounding box center [652, 426] width 50 height 50
click at [674, 319] on button "button" at bounding box center [652, 313] width 50 height 50
click at [255, 412] on icon "button" at bounding box center [261, 426] width 35 height 35
click at [378, 213] on icon "button" at bounding box center [395, 197] width 35 height 35
click at [261, 421] on icon "button" at bounding box center [261, 426] width 26 height 26
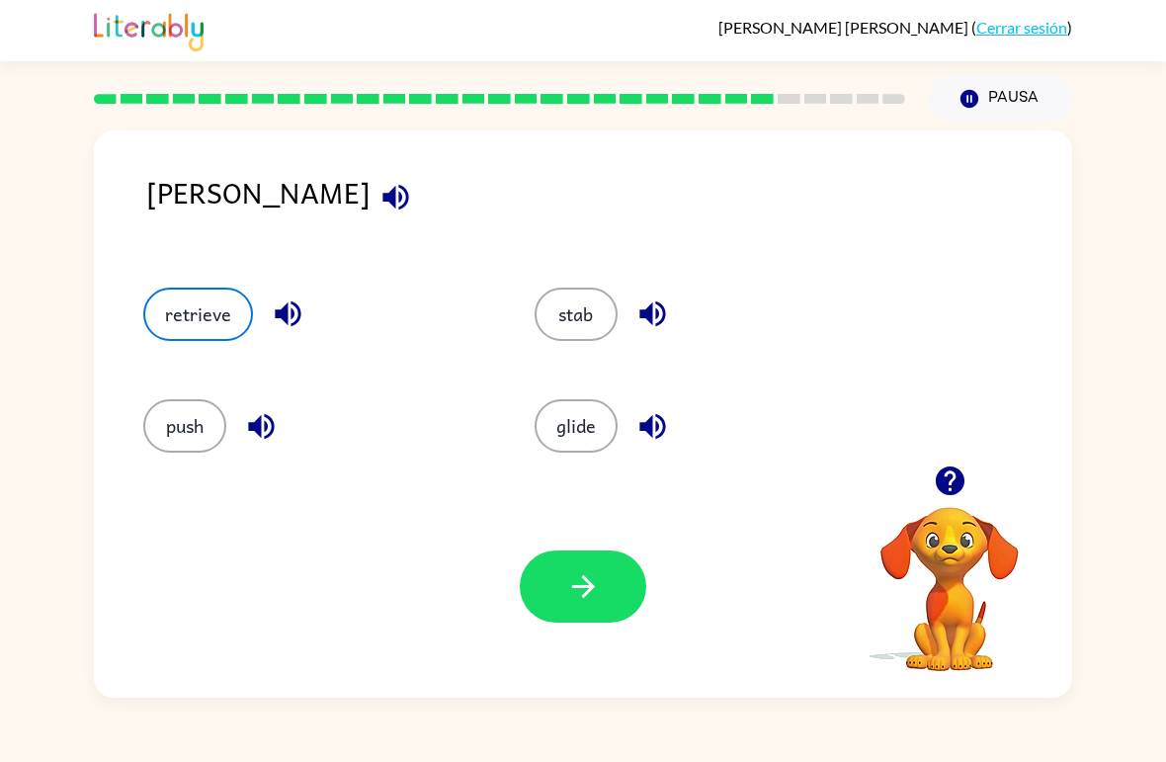
click at [378, 197] on icon "button" at bounding box center [395, 197] width 35 height 35
click at [382, 204] on icon "button" at bounding box center [395, 197] width 26 height 26
click at [649, 323] on icon "button" at bounding box center [652, 314] width 26 height 26
click at [564, 582] on button "button" at bounding box center [583, 586] width 126 height 72
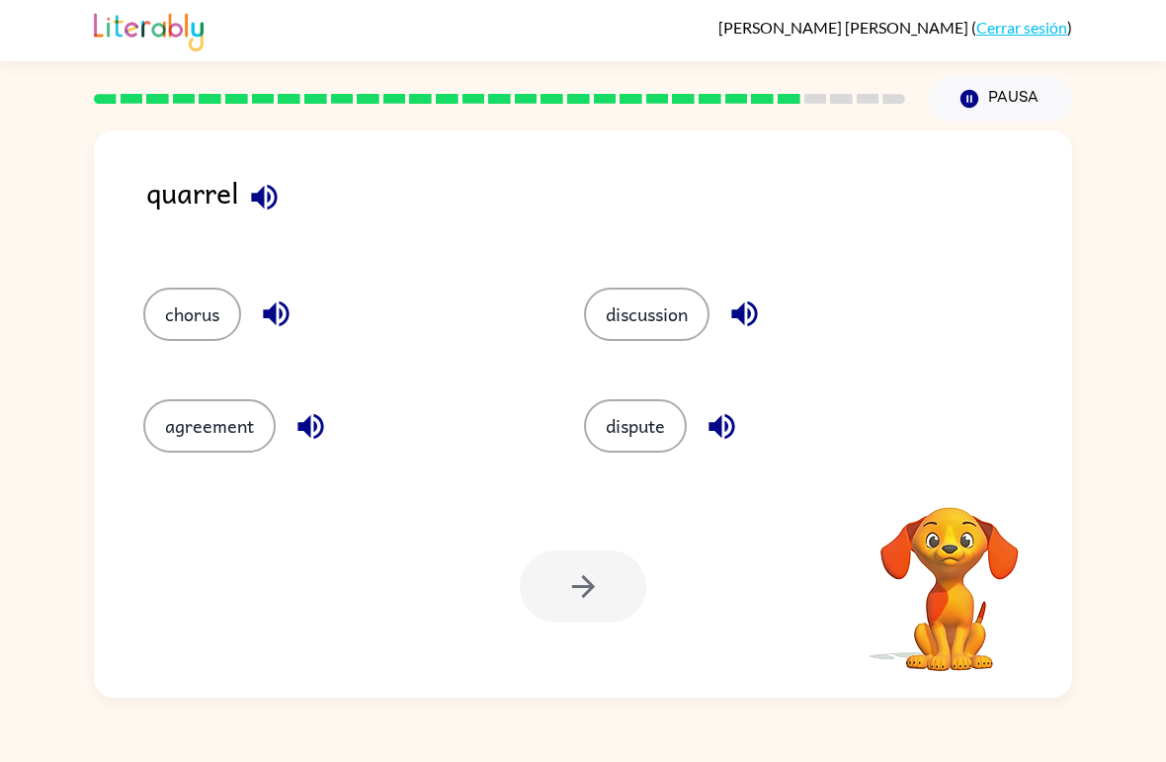
click at [273, 200] on icon "button" at bounding box center [264, 197] width 35 height 35
click at [288, 194] on button "button" at bounding box center [264, 197] width 50 height 50
click at [276, 313] on icon "button" at bounding box center [276, 314] width 26 height 26
click at [204, 316] on button "chorus" at bounding box center [192, 313] width 98 height 53
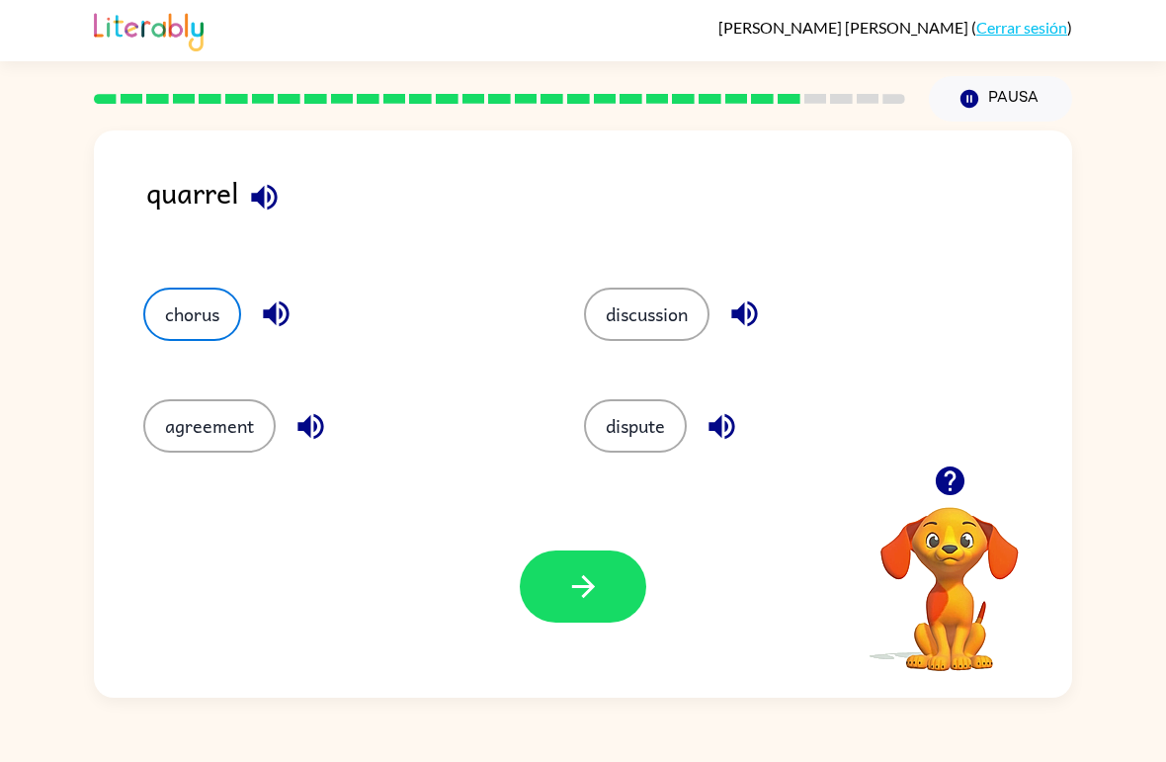
click at [560, 565] on button "button" at bounding box center [583, 586] width 126 height 72
